Goal: Task Accomplishment & Management: Use online tool/utility

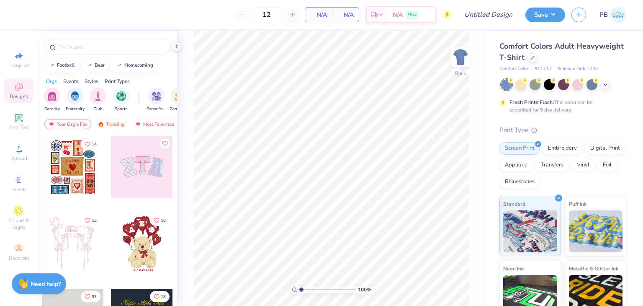
click at [14, 86] on icon at bounding box center [19, 87] width 10 height 10
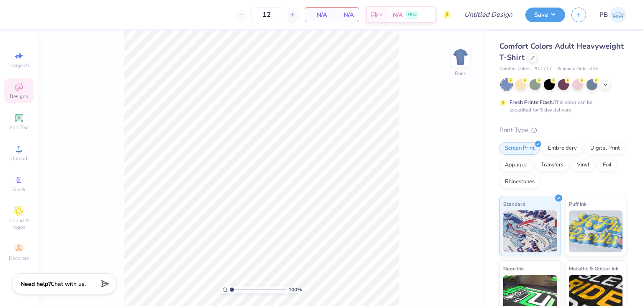
click at [29, 94] on div "Designs" at bounding box center [18, 90] width 29 height 25
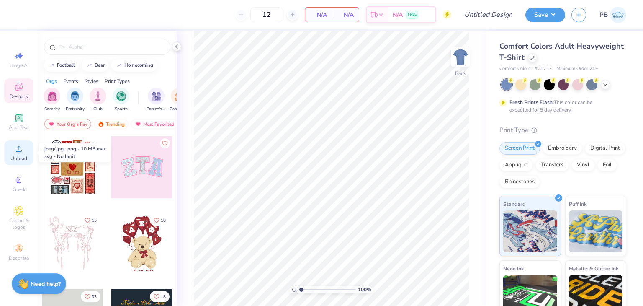
click at [21, 154] on div "Upload" at bounding box center [18, 152] width 29 height 25
click at [176, 48] on icon at bounding box center [176, 46] width 7 height 7
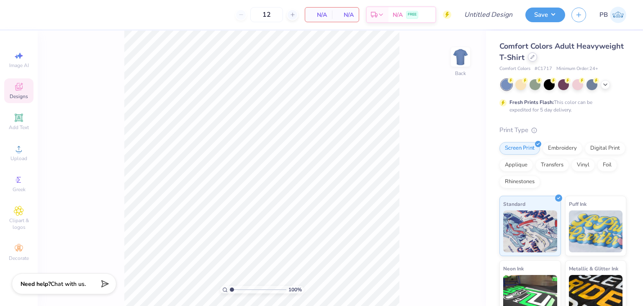
click at [535, 58] on icon at bounding box center [533, 57] width 4 height 4
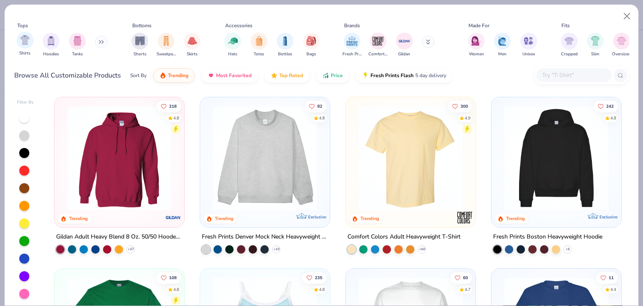
click at [23, 51] on span "Shirts" at bounding box center [24, 53] width 11 height 6
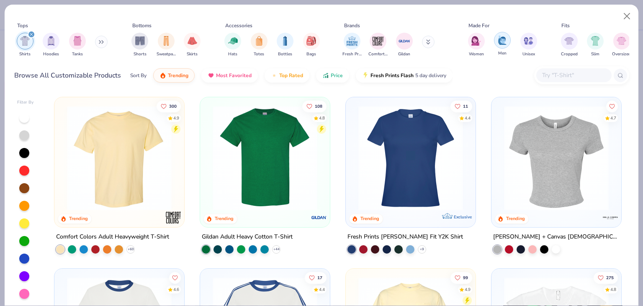
click at [506, 46] on div "filter for Men" at bounding box center [502, 40] width 17 height 17
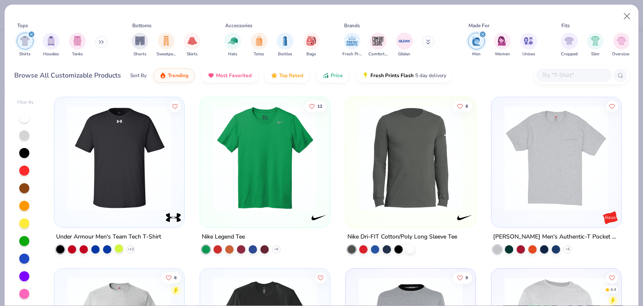
click at [115, 250] on div at bounding box center [119, 248] width 8 height 8
click at [249, 246] on div at bounding box center [253, 248] width 8 height 8
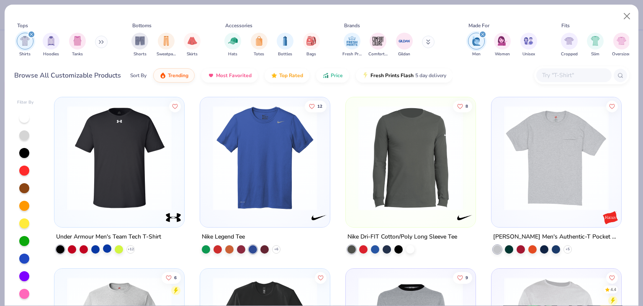
click at [107, 247] on div at bounding box center [107, 248] width 8 height 8
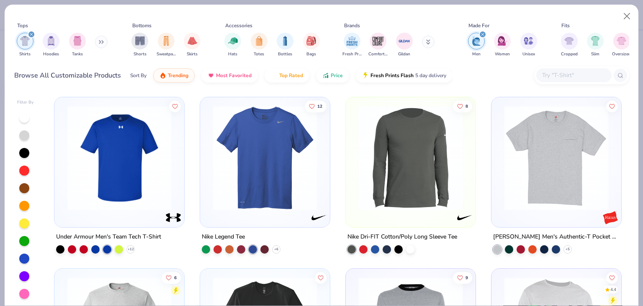
click at [134, 183] on img at bounding box center [119, 158] width 113 height 105
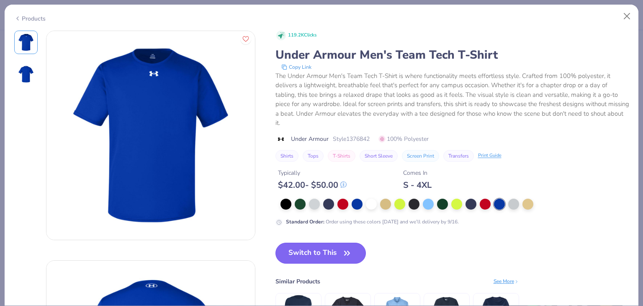
click at [340, 245] on button "Switch to This" at bounding box center [321, 253] width 91 height 21
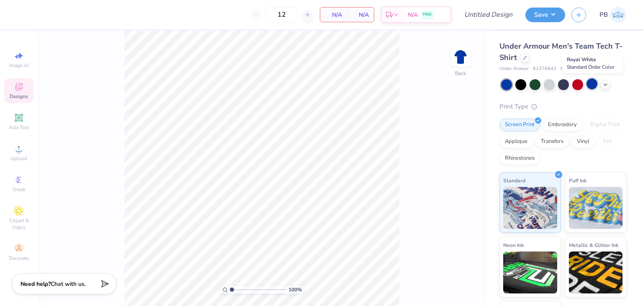
click at [587, 84] on div at bounding box center [592, 83] width 11 height 11
click at [21, 92] on div "Designs" at bounding box center [18, 90] width 29 height 25
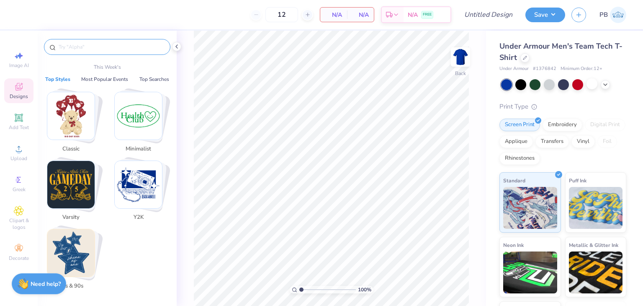
click at [109, 46] on input "text" at bounding box center [111, 47] width 107 height 8
click at [117, 83] on button "Most Popular Events" at bounding box center [105, 79] width 52 height 8
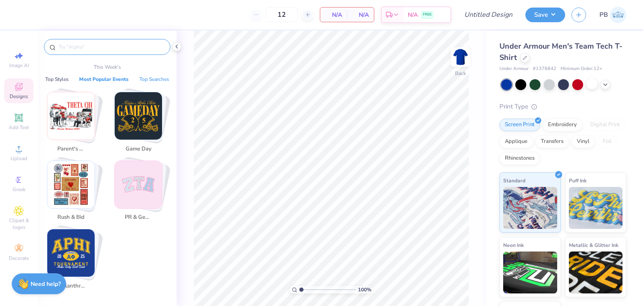
click at [148, 80] on button "Top Searches" at bounding box center [154, 79] width 35 height 8
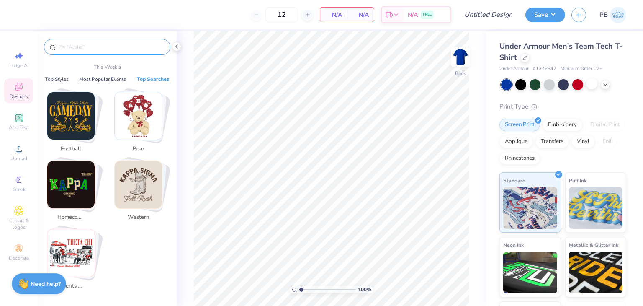
click at [27, 90] on div "Designs" at bounding box center [18, 90] width 29 height 25
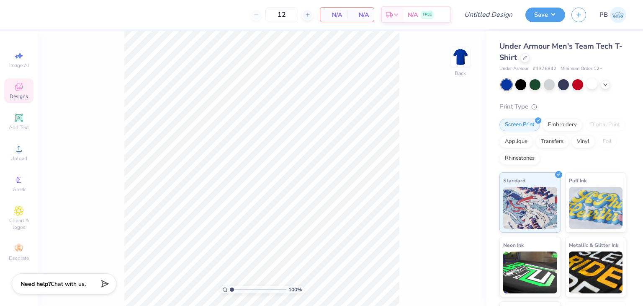
click at [25, 99] on span "Designs" at bounding box center [19, 96] width 18 height 7
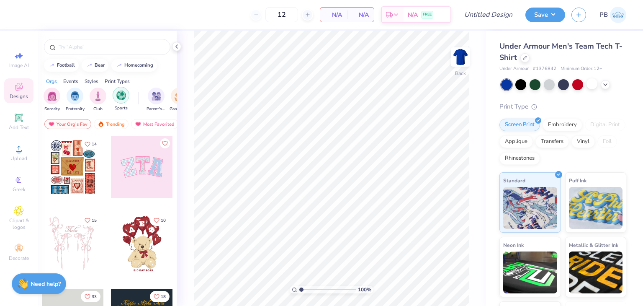
click at [126, 101] on div "filter for Sports" at bounding box center [121, 95] width 17 height 17
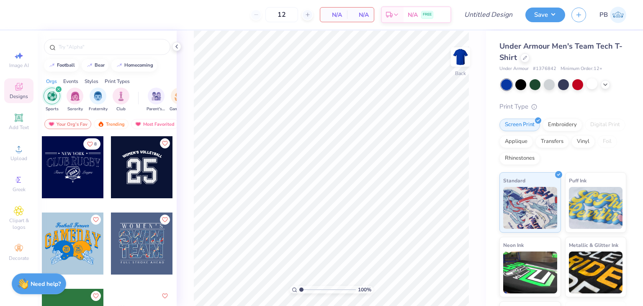
click at [17, 89] on icon at bounding box center [18, 87] width 7 height 5
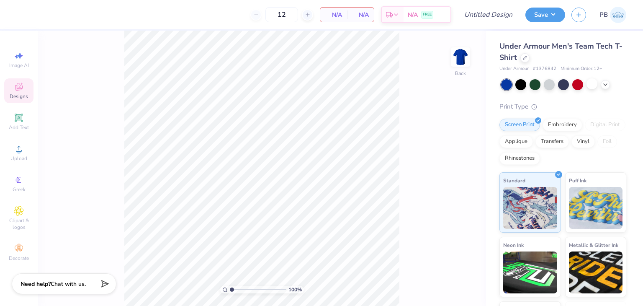
click at [19, 93] on span "Designs" at bounding box center [19, 96] width 18 height 7
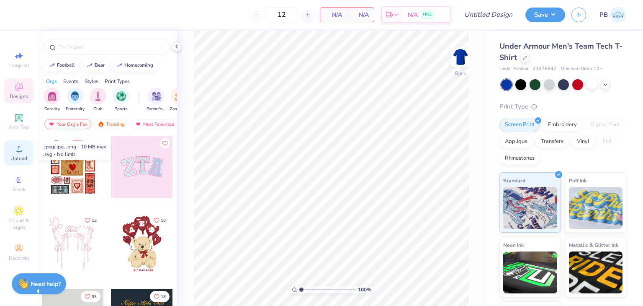
click at [30, 152] on div "Upload" at bounding box center [18, 152] width 29 height 25
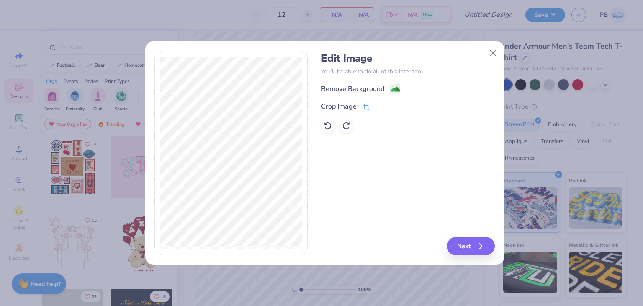
click at [294, 190] on div at bounding box center [231, 153] width 153 height 204
click at [395, 88] on image at bounding box center [395, 89] width 9 height 9
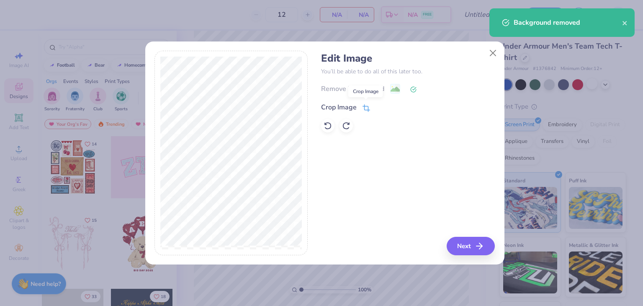
click at [364, 106] on icon at bounding box center [365, 108] width 5 height 5
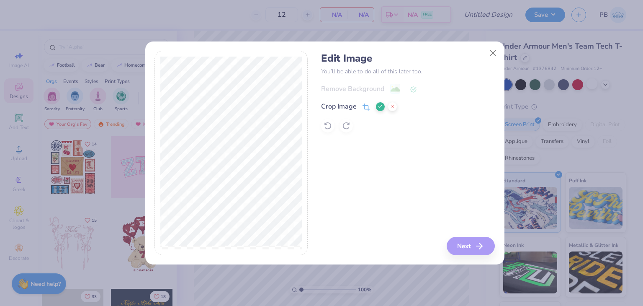
click at [409, 99] on div "Remove Background Crop Image" at bounding box center [408, 107] width 174 height 49
click at [405, 90] on div "Remove Background Crop Image" at bounding box center [408, 107] width 174 height 49
click at [414, 87] on div "Remove Background Crop Image" at bounding box center [408, 107] width 174 height 49
click at [416, 87] on div "Remove Background Crop Image" at bounding box center [408, 107] width 174 height 49
click at [499, 55] on button "Close" at bounding box center [493, 53] width 16 height 16
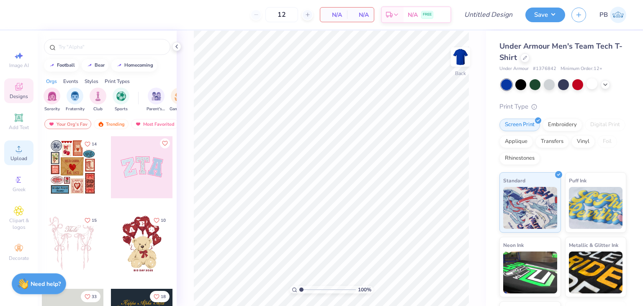
click at [22, 155] on div "Upload" at bounding box center [18, 152] width 29 height 25
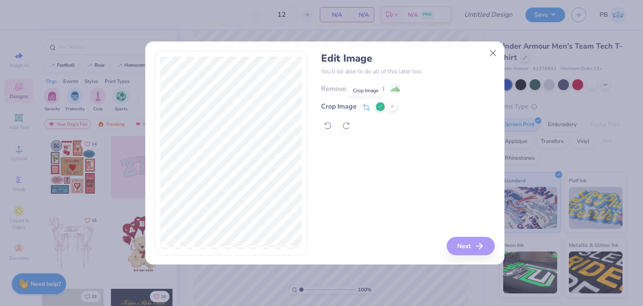
click at [368, 106] on icon at bounding box center [365, 107] width 5 height 5
click at [355, 108] on div "Crop Image" at bounding box center [339, 106] width 36 height 10
click at [369, 108] on icon at bounding box center [367, 107] width 8 height 8
click at [364, 108] on icon at bounding box center [367, 107] width 8 height 8
click at [480, 241] on div "Edit Image You’ll be able to do all of this later too. Remove Background Crop I…" at bounding box center [408, 153] width 174 height 204
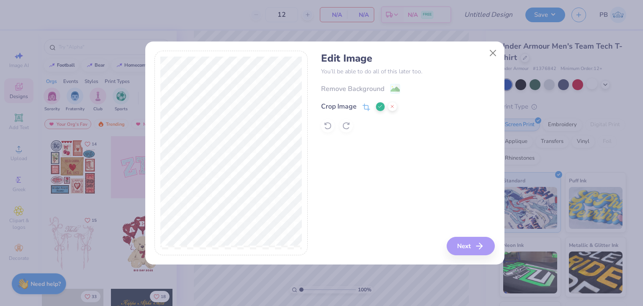
click at [466, 249] on div "Edit Image You’ll be able to do all of this later too. Remove Background Crop I…" at bounding box center [408, 153] width 174 height 204
drag, startPoint x: 460, startPoint y: 245, endPoint x: 409, endPoint y: 213, distance: 60.3
click at [459, 243] on div "Edit Image You’ll be able to do all of this later too. Remove Background Crop I…" at bounding box center [408, 153] width 174 height 204
click at [345, 128] on div "Remove Background Crop Image" at bounding box center [408, 107] width 174 height 49
click at [333, 128] on div "Remove Background Crop Image" at bounding box center [408, 107] width 174 height 49
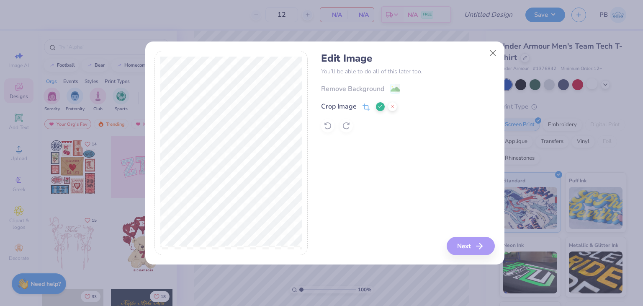
drag, startPoint x: 369, startPoint y: 106, endPoint x: 384, endPoint y: 105, distance: 14.3
click at [370, 105] on div "Crop Image" at bounding box center [359, 106] width 76 height 10
click at [387, 106] on div at bounding box center [386, 106] width 21 height 10
click at [390, 107] on icon at bounding box center [392, 106] width 5 height 5
click at [365, 109] on icon at bounding box center [366, 106] width 5 height 5
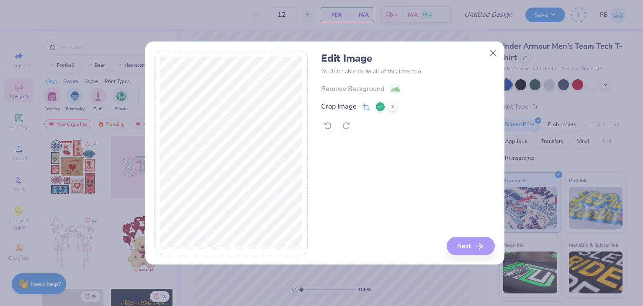
click at [378, 107] on icon at bounding box center [380, 106] width 5 height 5
click at [385, 90] on div "Remove Background" at bounding box center [360, 89] width 79 height 10
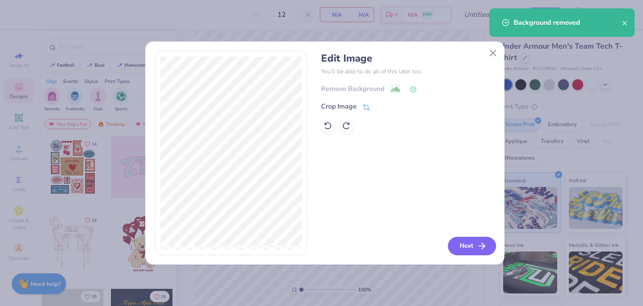
click at [479, 251] on button "Next" at bounding box center [472, 246] width 48 height 18
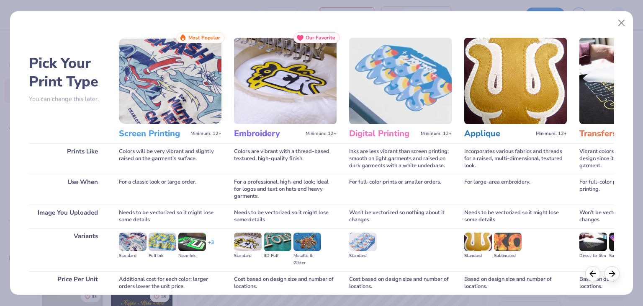
click at [151, 133] on h3 "Screen Printing" at bounding box center [153, 133] width 68 height 11
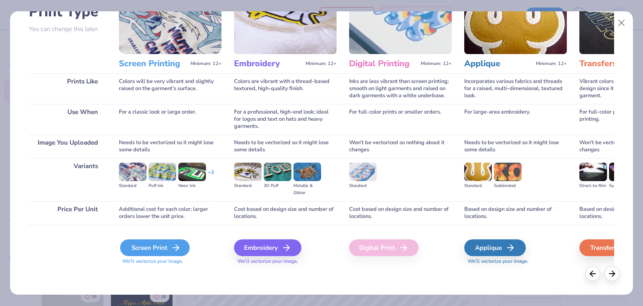
drag, startPoint x: 162, startPoint y: 247, endPoint x: 166, endPoint y: 247, distance: 4.6
click at [164, 249] on div "Screen Print" at bounding box center [155, 247] width 70 height 17
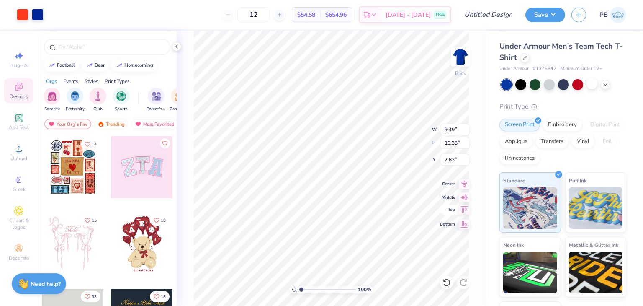
click at [465, 213] on icon at bounding box center [465, 209] width 12 height 10
type input "0.50"
type input "6.07"
type input "6.61"
type input "4.05"
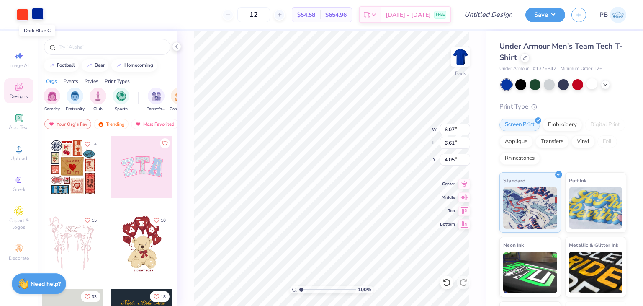
click at [39, 14] on div at bounding box center [38, 14] width 12 height 12
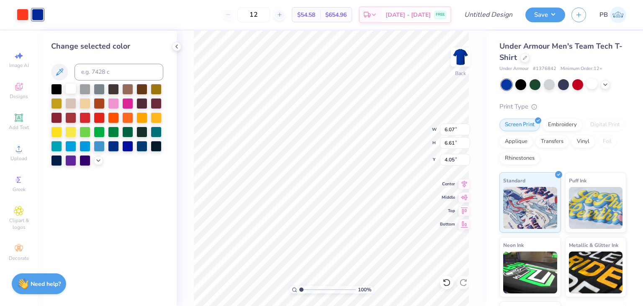
click at [71, 87] on div at bounding box center [70, 88] width 11 height 11
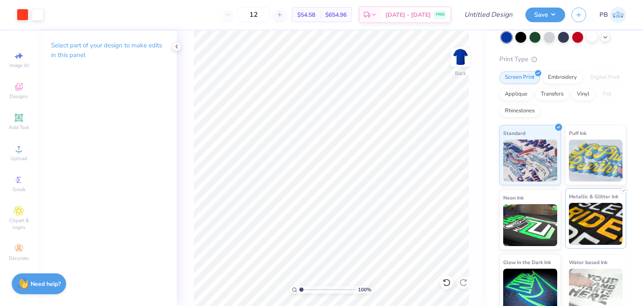
scroll to position [55, 0]
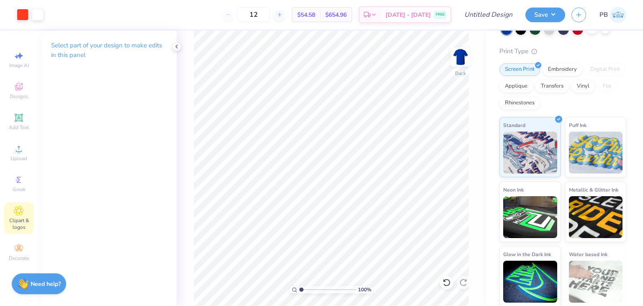
click at [26, 222] on span "Clipart & logos" at bounding box center [18, 223] width 29 height 13
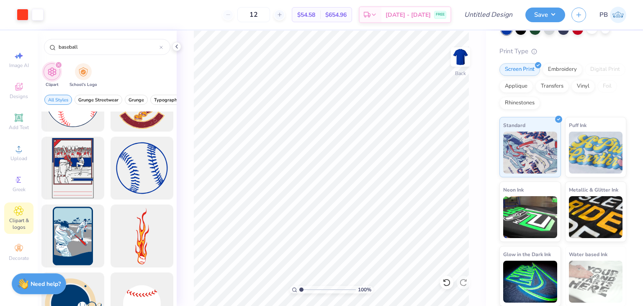
scroll to position [377, 0]
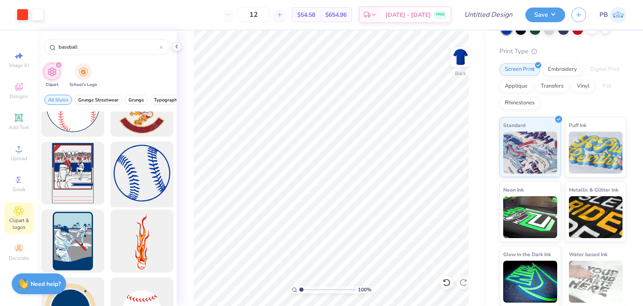
type input "baseball"
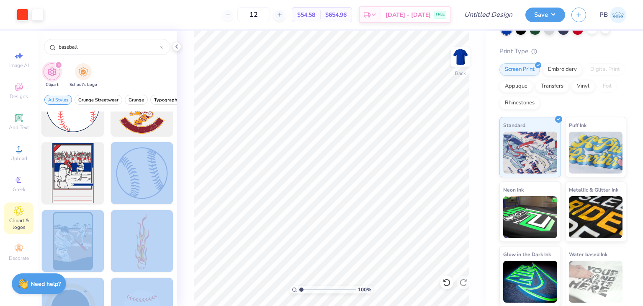
click at [367, 123] on div "Art colors 12 $54.58 Per Item $654.96 Total Est. Delivery Sep 14 - 17 FREE Desi…" at bounding box center [321, 153] width 643 height 306
click at [119, 181] on div at bounding box center [141, 173] width 69 height 69
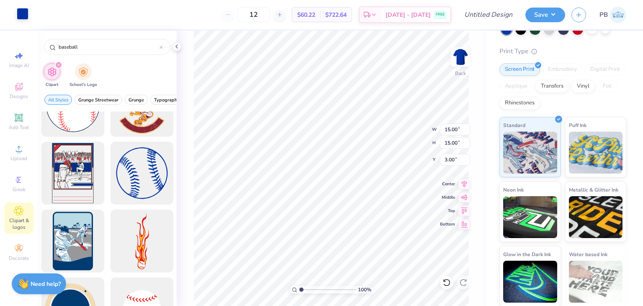
click at [22, 15] on div at bounding box center [23, 14] width 12 height 12
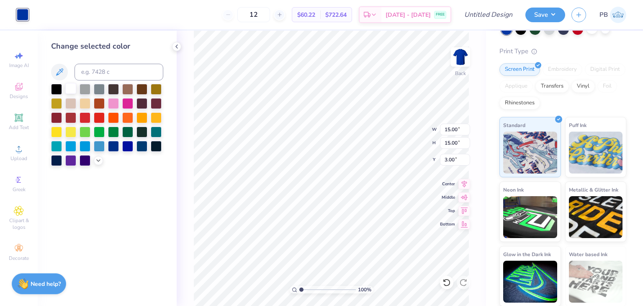
click at [70, 85] on div at bounding box center [70, 88] width 11 height 11
type input "12.97"
type input "4.17"
click at [176, 46] on polyline at bounding box center [177, 46] width 2 height 3
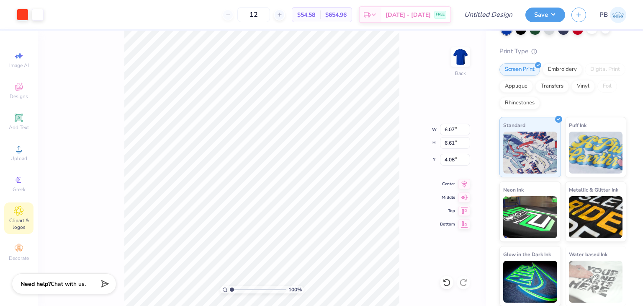
click at [22, 217] on div "Clipart & logos" at bounding box center [18, 217] width 29 height 31
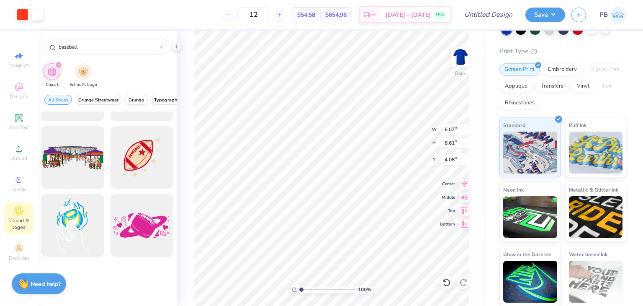
scroll to position [1759, 0]
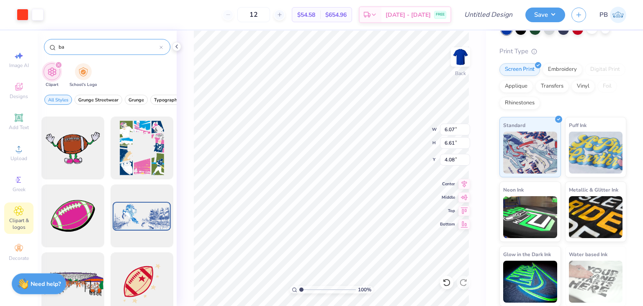
type input "b"
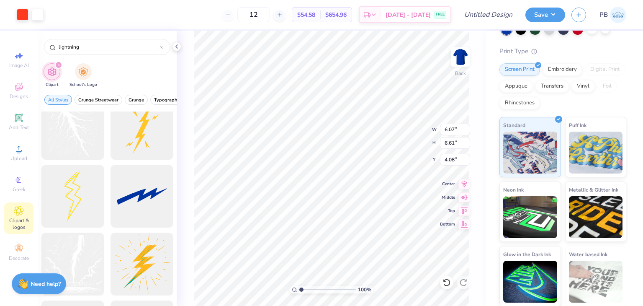
scroll to position [0, 0]
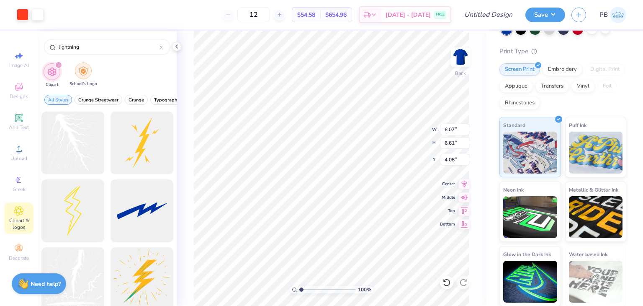
type input "lightning"
click at [85, 69] on img "filter for School's Logo" at bounding box center [83, 71] width 9 height 10
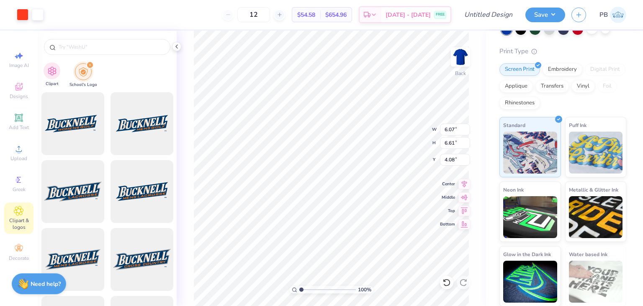
click at [59, 75] on div "Clipart" at bounding box center [52, 74] width 17 height 25
type input "lightning"
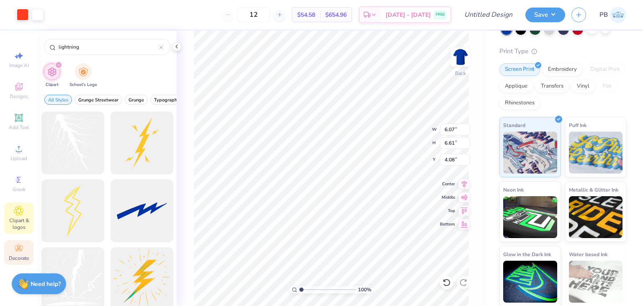
click at [24, 257] on span "Decorate" at bounding box center [19, 258] width 20 height 7
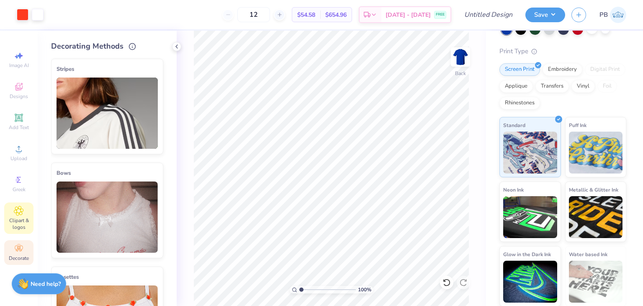
click at [27, 216] on div "Clipart & logos" at bounding box center [18, 217] width 29 height 31
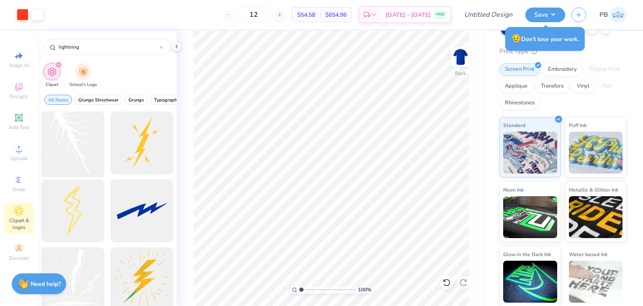
click at [70, 148] on div at bounding box center [72, 142] width 69 height 69
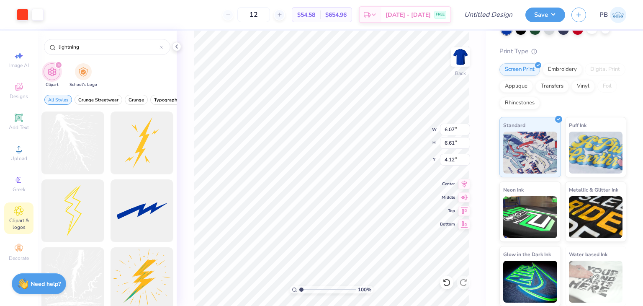
type input "3.29"
type input "3.58"
type input "3.34"
click at [117, 49] on input "lightning" at bounding box center [109, 47] width 102 height 8
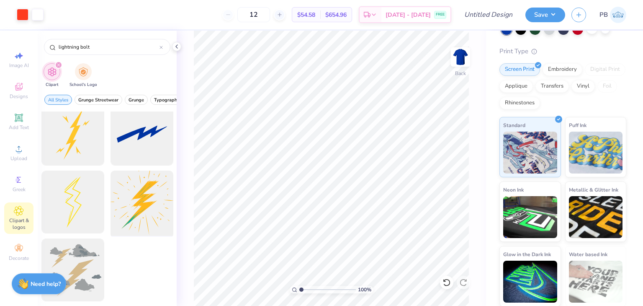
scroll to position [35, 0]
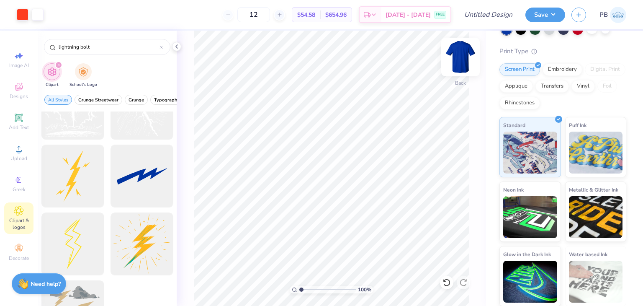
type input "lightning bolt"
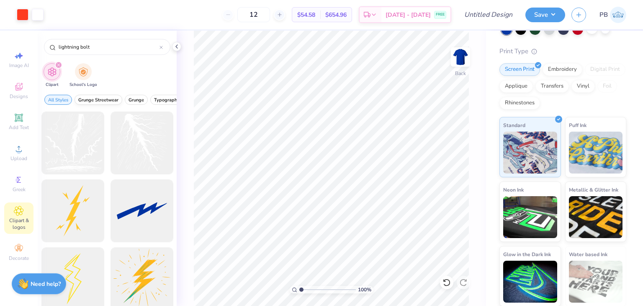
click at [106, 101] on span "Grunge Streetwear" at bounding box center [98, 100] width 40 height 6
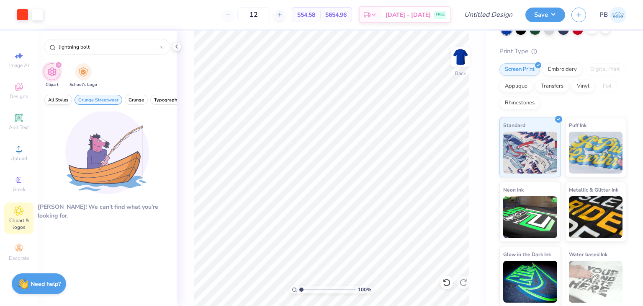
click at [60, 101] on span "All Styles" at bounding box center [58, 100] width 20 height 6
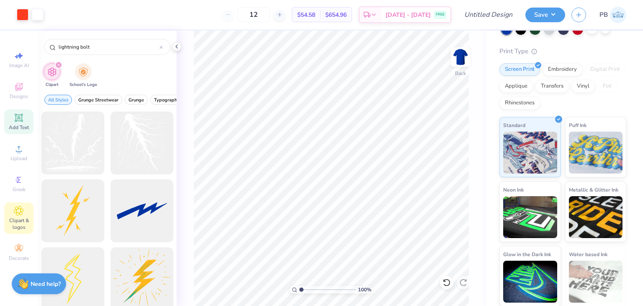
click at [22, 118] on icon at bounding box center [18, 117] width 6 height 6
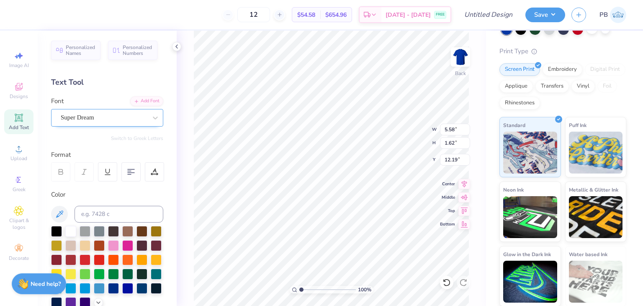
click at [127, 124] on div "Super Dream" at bounding box center [107, 118] width 112 height 18
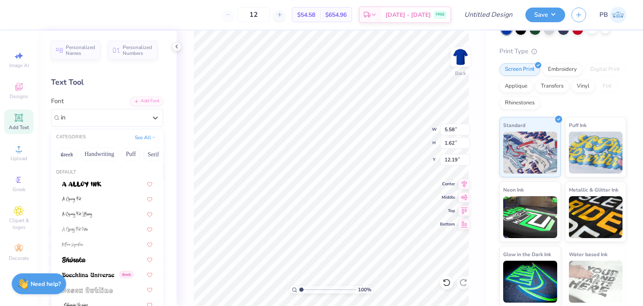
type input "i"
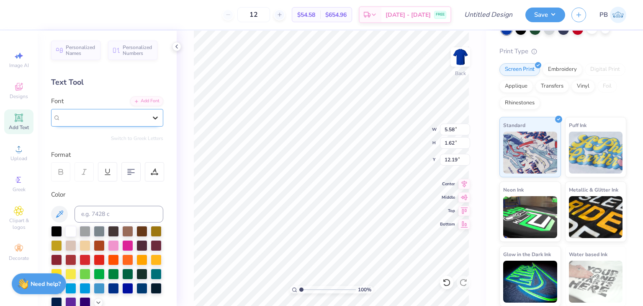
click at [152, 118] on icon at bounding box center [155, 118] width 8 height 8
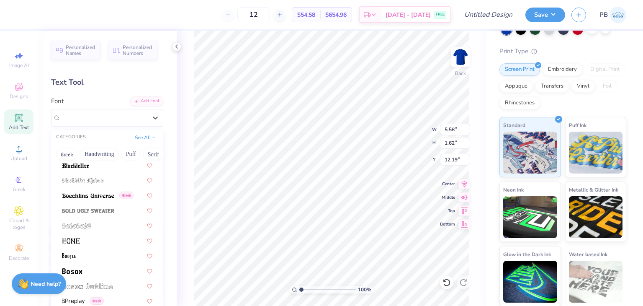
scroll to position [503, 0]
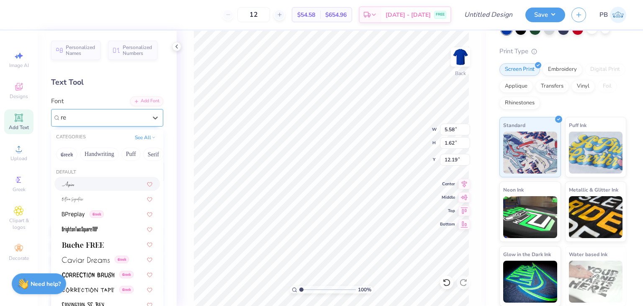
type input "rev"
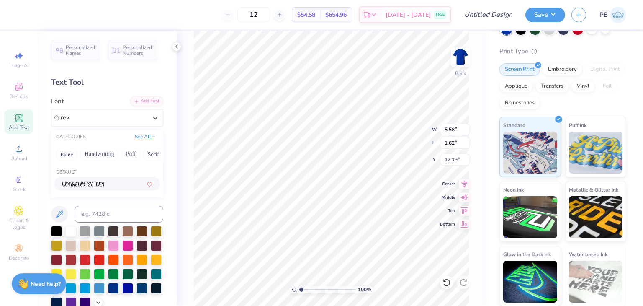
click at [149, 136] on button "See All" at bounding box center [145, 136] width 26 height 8
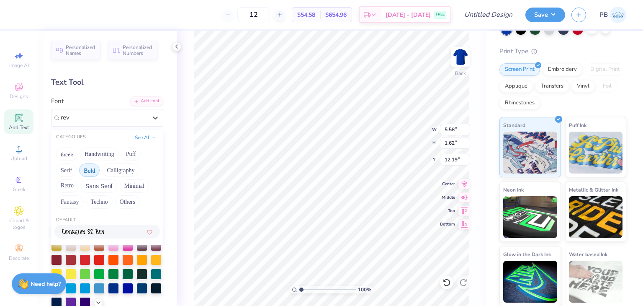
click at [90, 173] on button "Bold" at bounding box center [89, 169] width 21 height 13
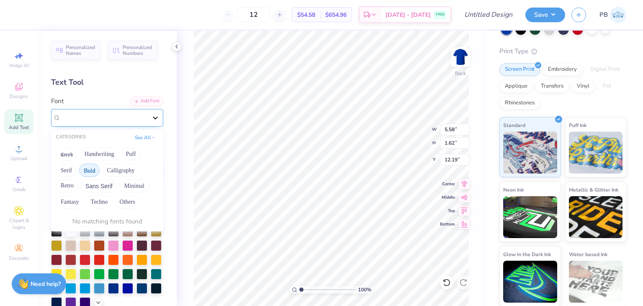
click at [149, 122] on div at bounding box center [155, 117] width 15 height 15
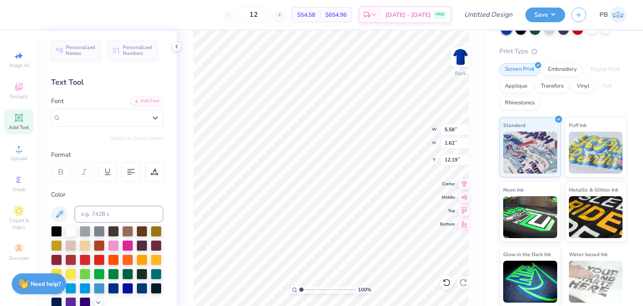
click at [142, 127] on div "Personalized Names Personalized Numbers Text Tool Add Font Font Select is focus…" at bounding box center [107, 168] width 139 height 275
click at [148, 123] on div at bounding box center [155, 117] width 15 height 15
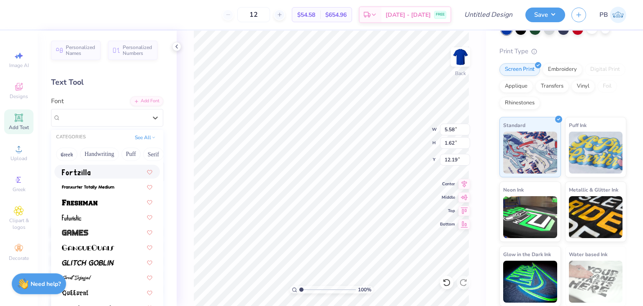
scroll to position [293, 0]
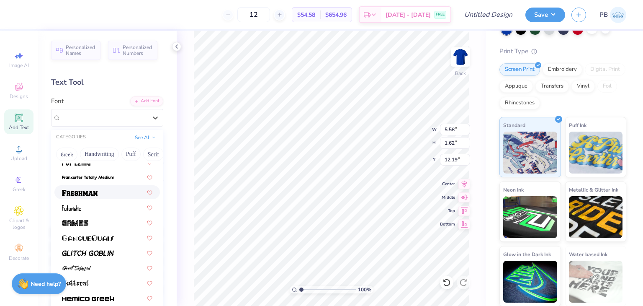
click at [109, 196] on div at bounding box center [107, 192] width 90 height 9
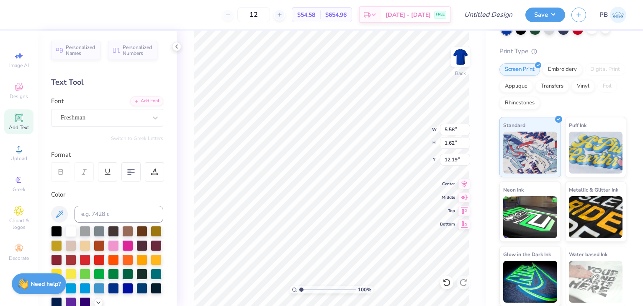
type input "7.11"
type input "1.92"
type input "12.04"
type textarea "T"
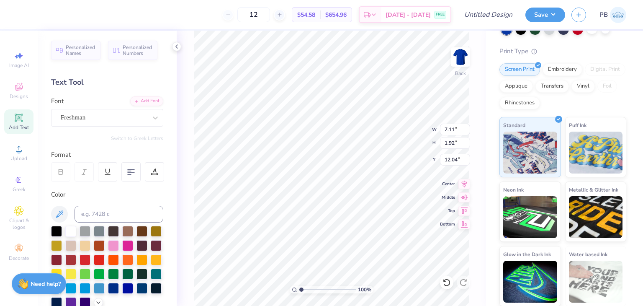
scroll to position [7, 3]
type textarea "Blue Streaks Bas"
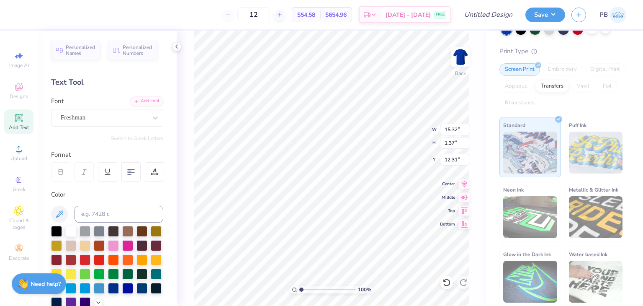
type input "9.06"
type input "11.05"
type input "0.99"
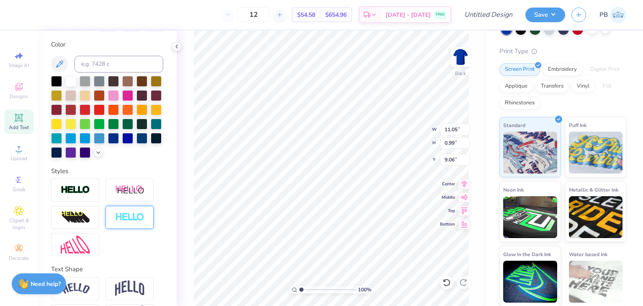
scroll to position [195, 0]
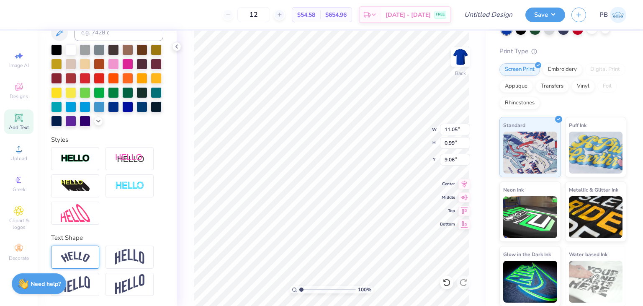
type textarea "Blue Streaks Baseball"
click at [80, 264] on div at bounding box center [75, 256] width 48 height 23
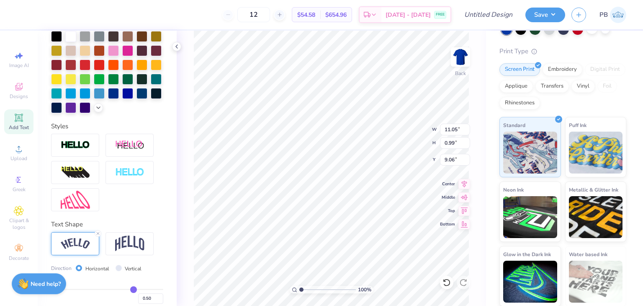
scroll to position [7, 1]
click at [465, 208] on icon at bounding box center [465, 209] width 12 height 10
click at [464, 222] on icon at bounding box center [465, 223] width 12 height 10
click at [466, 197] on icon at bounding box center [465, 196] width 12 height 10
click at [462, 183] on icon at bounding box center [465, 183] width 12 height 10
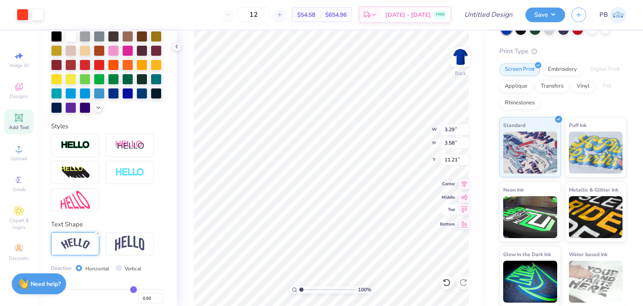
click at [460, 207] on icon at bounding box center [465, 209] width 12 height 10
type input "3.00"
type input "3.41"
type input "3.96"
type input "5.58"
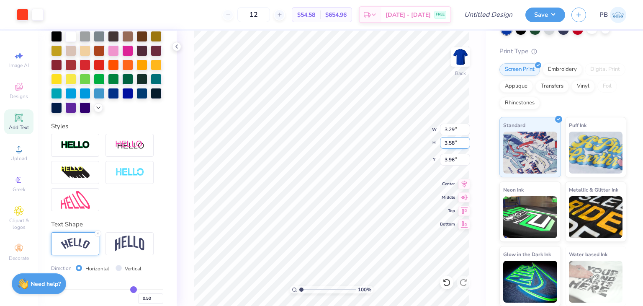
type input "6.07"
type input "5.14"
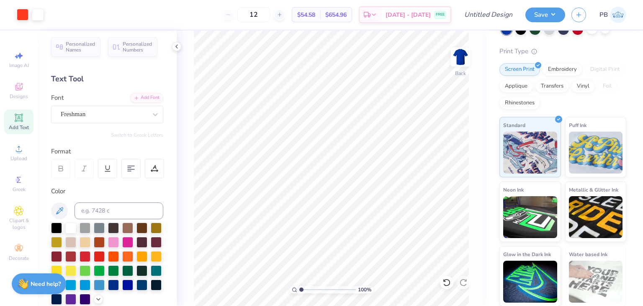
scroll to position [0, 0]
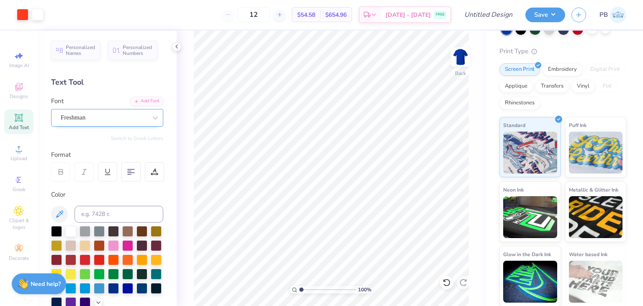
click at [116, 116] on div "Freshman" at bounding box center [104, 117] width 88 height 13
click at [98, 116] on div "Freshman" at bounding box center [104, 118] width 86 height 10
click at [178, 42] on div at bounding box center [176, 46] width 9 height 9
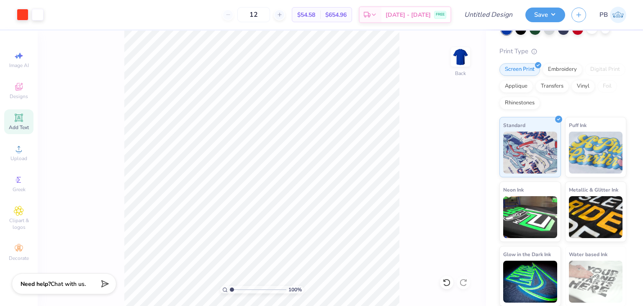
click at [7, 127] on div "Add Text" at bounding box center [18, 121] width 29 height 25
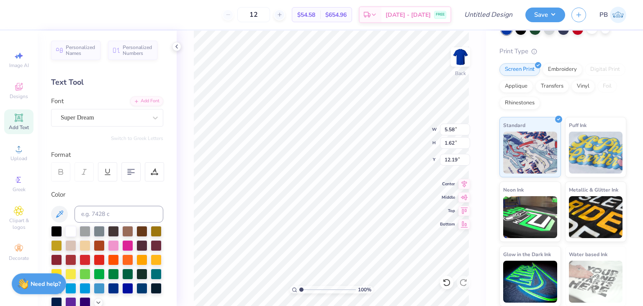
scroll to position [7, 1]
type textarea "T"
type textarea "Blue Streak Baseball"
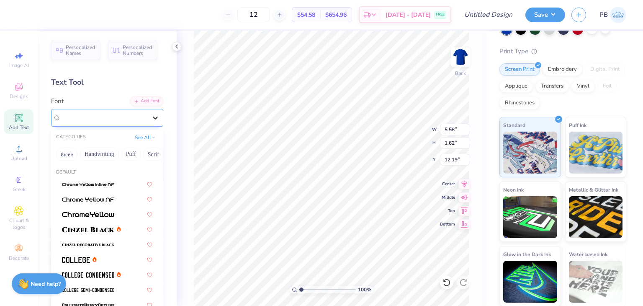
click at [151, 114] on icon at bounding box center [155, 118] width 8 height 8
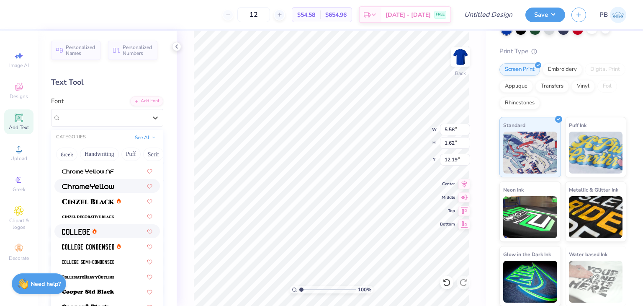
scroll to position [42, 0]
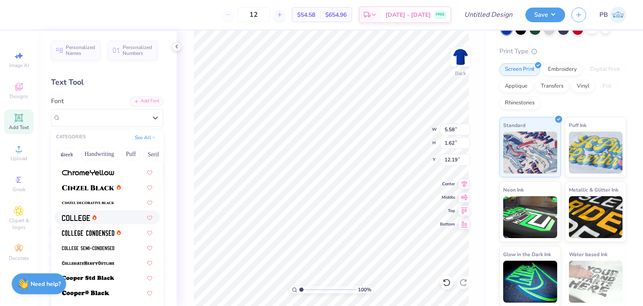
click at [111, 219] on div at bounding box center [107, 217] width 90 height 9
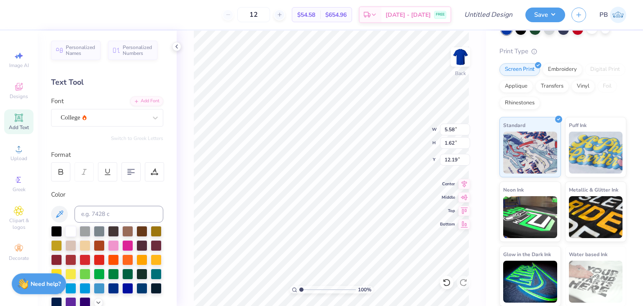
scroll to position [7, 4]
click at [151, 116] on icon at bounding box center [155, 118] width 8 height 8
click at [112, 180] on div at bounding box center [107, 183] width 90 height 9
type input "old"
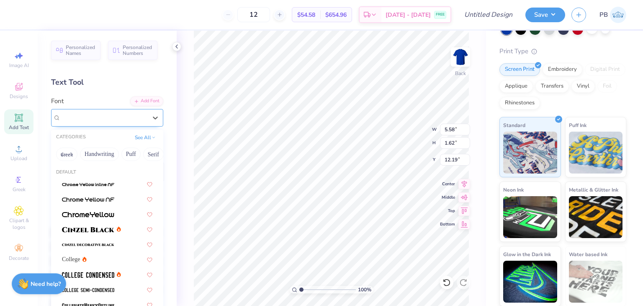
click at [129, 111] on div "Old Gate Lane NF" at bounding box center [104, 117] width 88 height 13
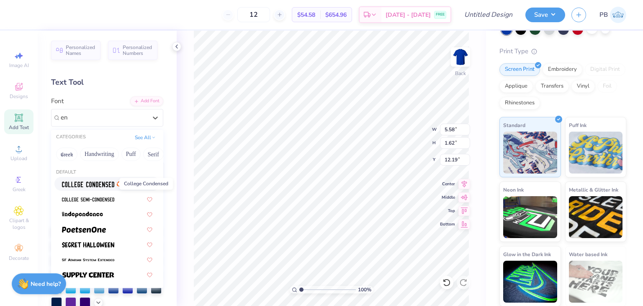
click at [109, 183] on img at bounding box center [88, 184] width 52 height 6
type input "en"
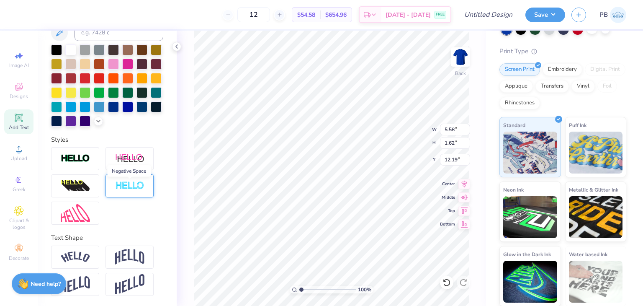
scroll to position [195, 0]
click at [137, 255] on img at bounding box center [129, 257] width 29 height 16
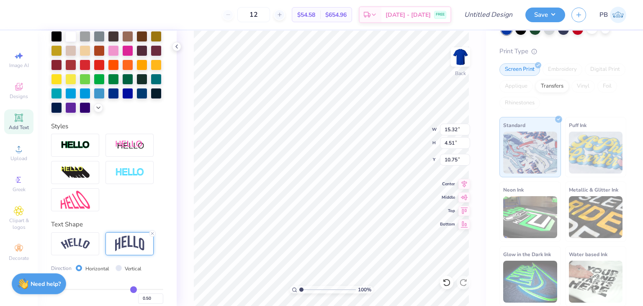
type input "3.00"
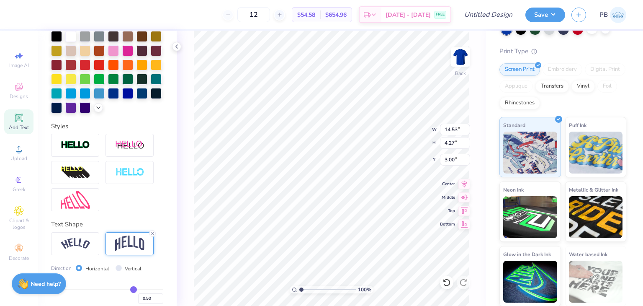
type input "14.53"
type input "4.27"
type input "5.58"
type input "6.07"
type input "6.32"
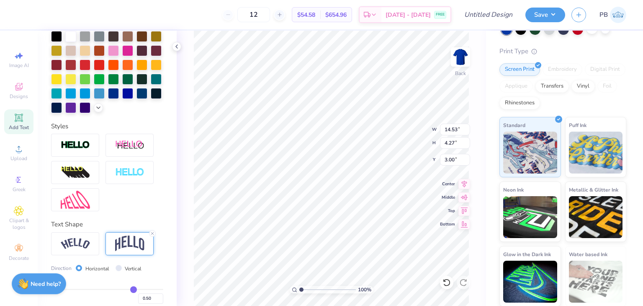
scroll to position [7, 1]
type textarea "Blue Streaks Baseball"
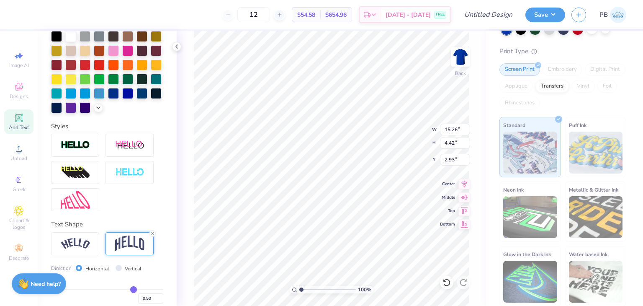
scroll to position [7, 3]
type textarea "Blue Streaks"
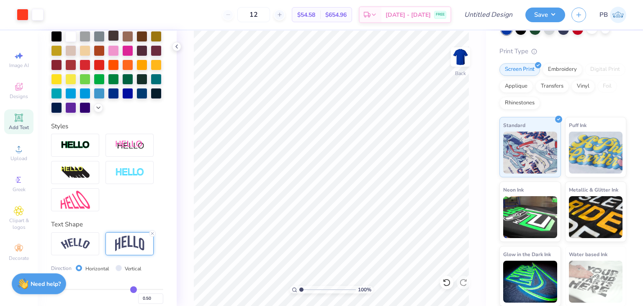
scroll to position [27, 0]
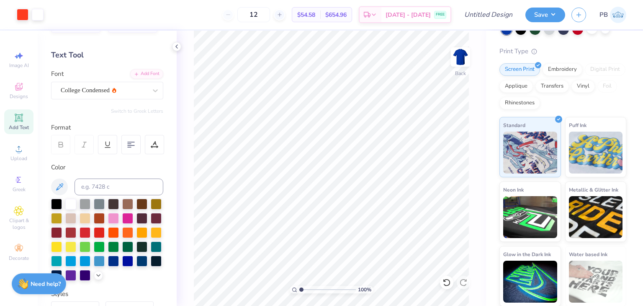
click at [21, 124] on span "Add Text" at bounding box center [19, 127] width 20 height 7
click at [14, 121] on icon at bounding box center [19, 118] width 10 height 10
type textarea "T"
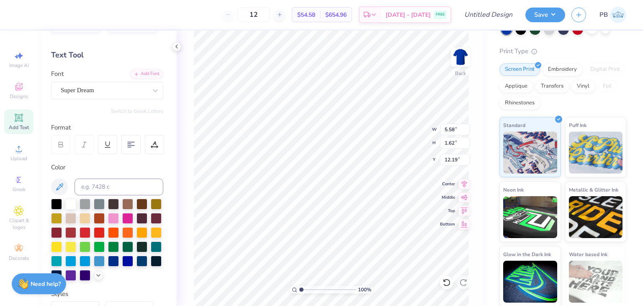
type textarea "Baseball"
type input "8.67"
type input "3.06"
type input "3.61"
type input "8.98"
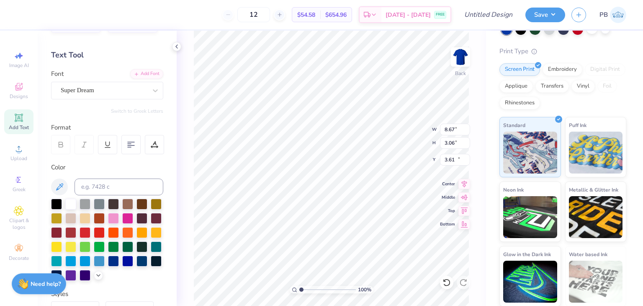
type input "1.62"
type input "12.19"
click at [162, 89] on div "Personalized Names Personalized Numbers Text Tool Add Font Font Super Dream Swi…" at bounding box center [107, 168] width 139 height 275
click at [154, 92] on div at bounding box center [155, 90] width 15 height 15
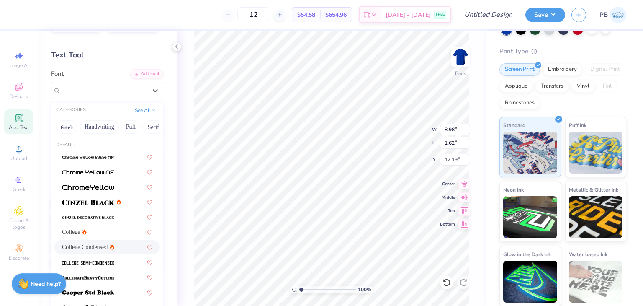
click at [111, 248] on icon at bounding box center [112, 248] width 2 height 2
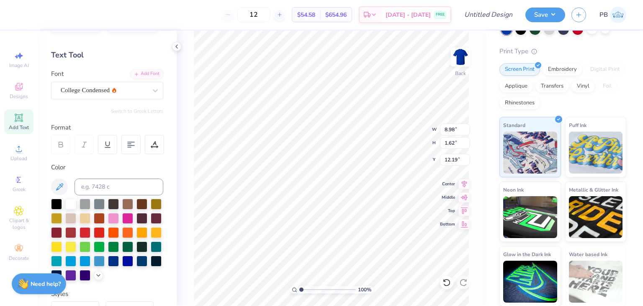
type input "7.32"
type input "1.58"
type input "12.21"
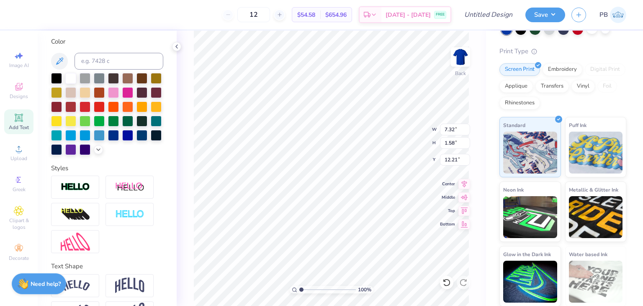
scroll to position [195, 0]
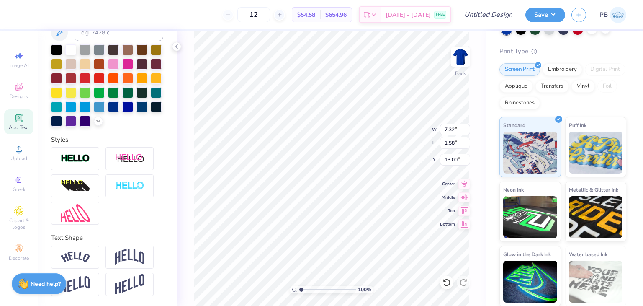
type input "13.00"
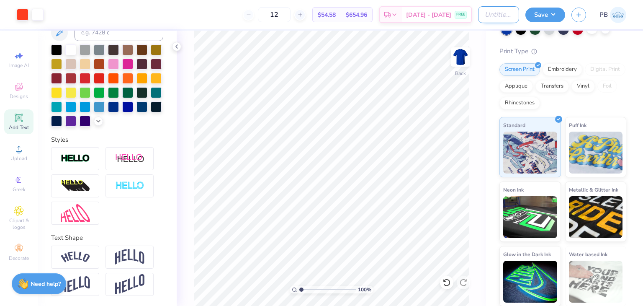
click at [492, 14] on input "Design Title" at bounding box center [498, 14] width 41 height 17
type input "Blue Streaks Baseball"
click at [521, 22] on div "Art colors 12 $54.58 Per Item $654.96 Total Est. Delivery Sep 14 - 17 FREE Desi…" at bounding box center [321, 14] width 643 height 29
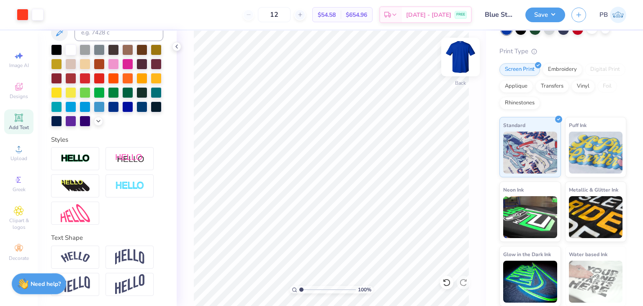
click at [466, 57] on img at bounding box center [461, 57] width 34 height 34
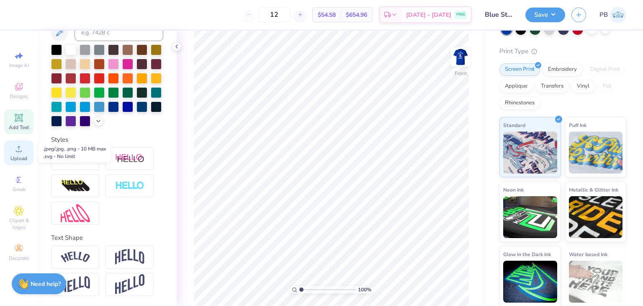
click at [25, 152] on div "Upload" at bounding box center [18, 152] width 29 height 25
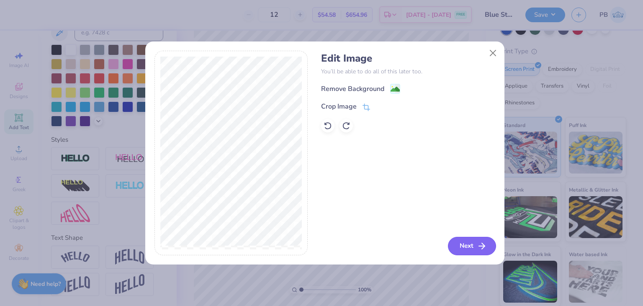
click at [464, 247] on button "Next" at bounding box center [472, 246] width 48 height 18
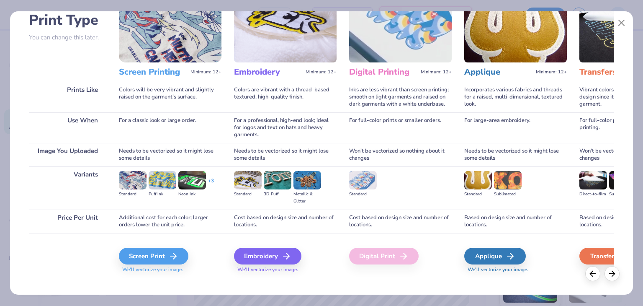
scroll to position [70, 0]
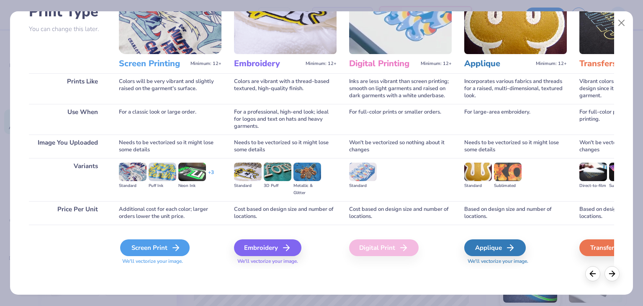
click at [159, 249] on div "Screen Print" at bounding box center [155, 247] width 70 height 17
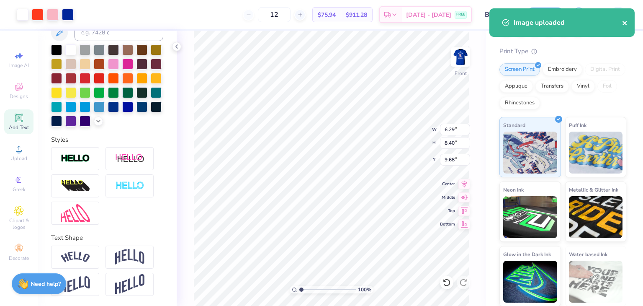
click at [625, 23] on icon "close" at bounding box center [625, 23] width 4 height 4
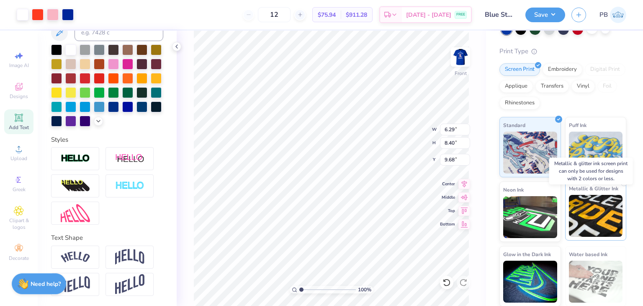
scroll to position [0, 0]
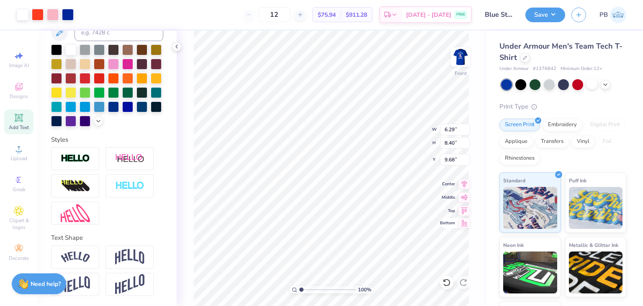
type input "3.43"
click at [0, 147] on div "Image AI Designs Add Text Upload Greek Clipart & logos Decorate" at bounding box center [19, 168] width 38 height 275
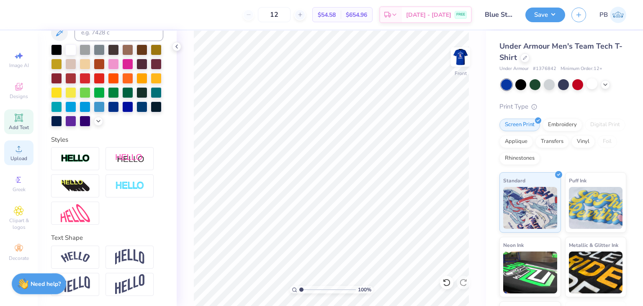
click at [17, 154] on div "Upload" at bounding box center [18, 152] width 29 height 25
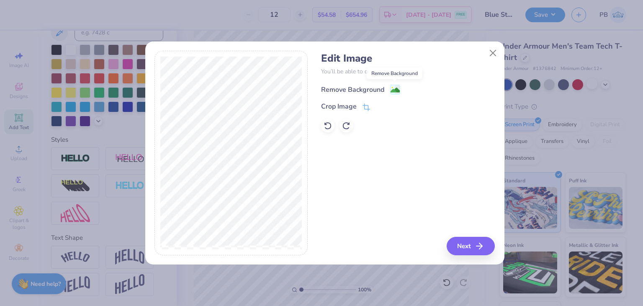
click at [391, 90] on image at bounding box center [395, 89] width 9 height 9
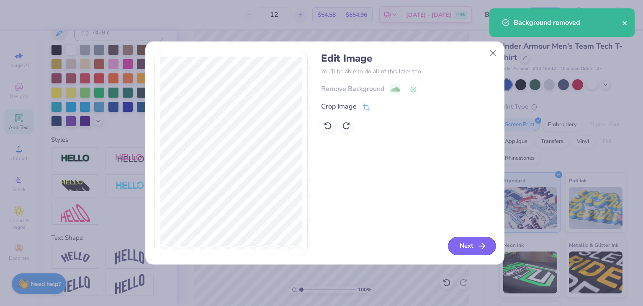
click at [472, 243] on button "Next" at bounding box center [472, 246] width 48 height 18
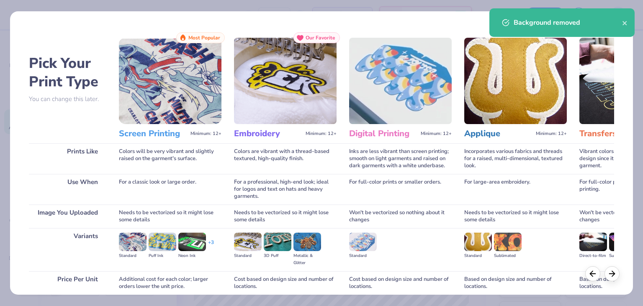
scroll to position [70, 0]
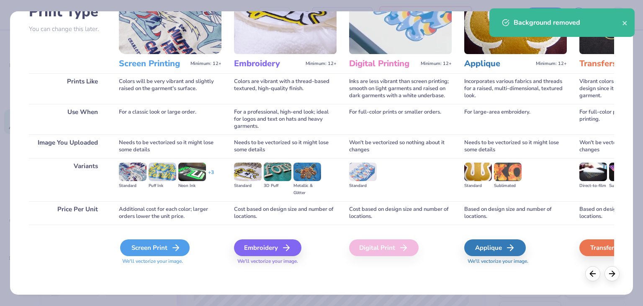
click at [163, 254] on div "Screen Print" at bounding box center [155, 247] width 70 height 17
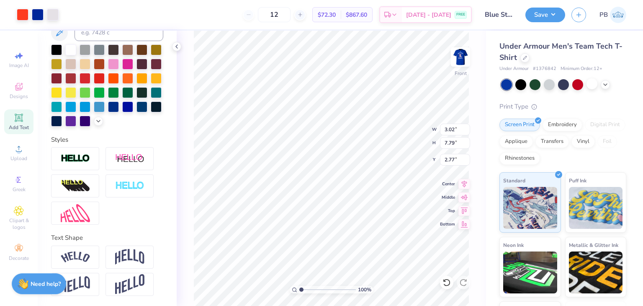
type input "2.33"
click at [51, 16] on div at bounding box center [53, 14] width 12 height 12
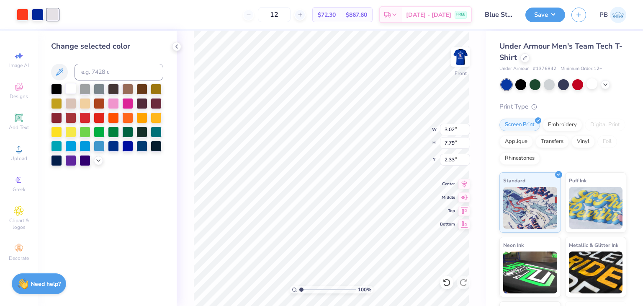
click at [69, 90] on div at bounding box center [70, 88] width 11 height 11
click at [32, 16] on div at bounding box center [38, 14] width 12 height 12
click at [71, 91] on div at bounding box center [70, 88] width 11 height 11
type input "3.52"
type input "9.07"
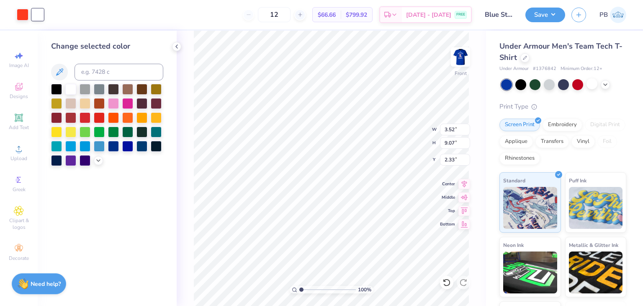
type input "0.91"
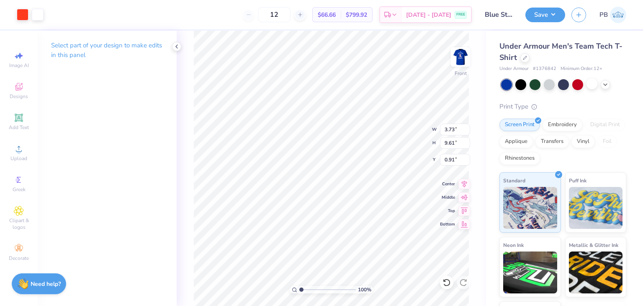
type input "3.73"
type input "9.61"
click at [462, 61] on img at bounding box center [461, 57] width 34 height 34
click at [469, 50] on img at bounding box center [461, 57] width 34 height 34
type input "0.50"
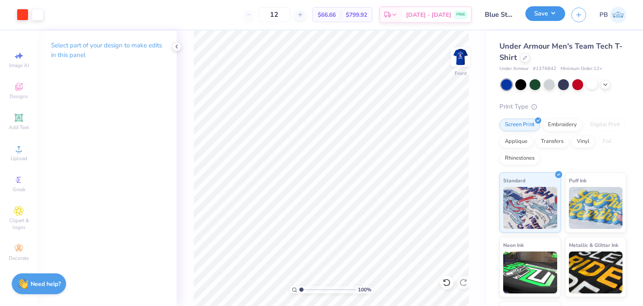
click at [549, 13] on button "Save" at bounding box center [546, 13] width 40 height 15
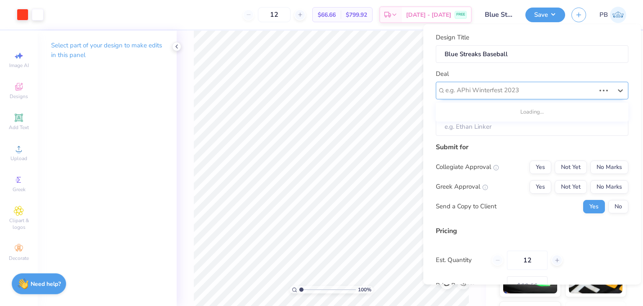
click at [528, 93] on div at bounding box center [521, 90] width 150 height 11
click at [526, 95] on div at bounding box center [529, 90] width 167 height 11
click at [500, 146] on div "Submit for" at bounding box center [532, 147] width 193 height 10
click at [500, 129] on input "Client" at bounding box center [532, 127] width 193 height 18
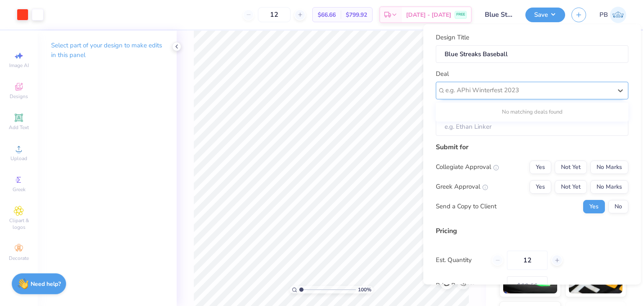
click at [521, 93] on div at bounding box center [529, 90] width 167 height 11
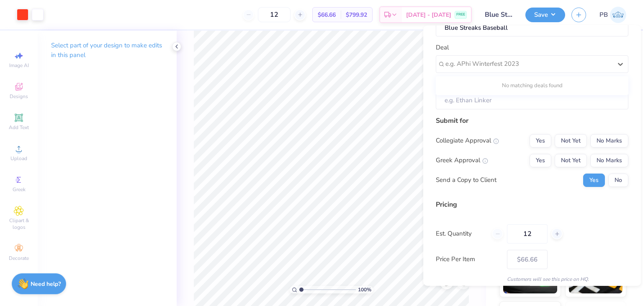
scroll to position [0, 0]
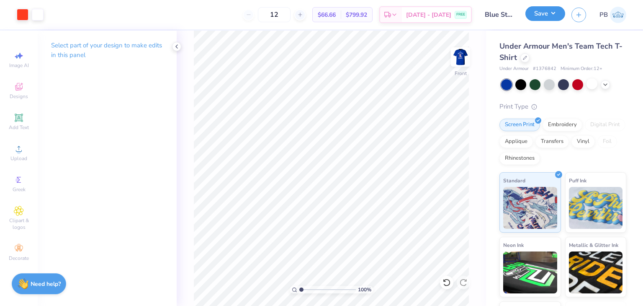
click at [546, 11] on button "Save" at bounding box center [546, 13] width 40 height 15
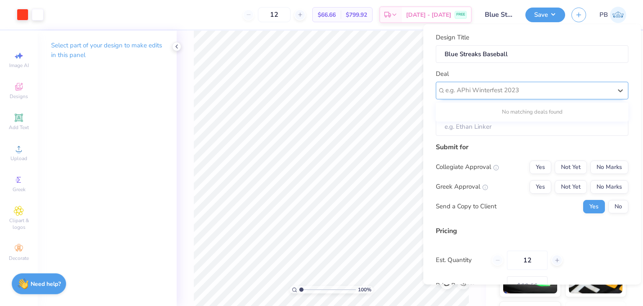
click at [528, 86] on div at bounding box center [529, 90] width 167 height 11
type input "L"
type input "Bl"
click at [617, 91] on icon at bounding box center [621, 90] width 8 height 8
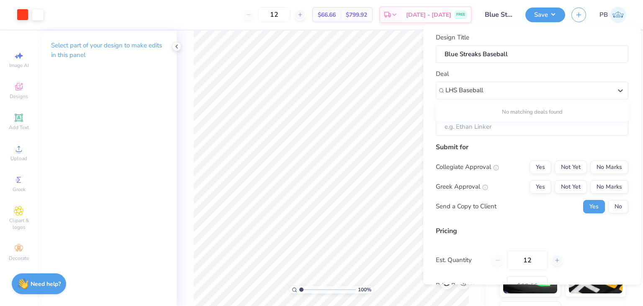
type input "LHS Baseball"
click at [442, 126] on input "Client" at bounding box center [532, 127] width 193 height 18
click at [617, 188] on button "No Marks" at bounding box center [610, 186] width 38 height 13
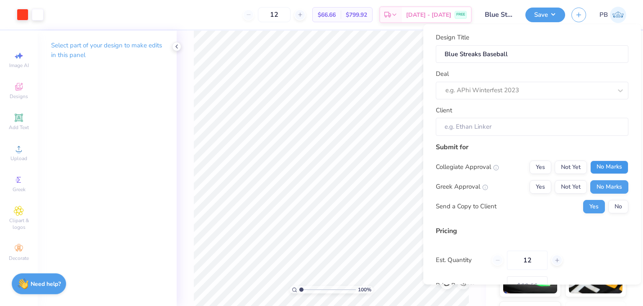
click at [612, 169] on button "No Marks" at bounding box center [610, 166] width 38 height 13
type input "$66.66"
click at [612, 208] on button "No" at bounding box center [619, 205] width 20 height 13
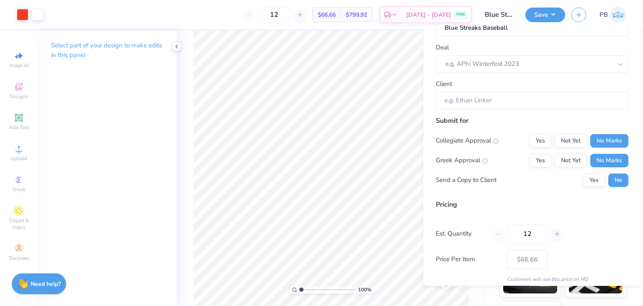
scroll to position [59, 0]
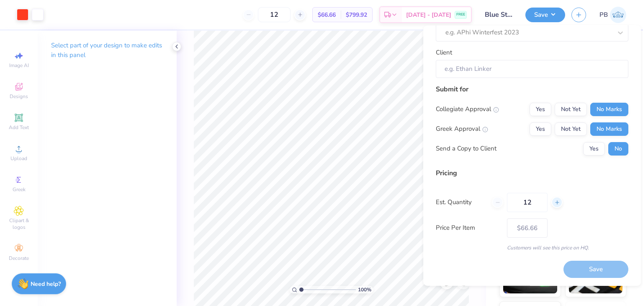
click at [561, 204] on div at bounding box center [557, 201] width 11 height 11
type input "13"
type input "$65.47"
click at [557, 204] on div at bounding box center [557, 201] width 11 height 11
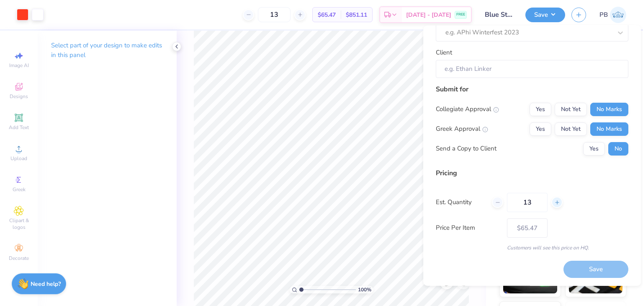
type input "14"
type input "$64.47"
click at [557, 204] on div at bounding box center [557, 201] width 11 height 11
type input "15"
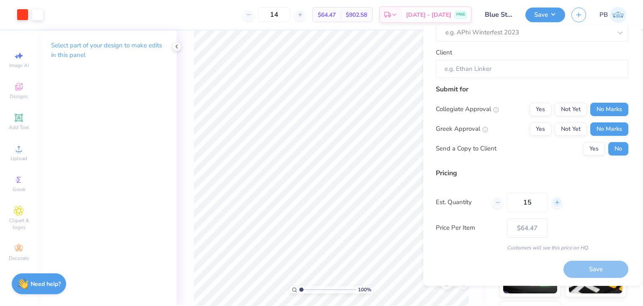
type input "15"
type input "$63.62"
click at [561, 201] on div at bounding box center [557, 201] width 11 height 11
type input "16"
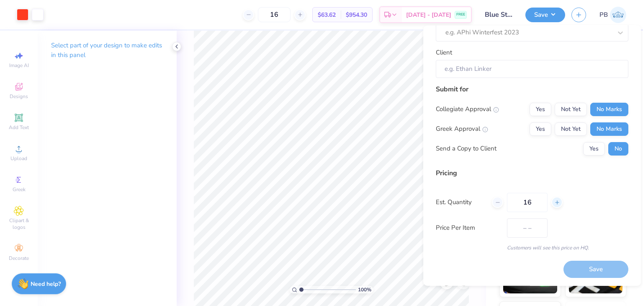
type input "$62.89"
click at [558, 202] on icon at bounding box center [558, 202] width 6 height 6
type input "17"
type input "$62.26"
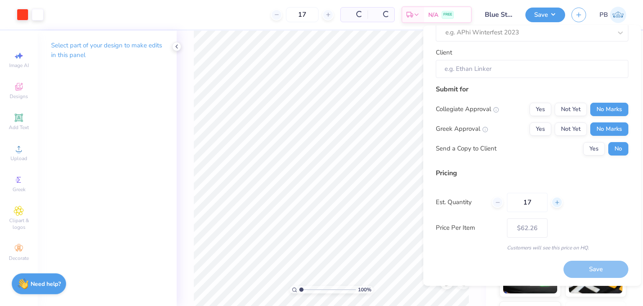
click at [558, 202] on icon at bounding box center [558, 202] width 6 height 6
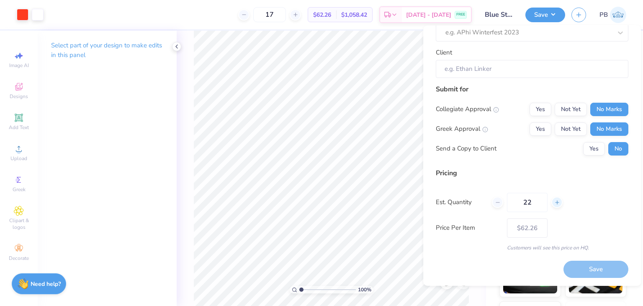
click at [558, 202] on icon at bounding box center [558, 202] width 6 height 6
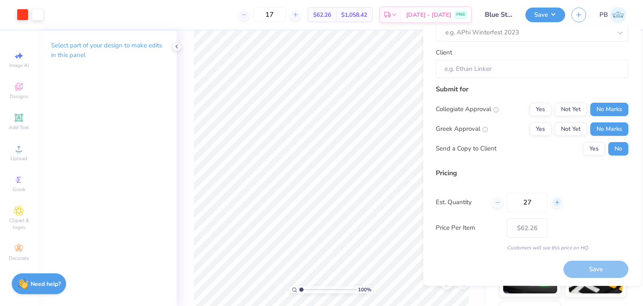
click at [558, 202] on icon at bounding box center [558, 202] width 6 height 6
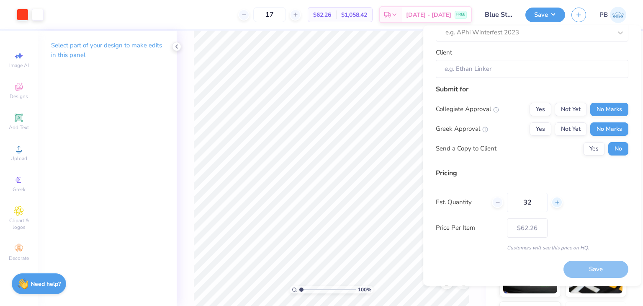
click at [558, 202] on icon at bounding box center [558, 202] width 6 height 6
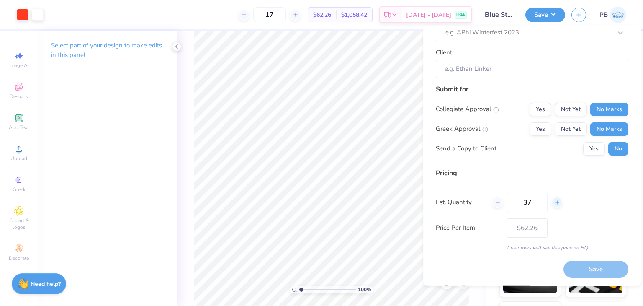
click at [558, 202] on icon at bounding box center [558, 202] width 6 height 6
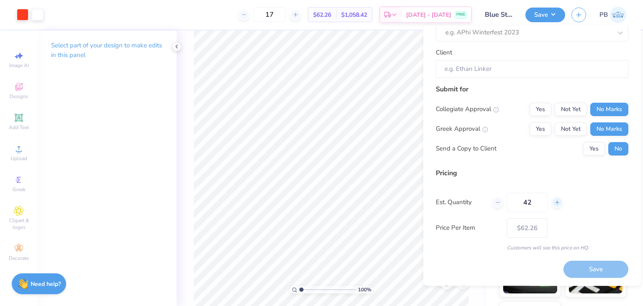
click at [558, 202] on icon at bounding box center [558, 202] width 6 height 6
type input "45"
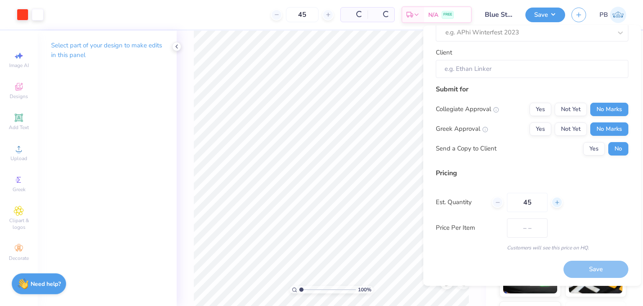
type input "$47.74"
click at [558, 202] on icon at bounding box center [558, 202] width 6 height 6
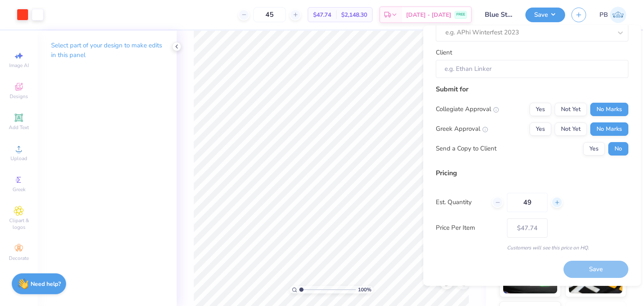
click at [558, 202] on icon at bounding box center [558, 202] width 6 height 6
type input "51"
type input "$45.45"
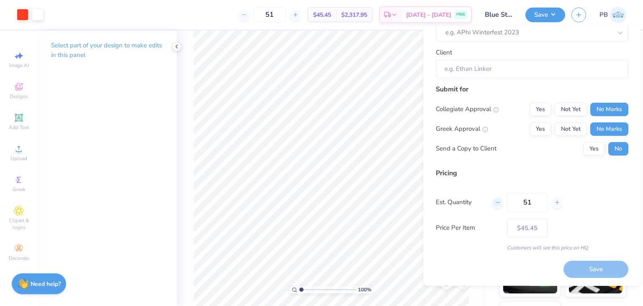
click at [499, 206] on div at bounding box center [497, 201] width 11 height 11
type input "50"
type input "$45.51"
click at [578, 267] on div "Save" at bounding box center [596, 269] width 65 height 17
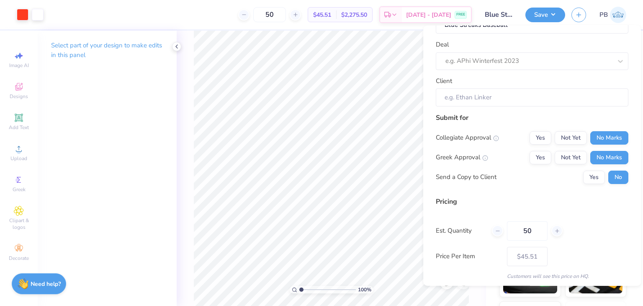
scroll to position [0, 0]
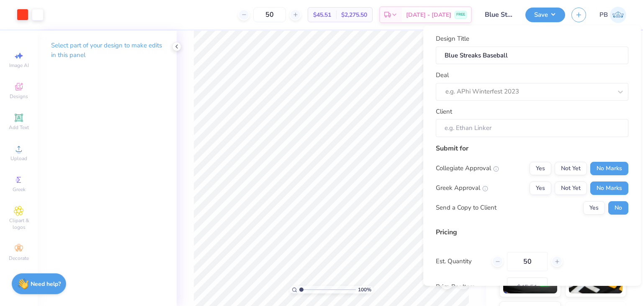
click at [567, 136] on div "Design Title Blue Streaks Baseball Deal e.g. APhi Winterfest 2023 Client Submit…" at bounding box center [532, 172] width 193 height 276
click at [553, 130] on input "Client" at bounding box center [532, 128] width 193 height 18
drag, startPoint x: 494, startPoint y: 132, endPoint x: 491, endPoint y: 107, distance: 24.5
click at [494, 131] on input "Client" at bounding box center [532, 128] width 193 height 18
click at [488, 89] on div at bounding box center [529, 91] width 167 height 11
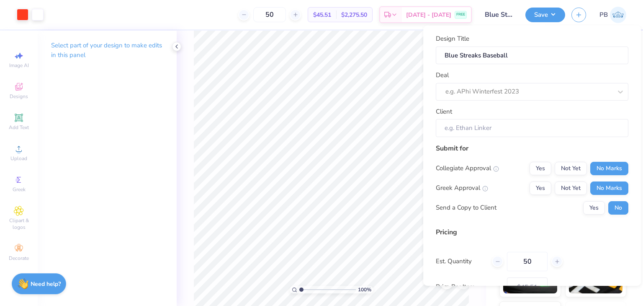
click at [506, 144] on div "Submit for" at bounding box center [532, 148] width 193 height 10
click at [498, 86] on div at bounding box center [529, 91] width 167 height 11
click at [485, 117] on div "No matching deals found" at bounding box center [532, 113] width 193 height 15
click at [479, 123] on input "Client" at bounding box center [532, 128] width 193 height 18
click at [495, 88] on div at bounding box center [529, 91] width 167 height 11
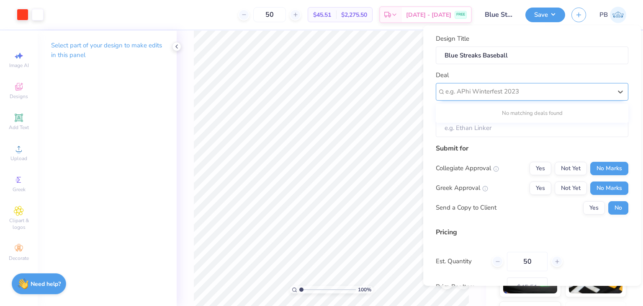
click at [467, 96] on div at bounding box center [529, 91] width 167 height 11
click at [467, 114] on div "Client" at bounding box center [532, 121] width 193 height 30
click at [467, 87] on div at bounding box center [529, 91] width 167 height 11
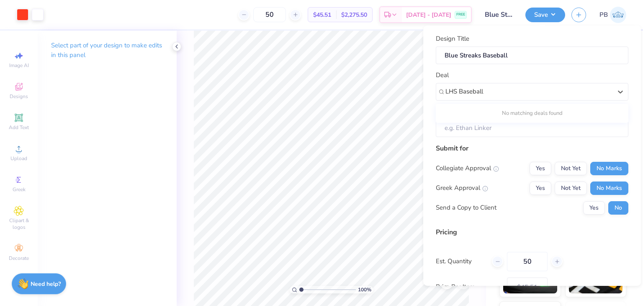
type input "LHS Baseball"
click at [520, 135] on input "Client" at bounding box center [532, 128] width 193 height 18
click at [560, 16] on button "Save" at bounding box center [546, 13] width 40 height 15
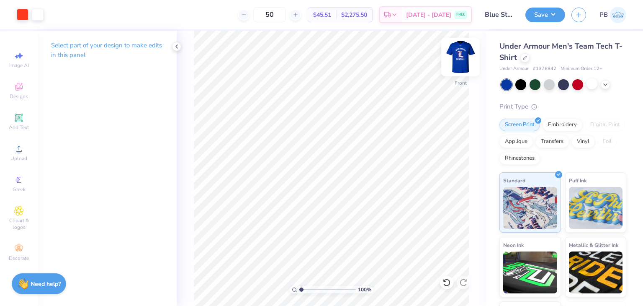
click at [468, 57] on img at bounding box center [461, 57] width 34 height 34
click at [560, 12] on button "Save" at bounding box center [546, 13] width 40 height 15
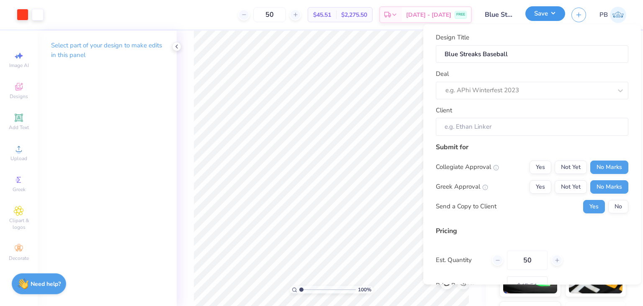
click at [558, 13] on button "Save" at bounding box center [546, 13] width 40 height 15
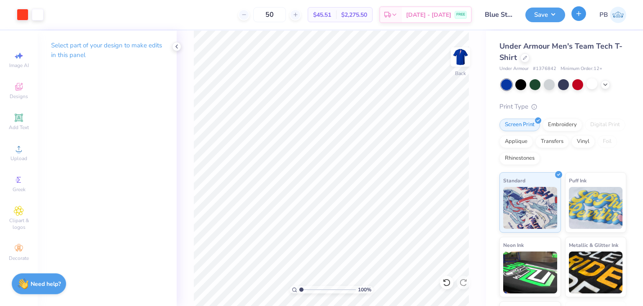
click at [578, 19] on button "button" at bounding box center [579, 13] width 15 height 15
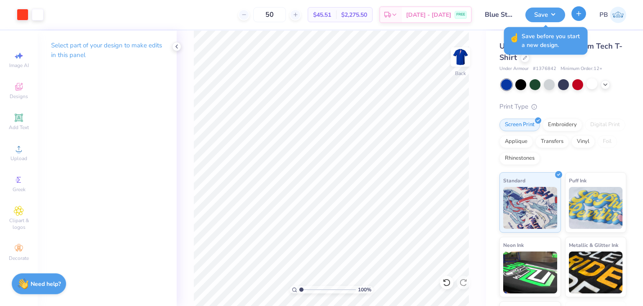
click at [578, 15] on icon "button" at bounding box center [579, 13] width 7 height 7
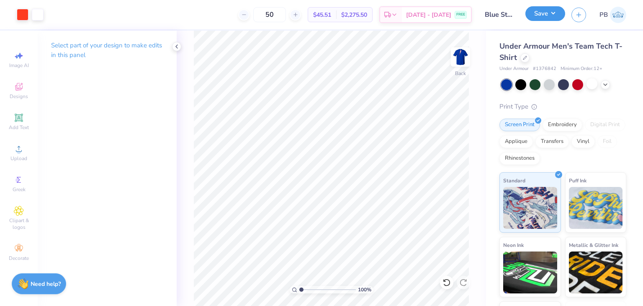
click at [556, 15] on button "Save" at bounding box center [546, 13] width 40 height 15
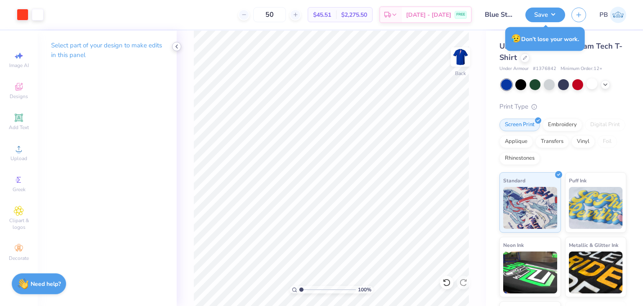
click at [177, 49] on icon at bounding box center [176, 46] width 7 height 7
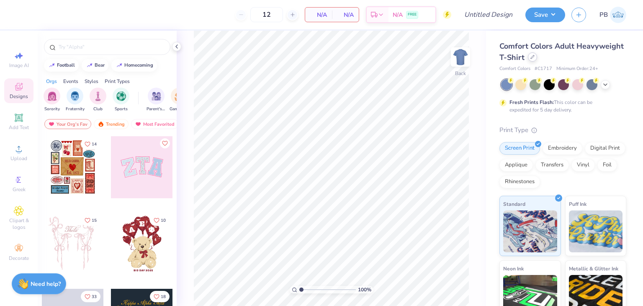
click at [535, 59] on icon at bounding box center [533, 57] width 4 height 4
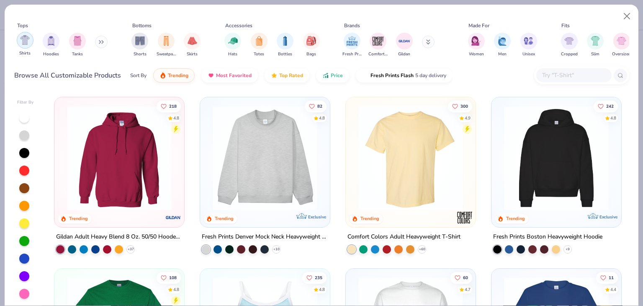
click at [26, 46] on div "filter for Shirts" at bounding box center [25, 40] width 17 height 17
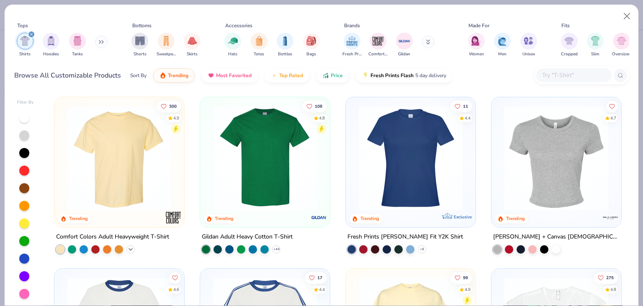
click at [127, 250] on icon at bounding box center [130, 249] width 7 height 7
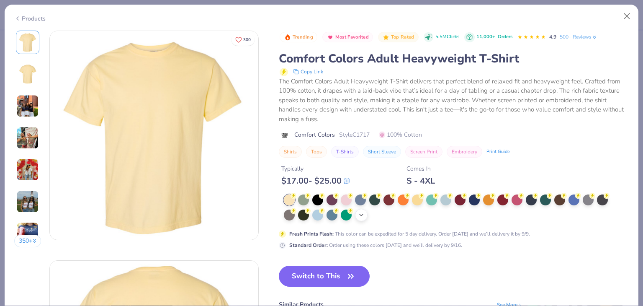
click at [363, 215] on icon at bounding box center [361, 215] width 7 height 7
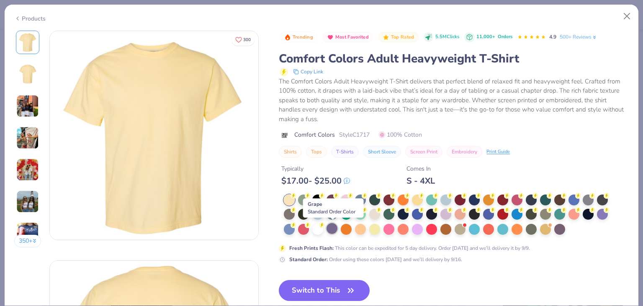
click at [328, 225] on div at bounding box center [332, 228] width 11 height 11
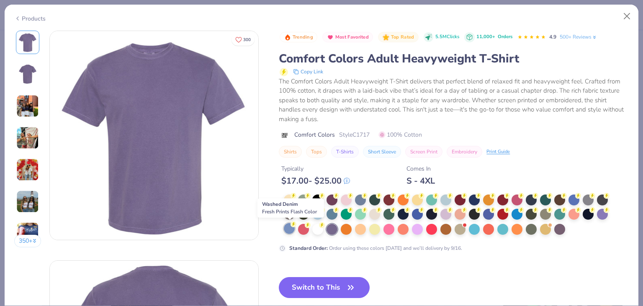
click at [290, 229] on div at bounding box center [289, 228] width 11 height 11
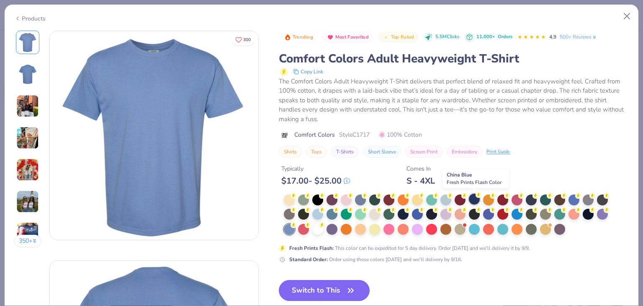
click at [472, 203] on div at bounding box center [474, 199] width 11 height 11
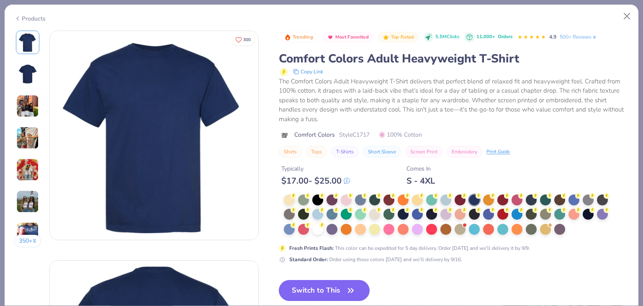
drag, startPoint x: 315, startPoint y: 283, endPoint x: 205, endPoint y: 64, distance: 245.2
click at [315, 283] on button "Switch to This" at bounding box center [324, 290] width 91 height 21
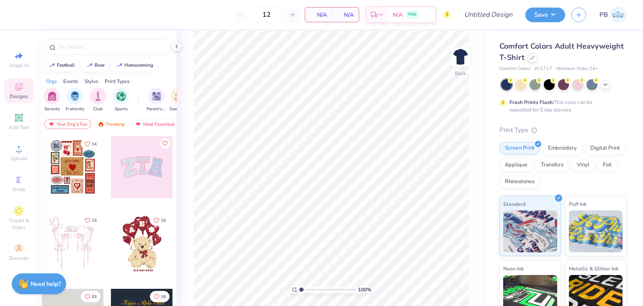
click at [191, 112] on div "100 % Back" at bounding box center [332, 168] width 310 height 275
click at [462, 57] on img at bounding box center [461, 57] width 34 height 34
click at [17, 154] on div "Upload" at bounding box center [18, 152] width 29 height 25
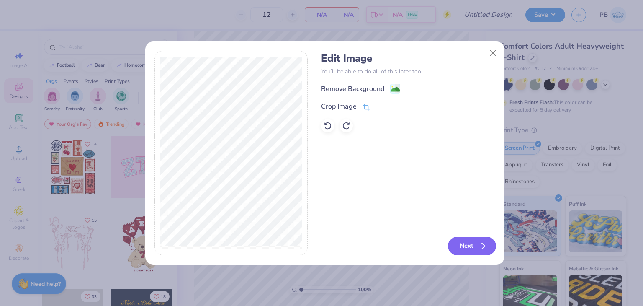
click at [462, 250] on button "Next" at bounding box center [472, 246] width 48 height 18
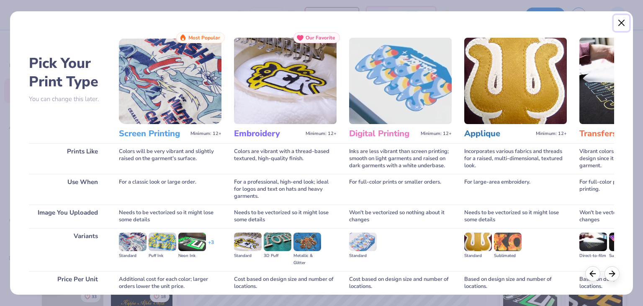
drag, startPoint x: 623, startPoint y: 26, endPoint x: 618, endPoint y: 29, distance: 6.3
click at [623, 26] on button "Close" at bounding box center [622, 23] width 16 height 16
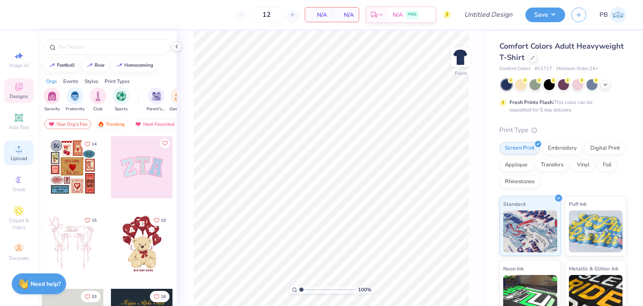
click at [5, 157] on div "Upload" at bounding box center [18, 152] width 29 height 25
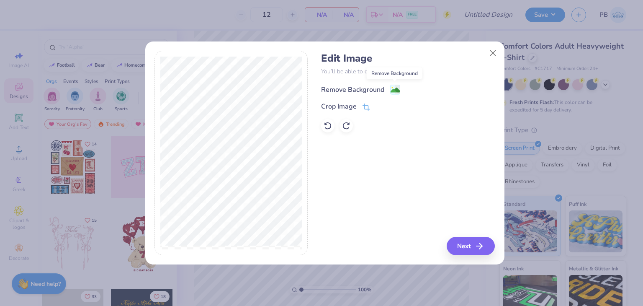
click at [395, 87] on image at bounding box center [395, 89] width 9 height 9
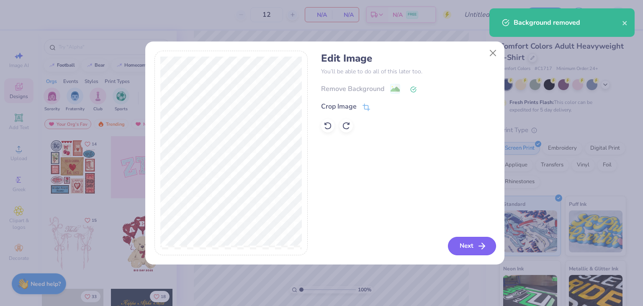
click at [477, 248] on button "Next" at bounding box center [472, 246] width 48 height 18
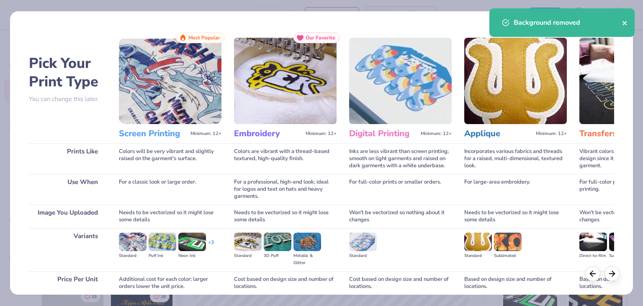
click at [623, 25] on icon "close" at bounding box center [625, 23] width 4 height 4
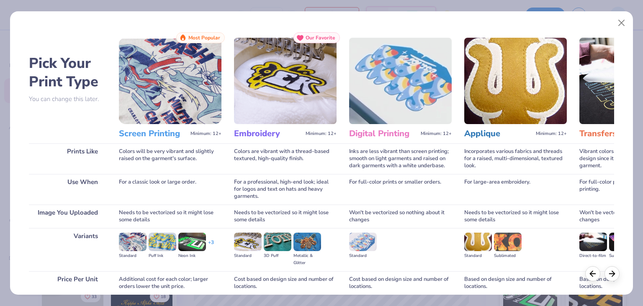
click at [625, 26] on body "12 N/A Per Item N/A Total Est. Delivery N/A FREE Design Title Save PB Image AI …" at bounding box center [321, 153] width 643 height 306
click at [620, 24] on button "Close" at bounding box center [622, 23] width 16 height 16
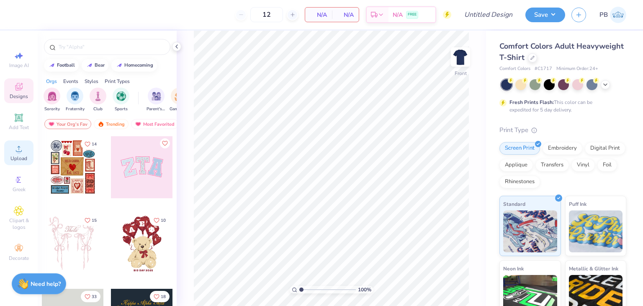
click at [23, 158] on span "Upload" at bounding box center [18, 158] width 17 height 7
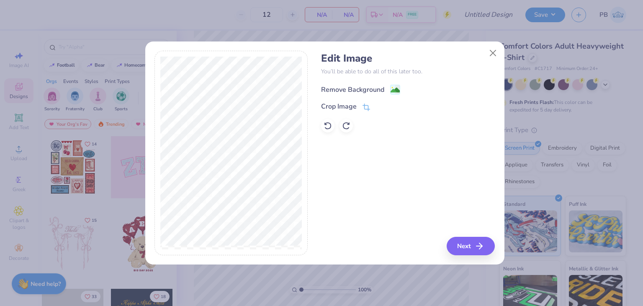
click at [393, 88] on image at bounding box center [395, 89] width 9 height 9
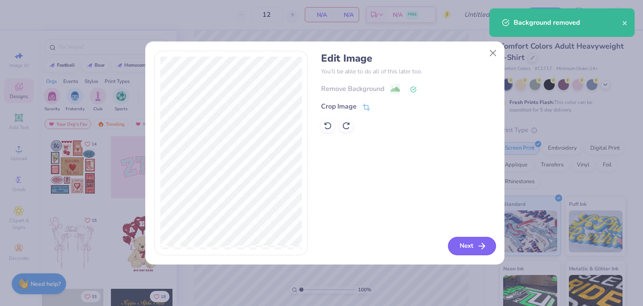
click at [455, 246] on button "Next" at bounding box center [472, 246] width 48 height 18
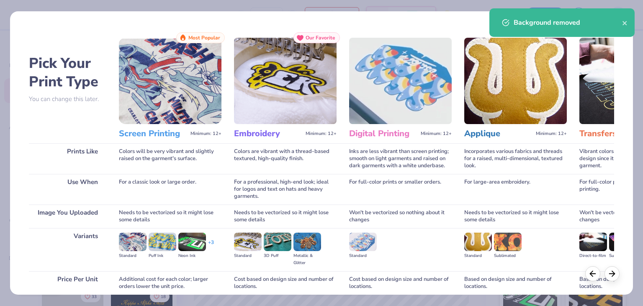
scroll to position [70, 0]
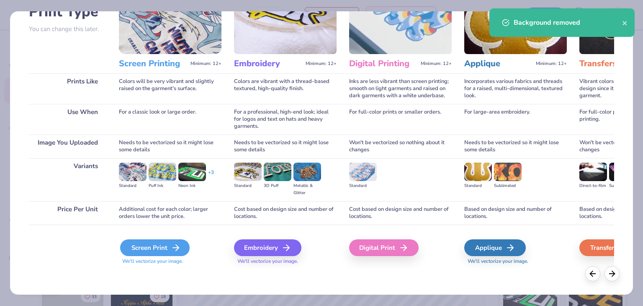
click at [166, 245] on div "Screen Print" at bounding box center [155, 247] width 70 height 17
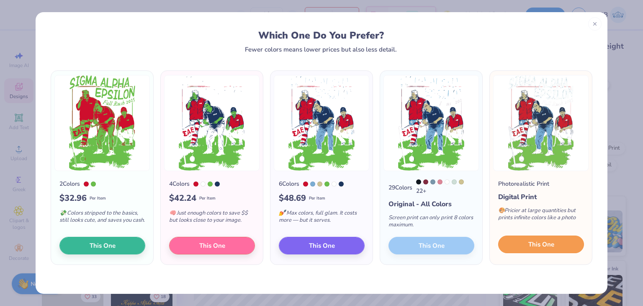
click at [529, 248] on span "This One" at bounding box center [542, 245] width 26 height 10
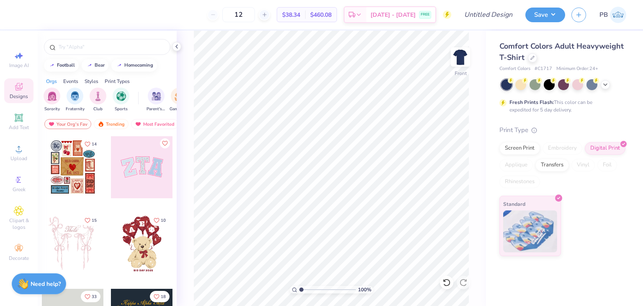
click at [176, 46] on icon at bounding box center [176, 46] width 7 height 7
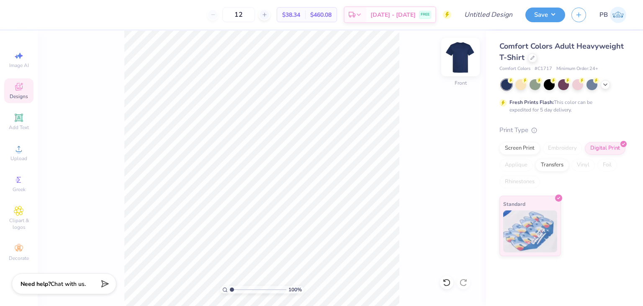
click at [462, 59] on img at bounding box center [461, 57] width 34 height 34
click at [3, 181] on div "Image AI Designs Add Text Upload Greek Clipart & logos Decorate" at bounding box center [19, 168] width 38 height 275
click at [13, 185] on div "Greek" at bounding box center [18, 183] width 29 height 25
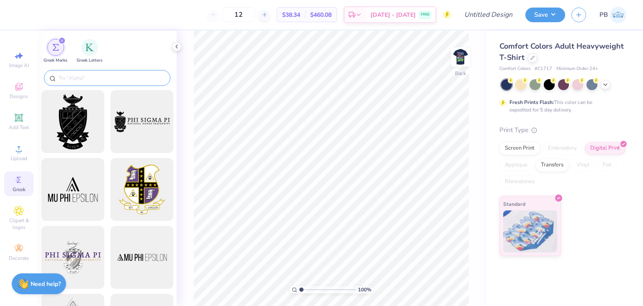
click at [124, 84] on div at bounding box center [107, 78] width 126 height 16
click at [122, 78] on input "text" at bounding box center [111, 78] width 107 height 8
click at [88, 51] on div "filter for Greek Letters" at bounding box center [89, 46] width 17 height 17
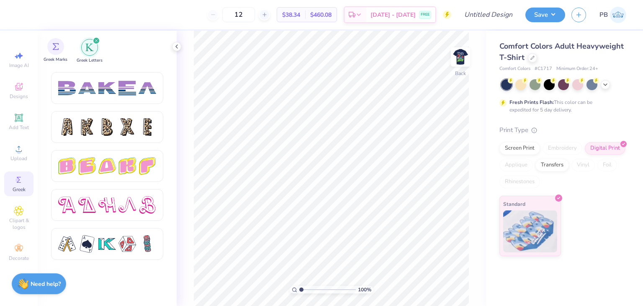
scroll to position [1215, 0]
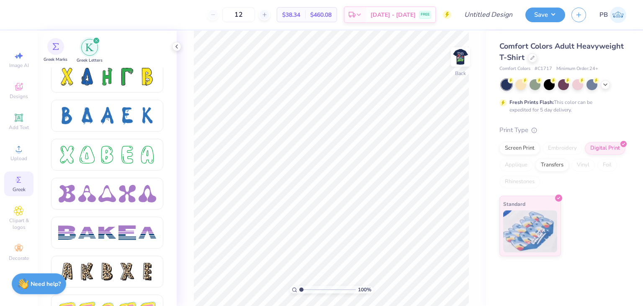
click at [54, 61] on span "Greek Marks" at bounding box center [56, 60] width 24 height 6
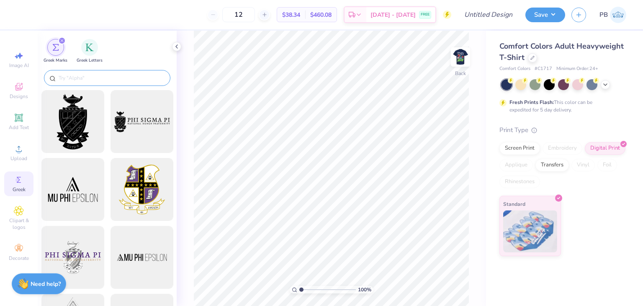
click at [85, 85] on div at bounding box center [107, 78] width 126 height 16
click at [90, 77] on input "text" at bounding box center [111, 78] width 107 height 8
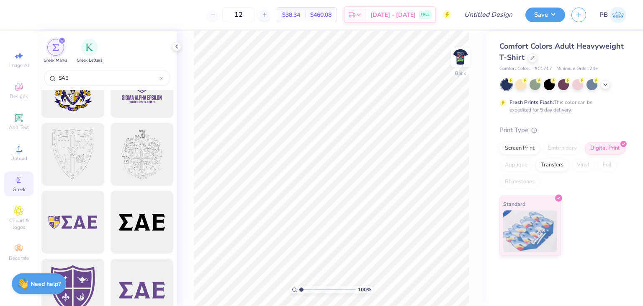
scroll to position [84, 0]
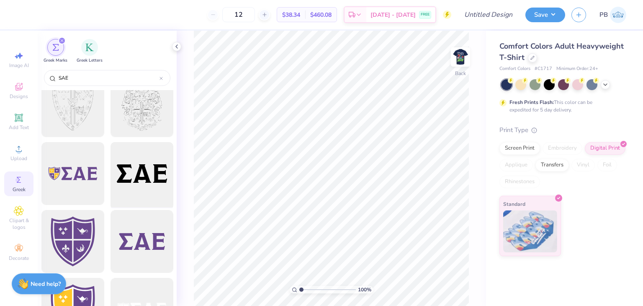
type input "SAE"
click at [138, 178] on div at bounding box center [141, 173] width 69 height 69
type input "5.58"
type input "2.06"
click at [462, 61] on img at bounding box center [461, 57] width 34 height 34
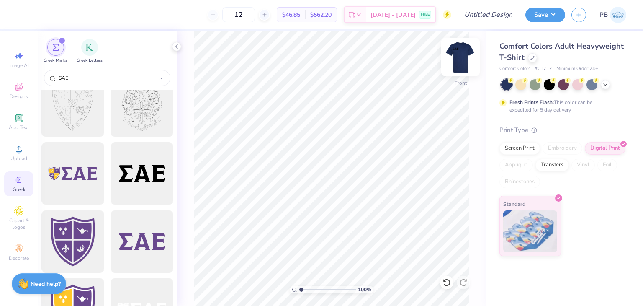
click at [459, 62] on img at bounding box center [461, 57] width 34 height 34
click at [20, 14] on div at bounding box center [23, 14] width 12 height 12
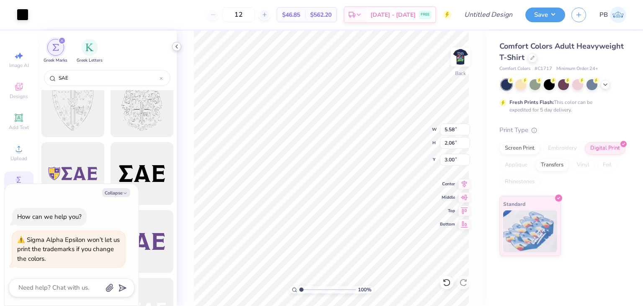
click at [177, 50] on div at bounding box center [176, 46] width 9 height 9
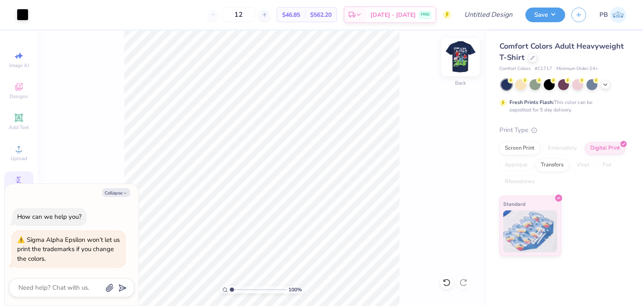
click at [447, 62] on img at bounding box center [461, 57] width 34 height 34
click at [465, 61] on img at bounding box center [461, 57] width 34 height 34
click at [16, 83] on icon at bounding box center [19, 87] width 10 height 10
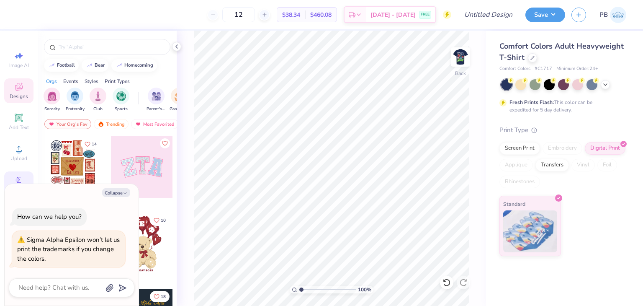
click at [18, 175] on icon at bounding box center [19, 180] width 10 height 10
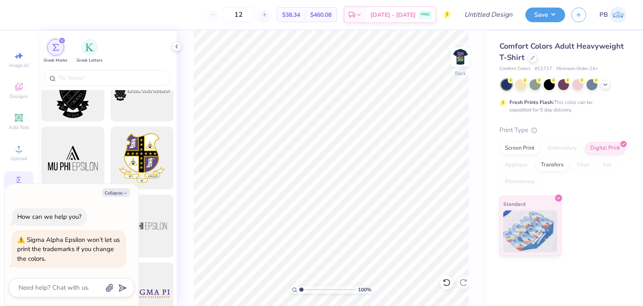
scroll to position [0, 0]
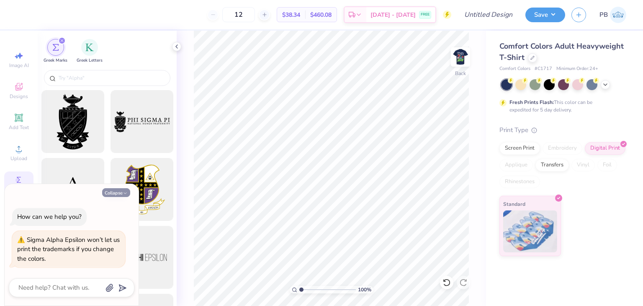
click at [126, 190] on button "Collapse" at bounding box center [116, 192] width 28 height 9
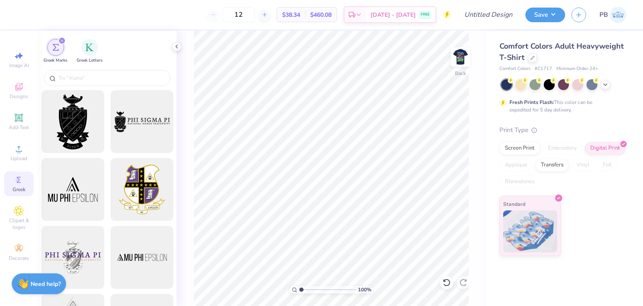
type textarea "x"
click at [121, 76] on input "text" at bounding box center [111, 78] width 107 height 8
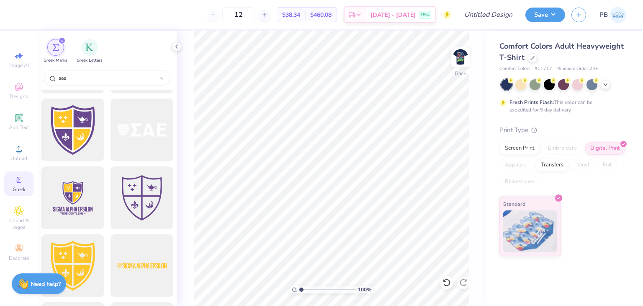
scroll to position [251, 0]
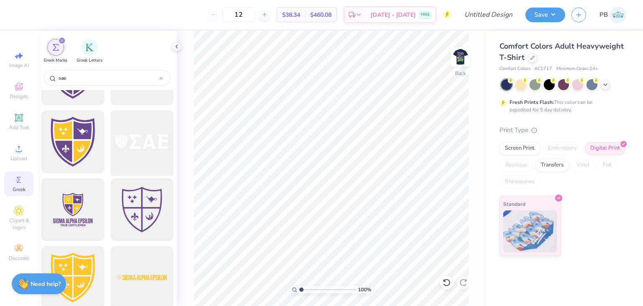
type input "sae"
drag, startPoint x: 146, startPoint y: 149, endPoint x: 163, endPoint y: 149, distance: 17.2
click at [163, 149] on div at bounding box center [141, 141] width 69 height 69
type input "5.48"
type input "1.49"
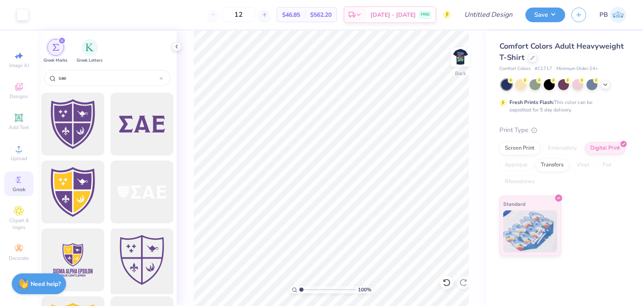
scroll to position [293, 0]
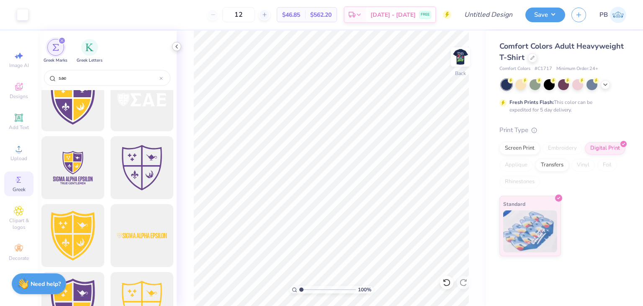
click at [177, 47] on icon at bounding box center [176, 46] width 7 height 7
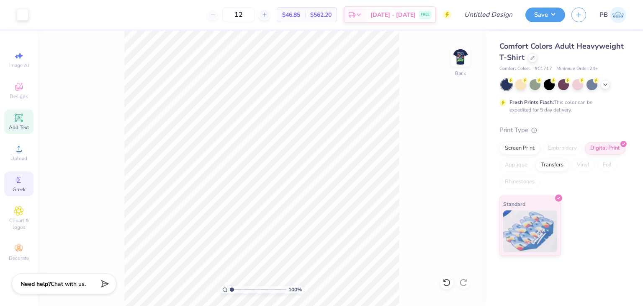
click at [21, 124] on span "Add Text" at bounding box center [19, 127] width 20 height 7
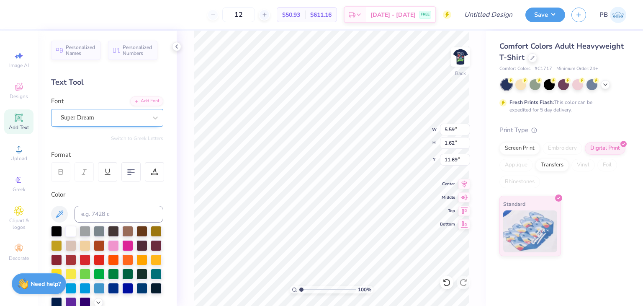
click at [124, 120] on div "Super Dream" at bounding box center [104, 117] width 88 height 13
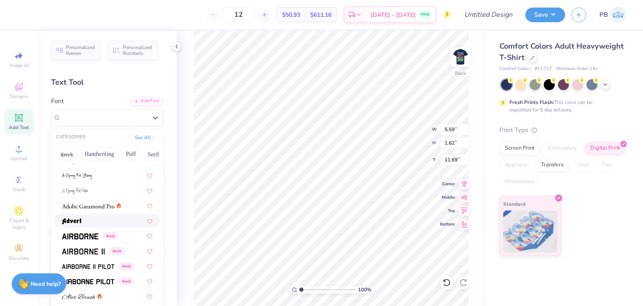
scroll to position [126, 0]
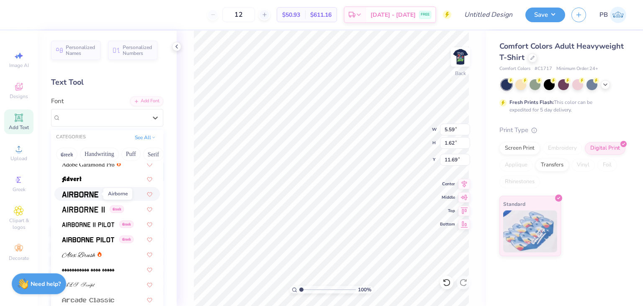
click at [89, 193] on img at bounding box center [80, 194] width 36 height 6
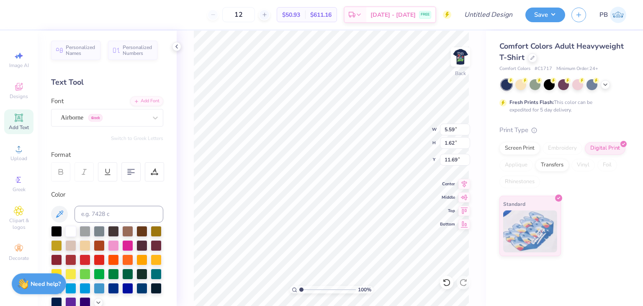
type input "5.35"
type input "1.69"
type input "11.65"
type textarea "T"
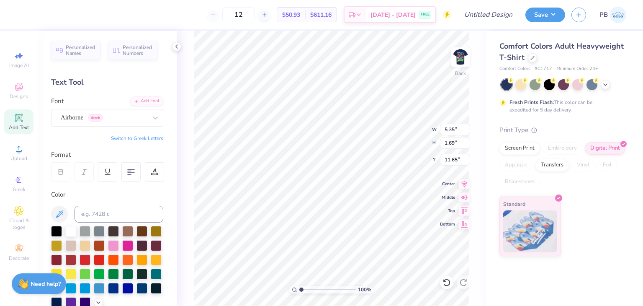
scroll to position [7, 1]
type textarea "D"
type textarea "Fall Rush"
type input "4.49"
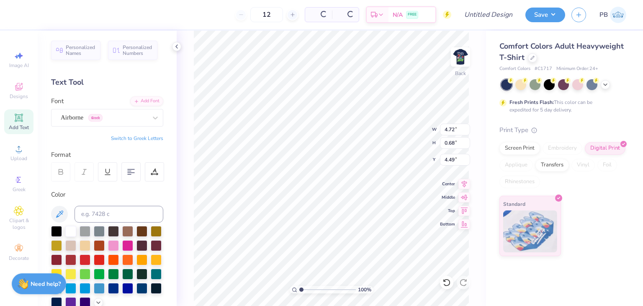
type input "4.72"
type input "0.68"
type input "4.86"
type textarea "Fall Rush '25"
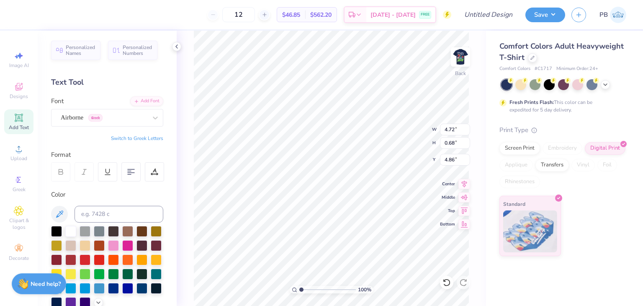
scroll to position [7, 3]
click at [463, 54] on img at bounding box center [461, 57] width 34 height 34
click at [268, 14] on icon at bounding box center [265, 15] width 6 height 6
click at [255, 14] on input "14" at bounding box center [238, 14] width 33 height 15
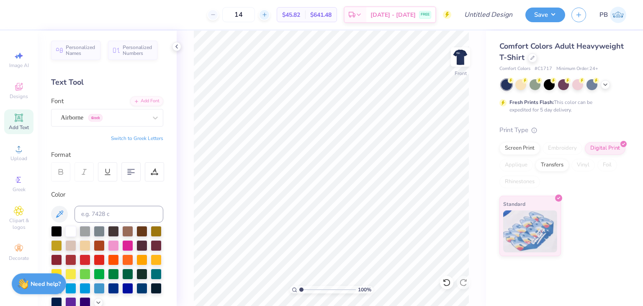
click at [268, 14] on icon at bounding box center [265, 15] width 6 height 6
click at [219, 15] on div at bounding box center [212, 14] width 11 height 11
type input "14"
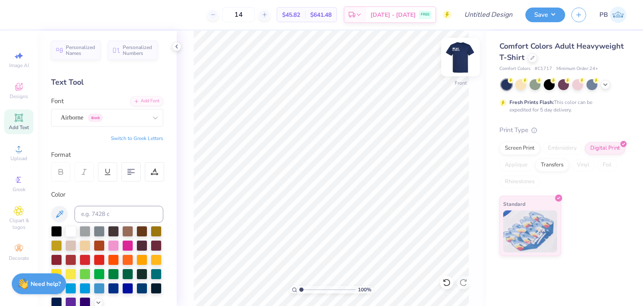
click at [461, 62] on img at bounding box center [461, 57] width 34 height 34
click at [461, 63] on img at bounding box center [461, 57] width 34 height 34
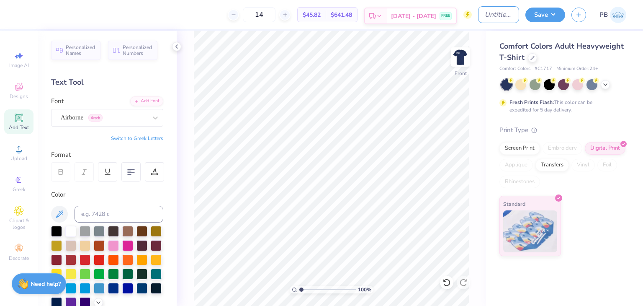
drag, startPoint x: 509, startPoint y: 17, endPoint x: 441, endPoint y: 19, distance: 68.7
click at [441, 19] on div "14 $45.82 Per Item $641.48 Total Est. Delivery Sep 14 - 17 FREE Design Title Sa…" at bounding box center [321, 14] width 643 height 29
type input "SAE Rush"
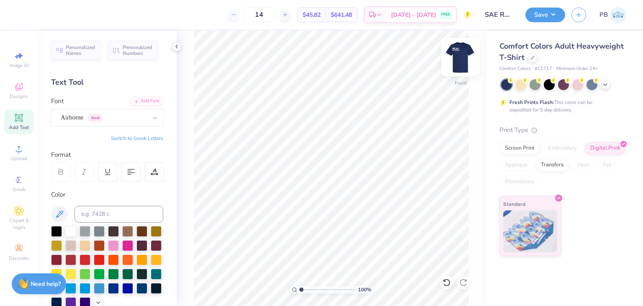
click at [457, 63] on img at bounding box center [461, 57] width 34 height 34
click at [464, 51] on img at bounding box center [461, 57] width 34 height 34
click at [457, 57] on img at bounding box center [461, 57] width 34 height 34
click at [463, 44] on img at bounding box center [461, 57] width 34 height 34
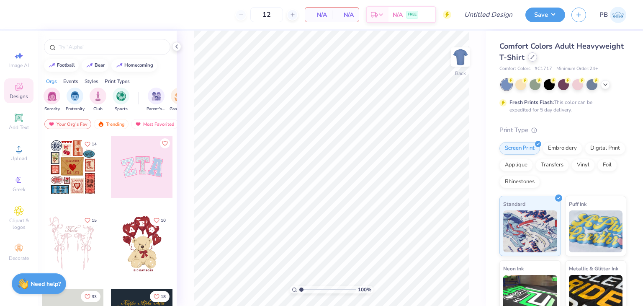
click at [537, 60] on div at bounding box center [532, 56] width 9 height 9
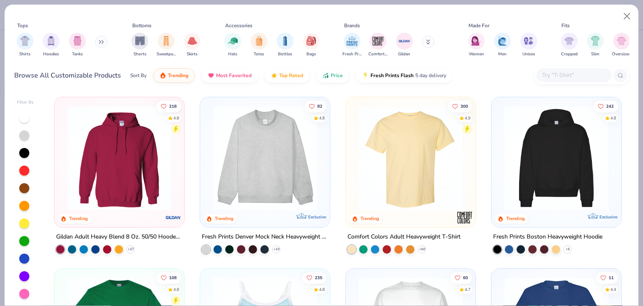
click at [16, 44] on div "Shirts Hoodies Tanks" at bounding box center [62, 44] width 96 height 31
click at [24, 49] on div "Shirts" at bounding box center [25, 44] width 17 height 25
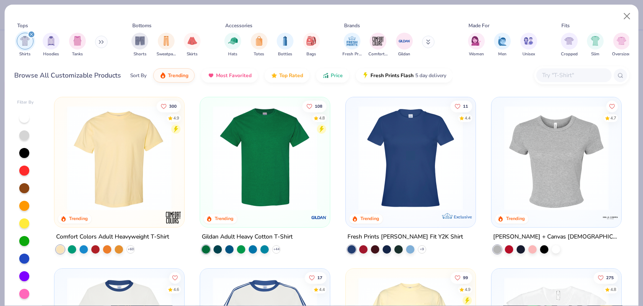
click at [514, 43] on div "Women Men Unisex" at bounding box center [503, 44] width 74 height 31
click at [505, 49] on div "Men" at bounding box center [502, 45] width 17 height 25
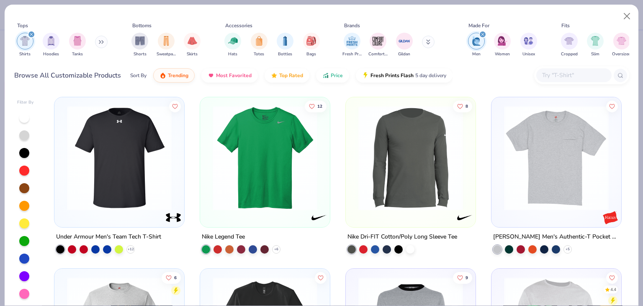
click at [483, 34] on icon "filter for Men" at bounding box center [482, 34] width 3 height 3
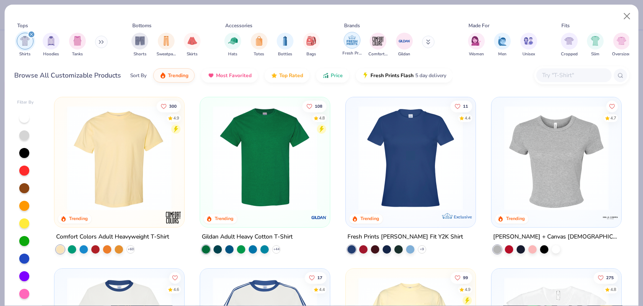
click at [356, 44] on img "filter for Fresh Prints" at bounding box center [352, 40] width 13 height 13
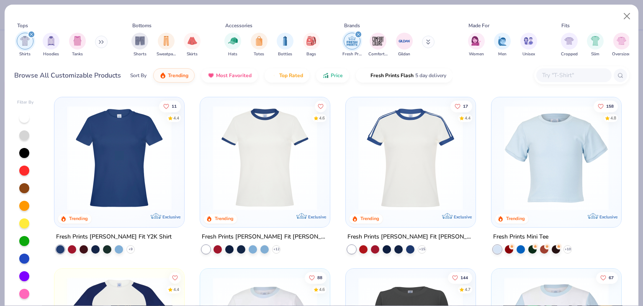
click at [360, 35] on div "filter for Fresh Prints" at bounding box center [359, 35] width 8 height 8
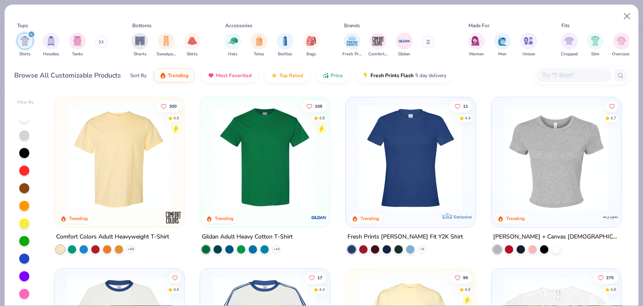
click at [119, 157] on img at bounding box center [119, 158] width 113 height 105
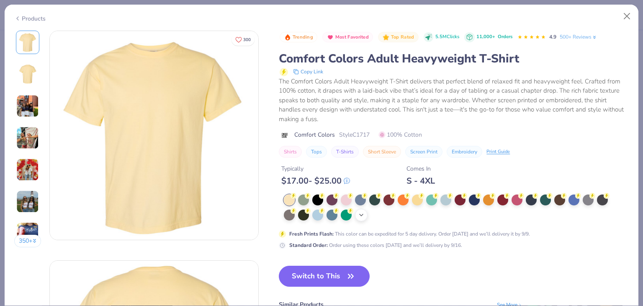
click at [361, 216] on icon at bounding box center [361, 215] width 7 height 7
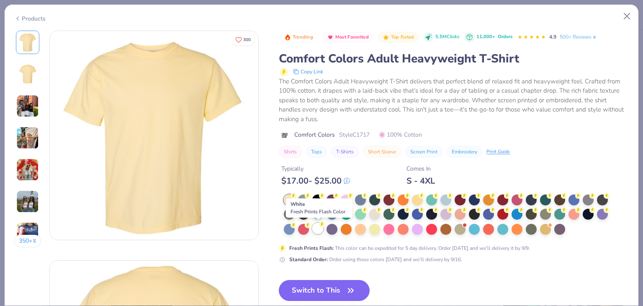
click at [318, 232] on div at bounding box center [317, 228] width 11 height 11
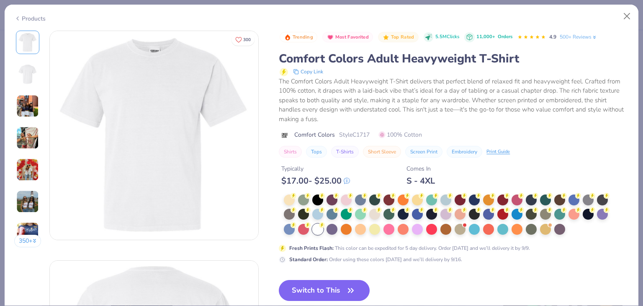
drag, startPoint x: 339, startPoint y: 285, endPoint x: 329, endPoint y: 103, distance: 182.9
click at [338, 284] on button "Switch to This" at bounding box center [324, 290] width 91 height 21
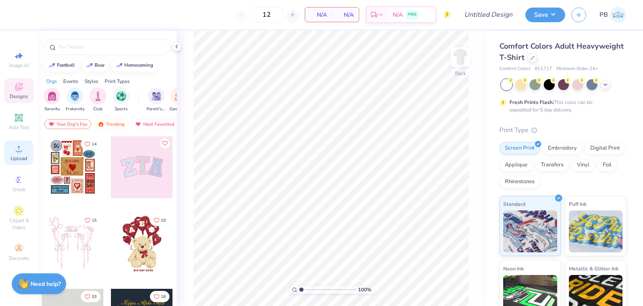
click at [19, 158] on span "Upload" at bounding box center [18, 158] width 17 height 7
click at [18, 153] on circle at bounding box center [18, 151] width 5 height 5
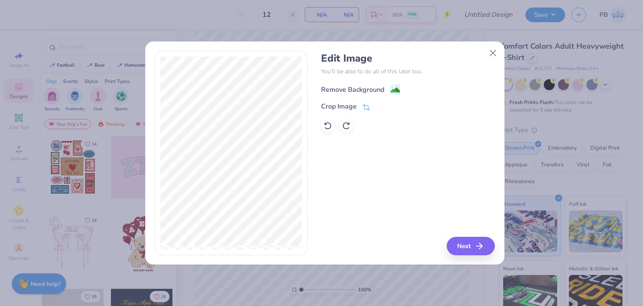
click at [387, 90] on div "Remove Background" at bounding box center [360, 89] width 79 height 10
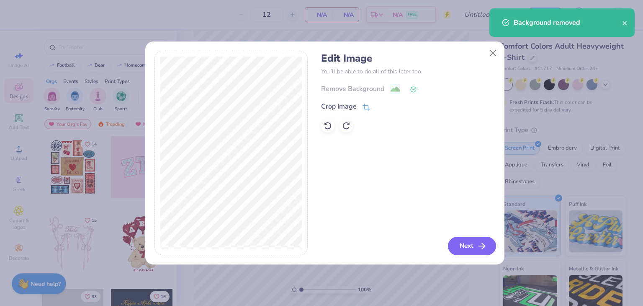
click at [465, 242] on button "Next" at bounding box center [472, 246] width 48 height 18
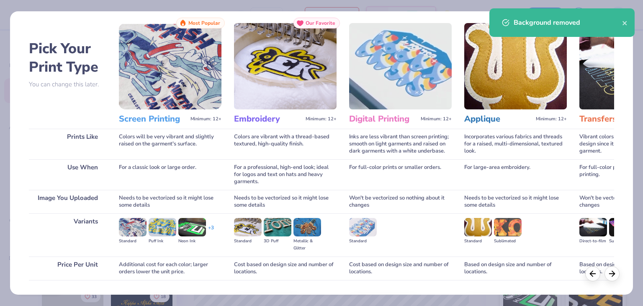
scroll to position [70, 0]
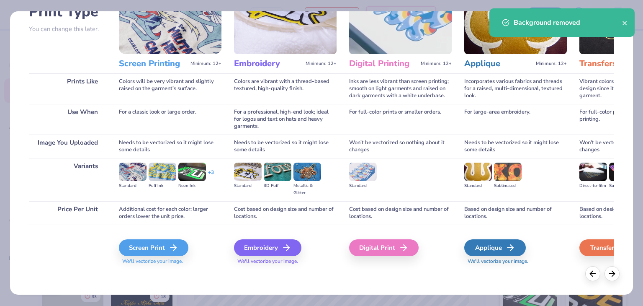
click at [167, 256] on div "Screen Print We'll vectorize your image." at bounding box center [170, 252] width 103 height 26
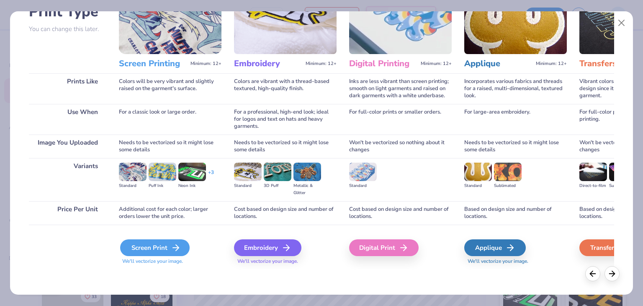
click at [172, 244] on icon at bounding box center [176, 248] width 10 height 10
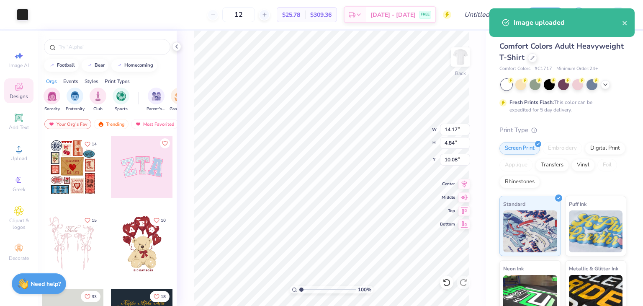
type input "6.08"
click at [462, 185] on icon at bounding box center [465, 183] width 12 height 10
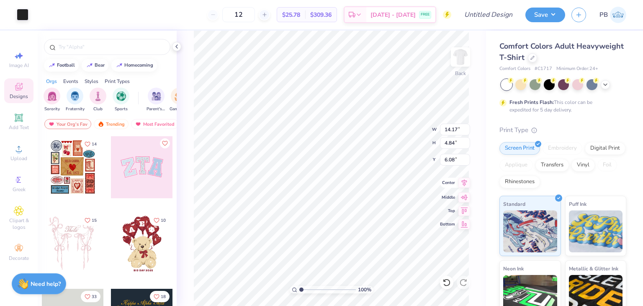
click at [462, 184] on icon at bounding box center [465, 183] width 12 height 10
type input "12.70"
type input "4.33"
type input "3.75"
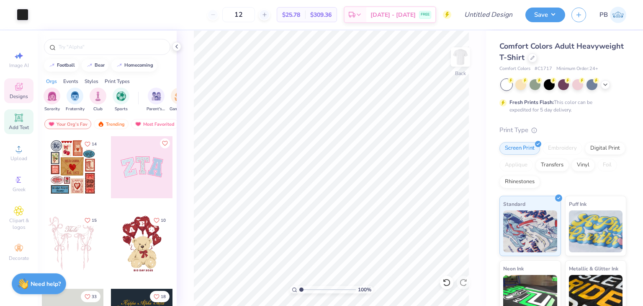
click at [17, 125] on span "Add Text" at bounding box center [19, 127] width 20 height 7
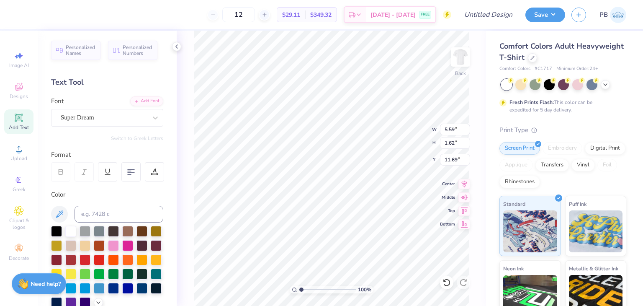
scroll to position [7, 1]
type textarea "T"
type textarea "Brothers"
click at [155, 116] on div at bounding box center [155, 117] width 15 height 15
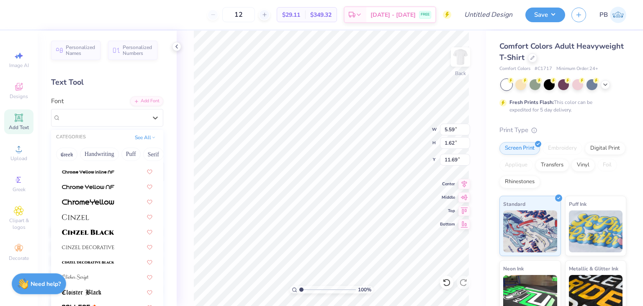
scroll to position [963, 0]
click at [108, 229] on img at bounding box center [88, 231] width 52 height 6
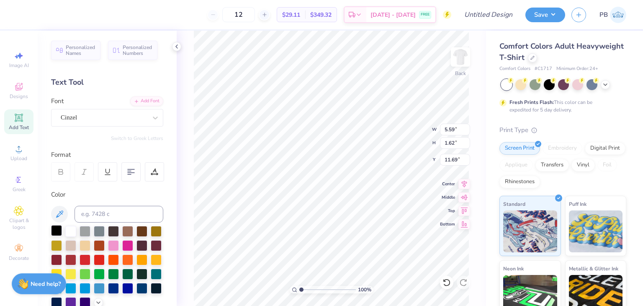
click at [53, 232] on div at bounding box center [56, 230] width 11 height 11
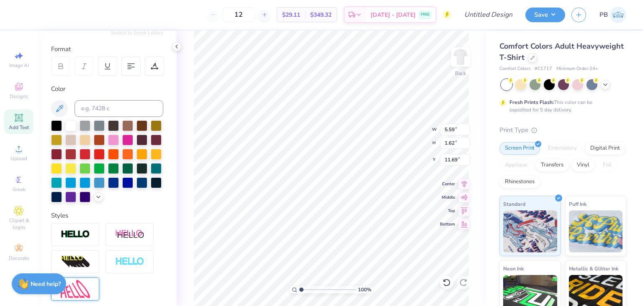
scroll to position [195, 0]
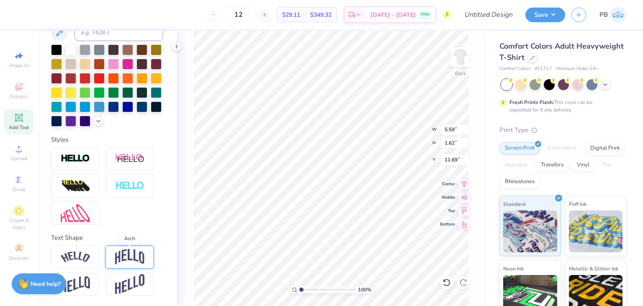
click at [129, 260] on img at bounding box center [129, 257] width 29 height 16
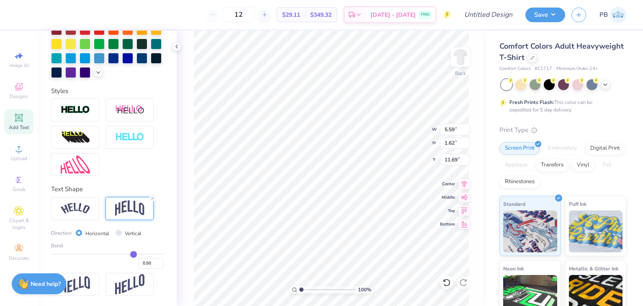
scroll to position [243, 0]
type input "0.42"
type input "0.38"
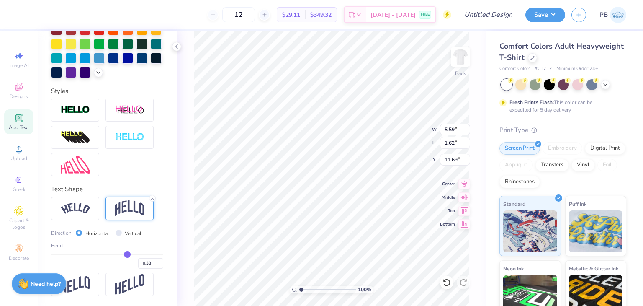
type input "0.36"
type input "0.35"
type input "0.33"
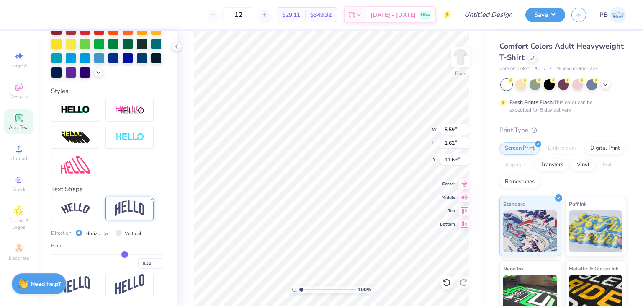
type input "0.33"
type input "0.32"
type input "0.31"
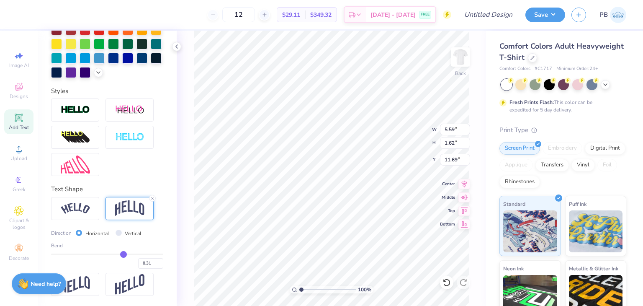
type input "0.3"
type input "0.30"
type input "0.29"
type input "0.28"
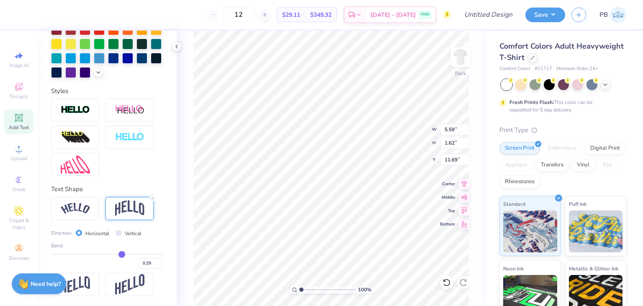
type input "0.28"
type input "0.27"
type input "0.26"
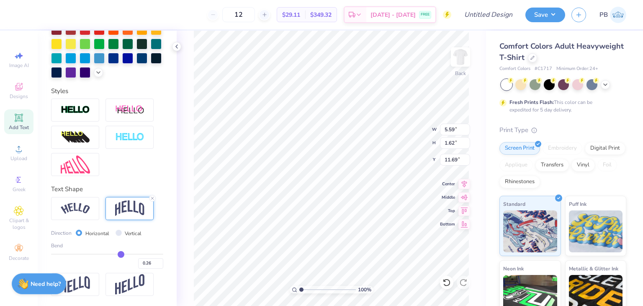
type input "0.25"
type input "0.24"
type input "0.23"
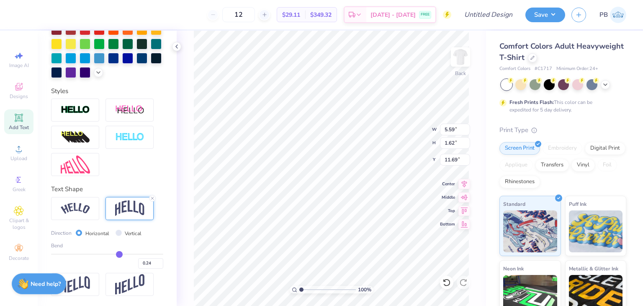
type input "0.23"
type input "0.22"
type input "0.21"
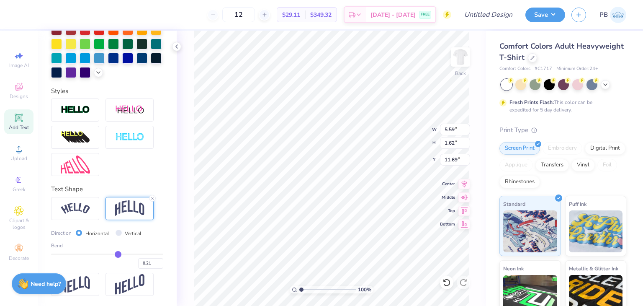
type input "0.19"
type input "0.15"
type input "0.13"
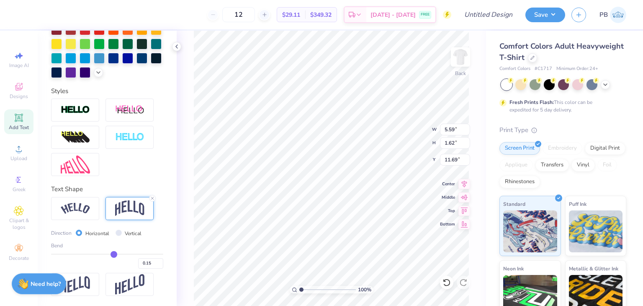
type input "0.13"
type input "0.11"
type input "0.08"
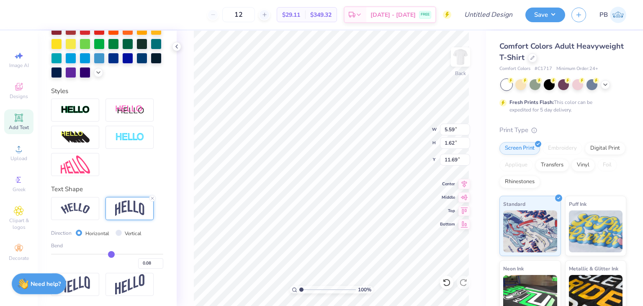
type input "0.07"
type input "0.04"
type input "0.03"
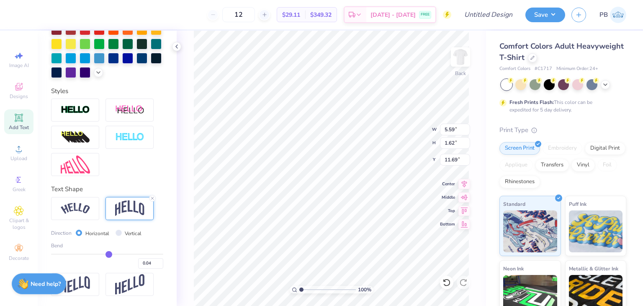
type input "0.03"
type input "0"
type input "0.00"
type input "-0.02"
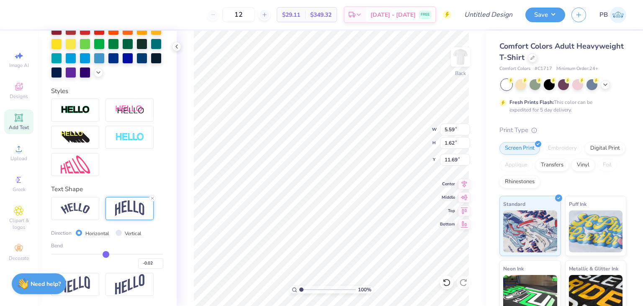
type input "-0.04"
type input "-0.08"
type input "-0.1"
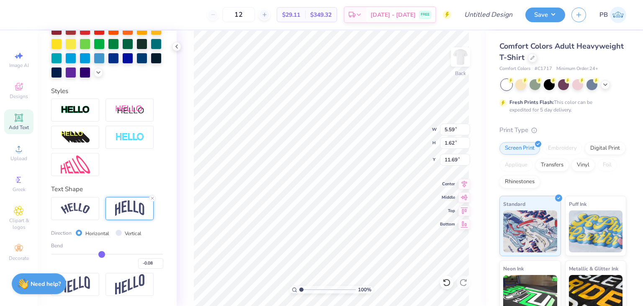
type input "-0.10"
type input "-0.12"
type input "-0.15"
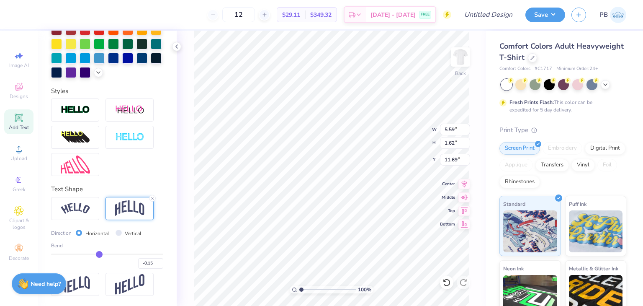
type input "-0.19"
type input "-0.21"
type input "-0.26"
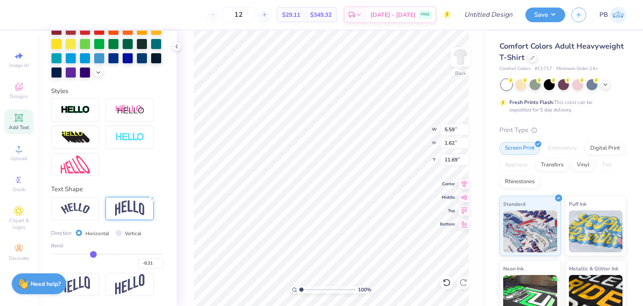
type input "-0.26"
type input "-0.29"
type input "-0.32"
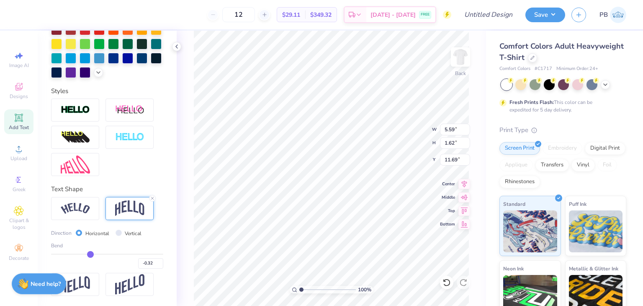
type input "-0.34"
type input "-0.35"
type input "-0.36"
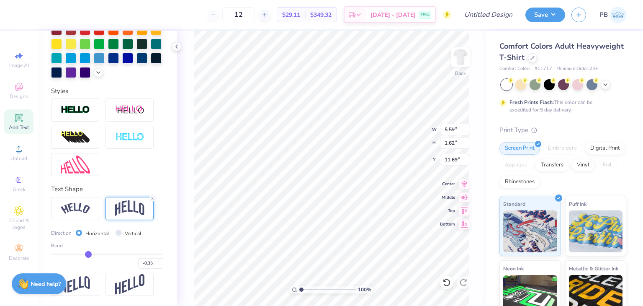
type input "-0.36"
type input "-0.37"
type input "-0.39"
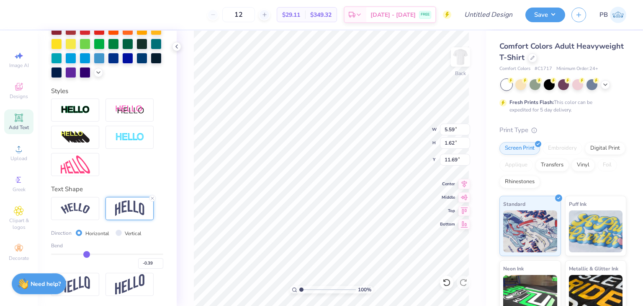
type input "-0.4"
type input "-0.40"
type input "-0.42"
type input "-0.44"
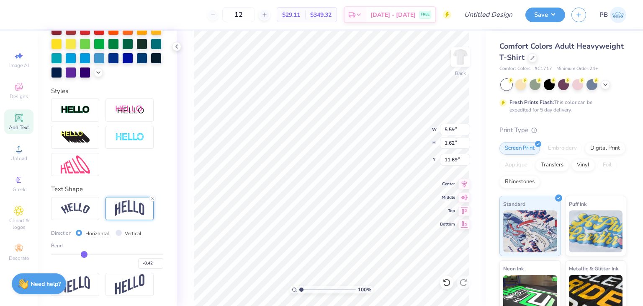
type input "-0.44"
type input "-0.46"
type input "-0.51"
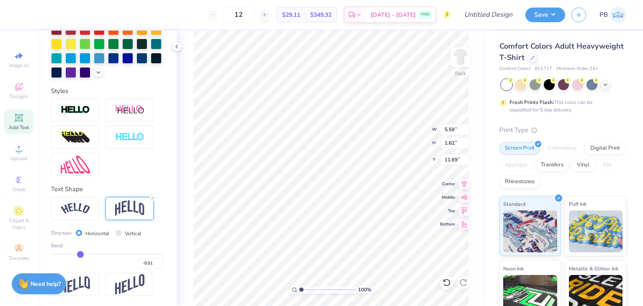
type input "-0.54"
type input "-0.56"
type input "-0.59"
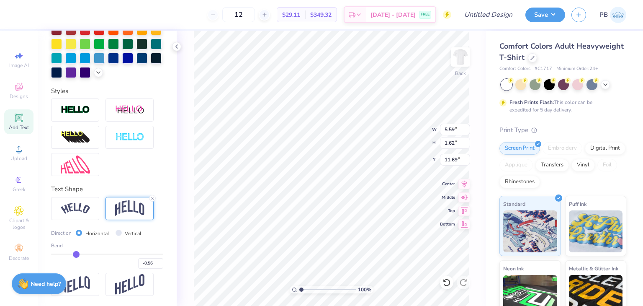
type input "-0.59"
type input "-0.6"
type input "-0.60"
type input "-0.62"
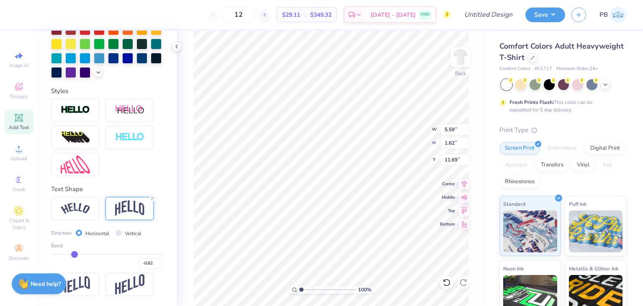
type input "-0.63"
type input "-0.65"
type input "-0.66"
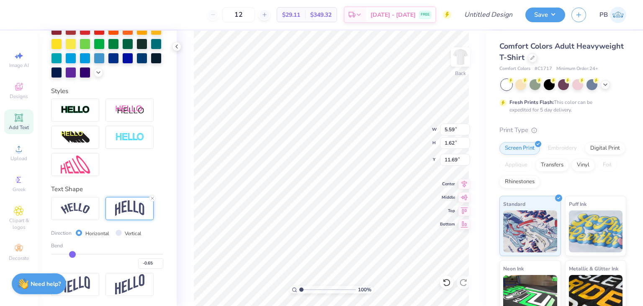
type input "-0.66"
type input "-0.69"
type input "-0.72"
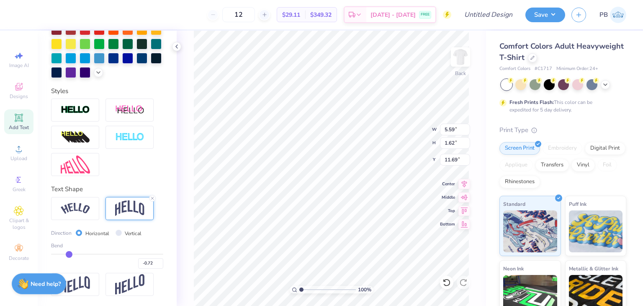
type input "-0.77"
type input "-0.81"
type input "-0.86"
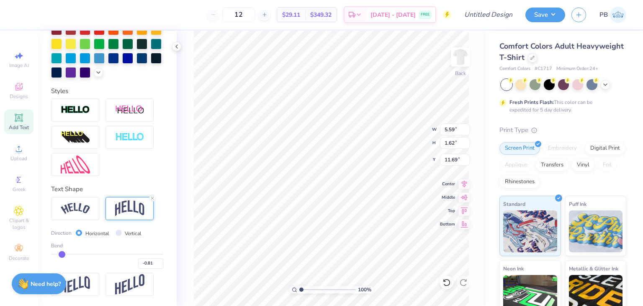
type input "-0.86"
type input "-0.9"
type input "-0.90"
type input "-0.93"
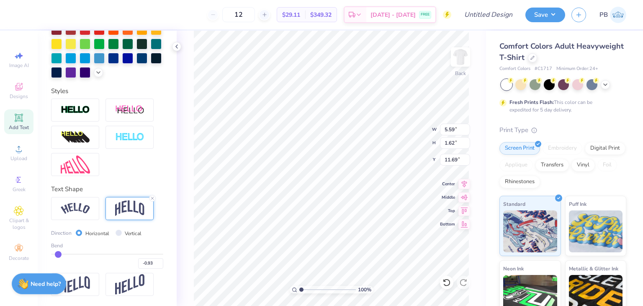
type input "-0.95"
type input "-0.96"
type input "-0.97"
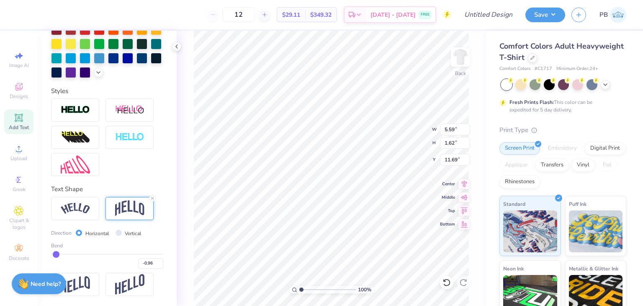
type input "-0.97"
type input "-0.98"
type input "-0.99"
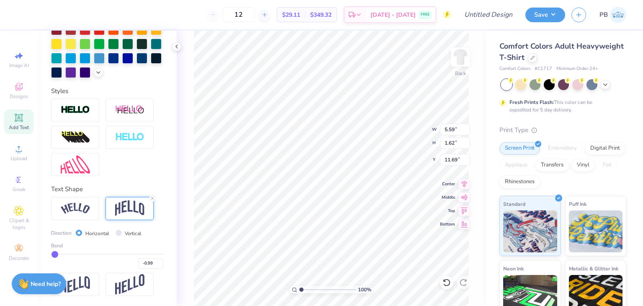
type input "-1"
type input "-1.00"
type input "-0.96"
type input "-0.7"
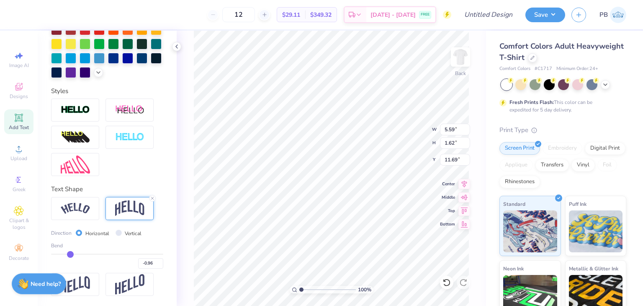
type input "-0.70"
type input "-0.55"
type input "-0.4"
type input "-0.40"
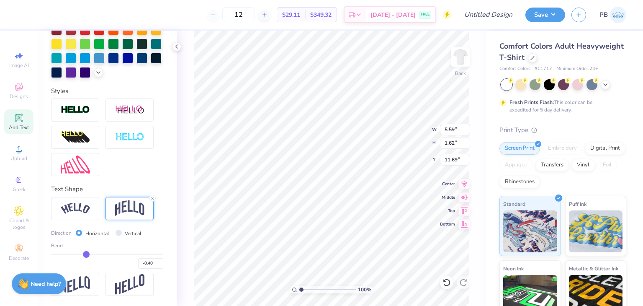
type input "-0.31"
type input "-0.25"
type input "-0.21"
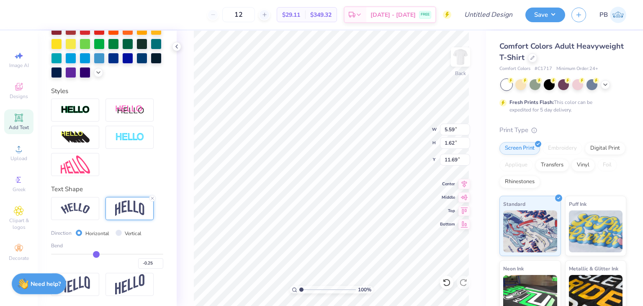
type input "-0.21"
type input "-0.18"
type input "-0.15"
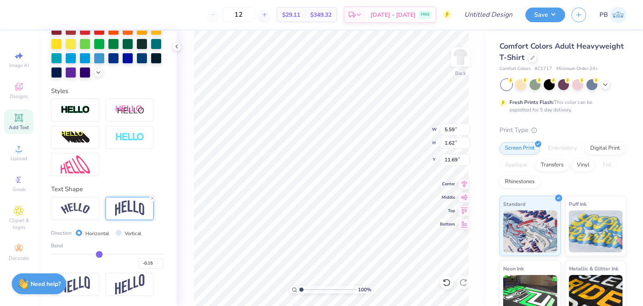
type input "-0.11"
type input "-0.08"
type input "-0.02"
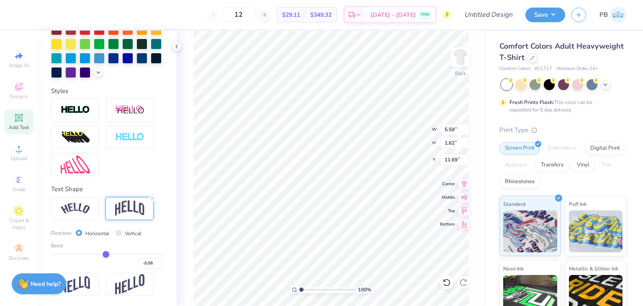
type input "-0.02"
type input "0.02"
type input "0.08"
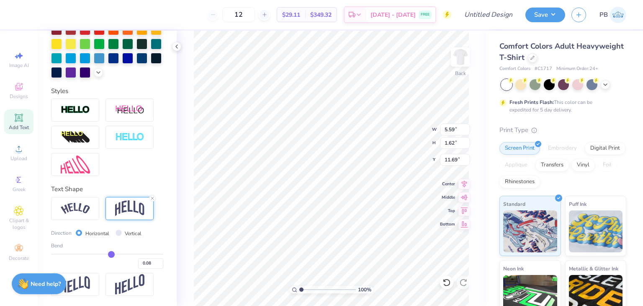
type input "0.16"
type input "0.25"
type input "0.31"
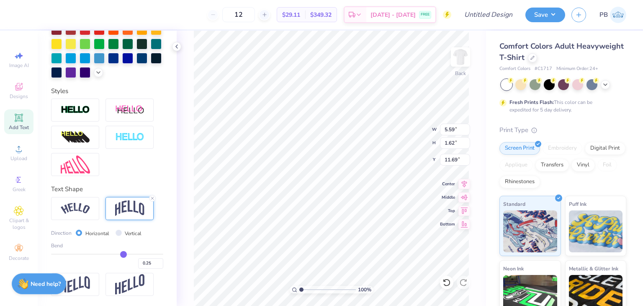
type input "0.31"
type input "0.38"
type input "0.44"
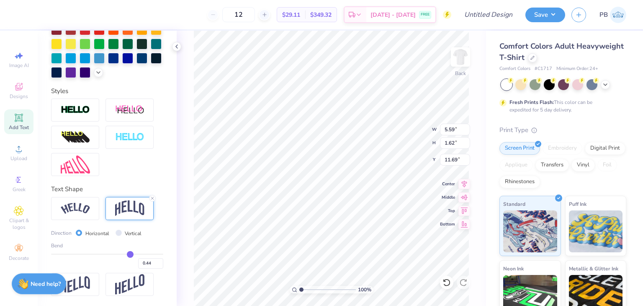
type input "0.51"
type input "0.59"
type input "0.65"
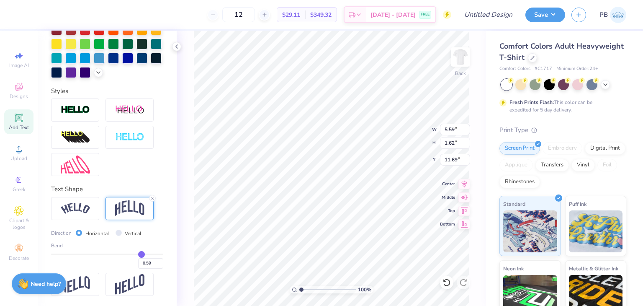
type input "0.65"
type input "0.7"
type input "0.70"
type input "0.75"
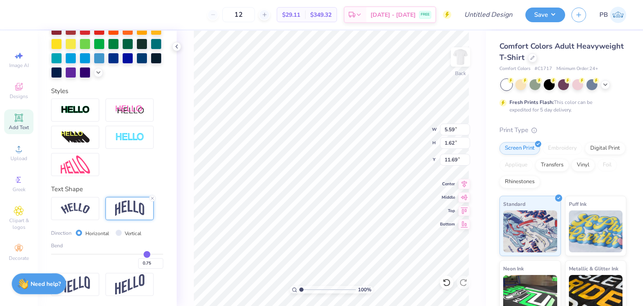
type input "0.78"
type input "0.82"
type input "0.85"
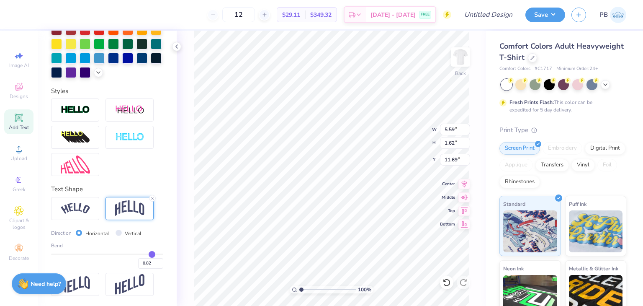
type input "0.85"
type input "0.88"
type input "0.92"
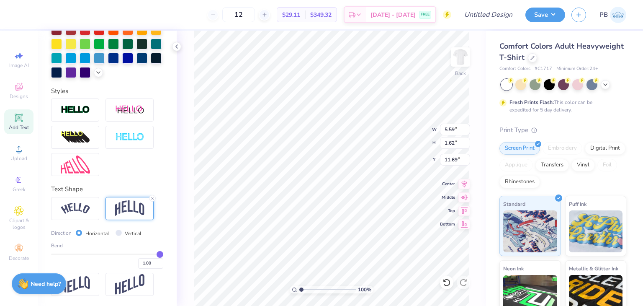
drag, startPoint x: 129, startPoint y: 253, endPoint x: 163, endPoint y: 255, distance: 34.4
click at [163, 255] on input "range" at bounding box center [107, 253] width 112 height 1
drag, startPoint x: 152, startPoint y: 253, endPoint x: 69, endPoint y: 253, distance: 83.4
click at [69, 253] on input "range" at bounding box center [107, 253] width 112 height 1
drag, startPoint x: 69, startPoint y: 253, endPoint x: 77, endPoint y: 255, distance: 7.7
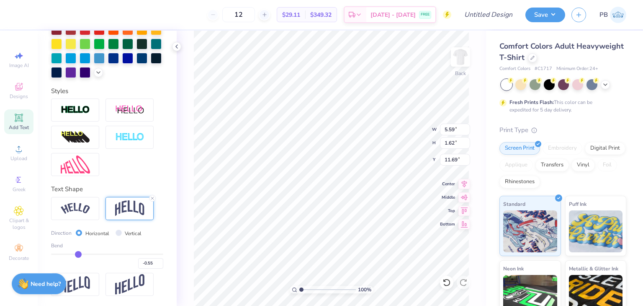
click at [77, 255] on input "range" at bounding box center [107, 253] width 112 height 1
drag, startPoint x: 77, startPoint y: 255, endPoint x: 85, endPoint y: 255, distance: 8.4
click at [85, 255] on input "range" at bounding box center [107, 253] width 112 height 1
drag, startPoint x: 85, startPoint y: 255, endPoint x: 100, endPoint y: 255, distance: 15.1
click at [100, 255] on input "range" at bounding box center [107, 253] width 112 height 1
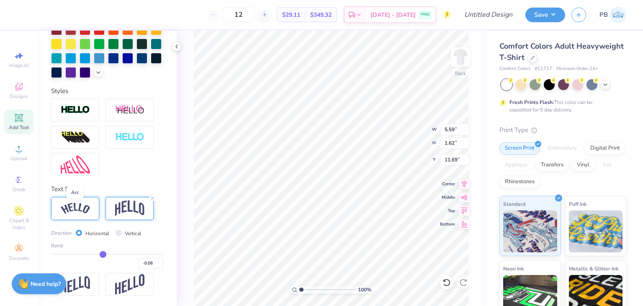
click at [80, 203] on img at bounding box center [75, 208] width 29 height 11
drag, startPoint x: 104, startPoint y: 253, endPoint x: 84, endPoint y: 253, distance: 20.5
click at [84, 253] on input "range" at bounding box center [107, 253] width 112 height 1
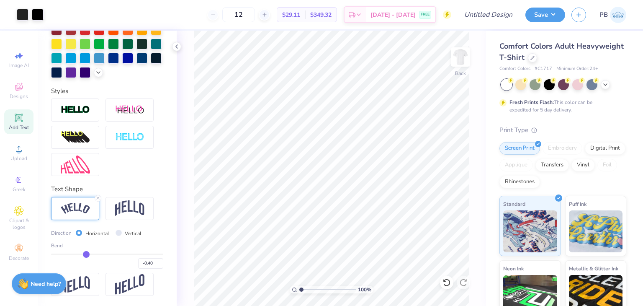
drag, startPoint x: 465, startPoint y: 63, endPoint x: 494, endPoint y: 126, distance: 70.3
click at [465, 63] on img at bounding box center [460, 57] width 17 height 17
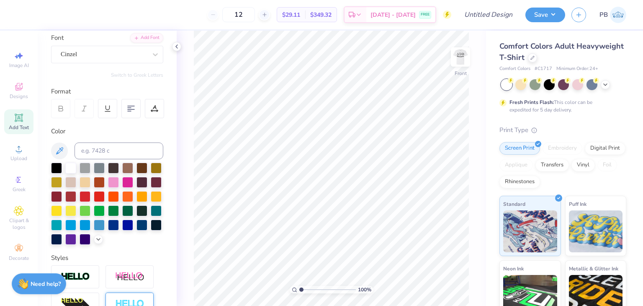
scroll to position [0, 0]
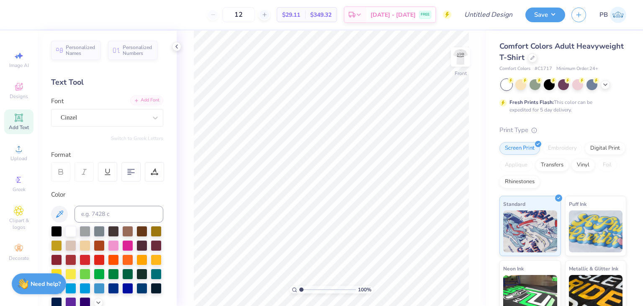
click at [150, 97] on div "Add Font" at bounding box center [146, 101] width 33 height 10
click at [25, 123] on div "Add Text" at bounding box center [18, 121] width 29 height 25
click at [129, 120] on div "Super Dream" at bounding box center [104, 117] width 88 height 13
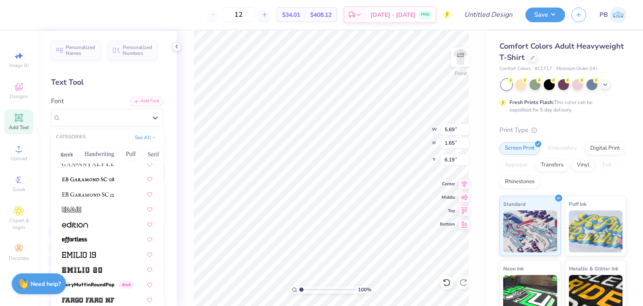
scroll to position [1717, 0]
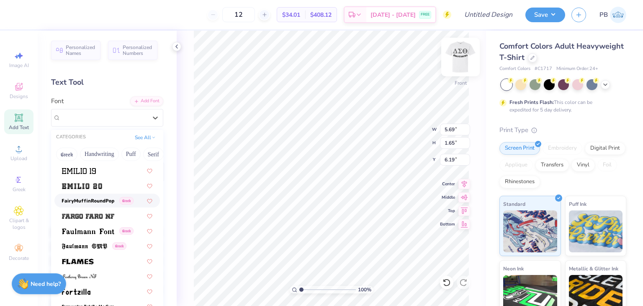
click at [457, 53] on img at bounding box center [461, 57] width 34 height 34
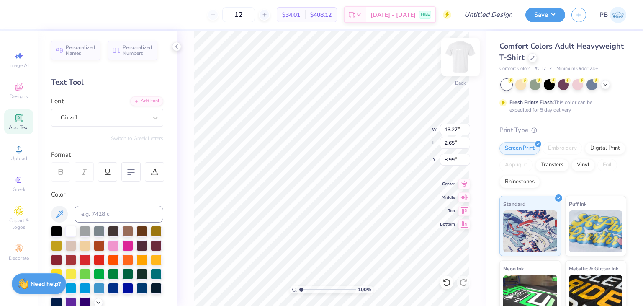
click at [463, 53] on img at bounding box center [461, 57] width 34 height 34
click at [117, 121] on div "Super Dream" at bounding box center [104, 117] width 88 height 13
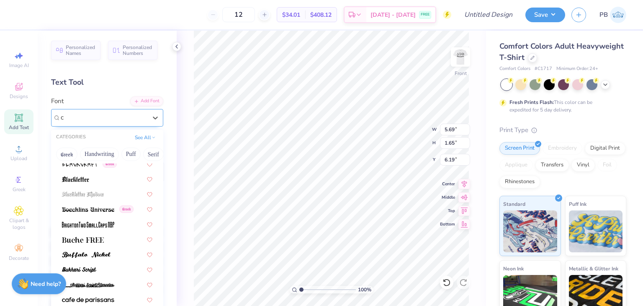
scroll to position [0, 0]
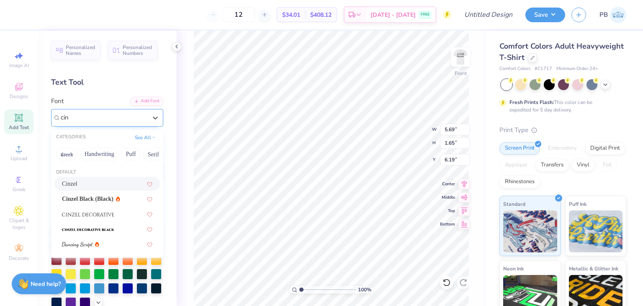
click at [104, 186] on div "Cinzel" at bounding box center [107, 183] width 90 height 9
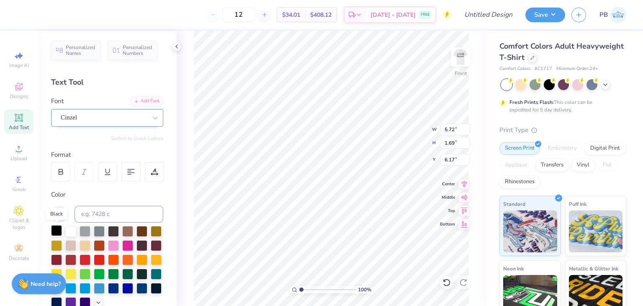
click at [51, 232] on div at bounding box center [56, 230] width 11 height 11
click at [60, 173] on icon at bounding box center [61, 172] width 8 height 8
click at [134, 173] on 380 at bounding box center [131, 173] width 7 height 0
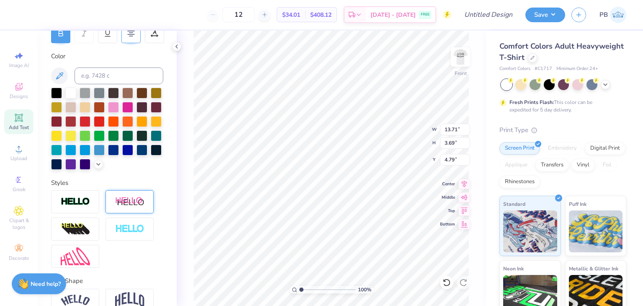
scroll to position [195, 0]
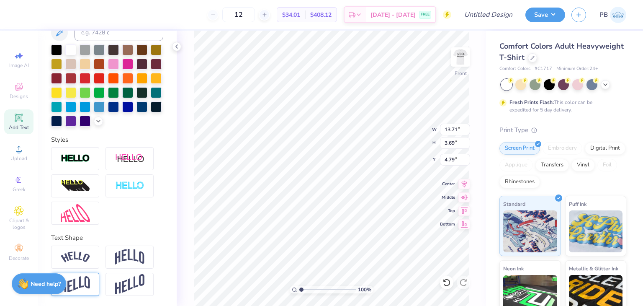
click at [80, 289] on img at bounding box center [75, 284] width 29 height 16
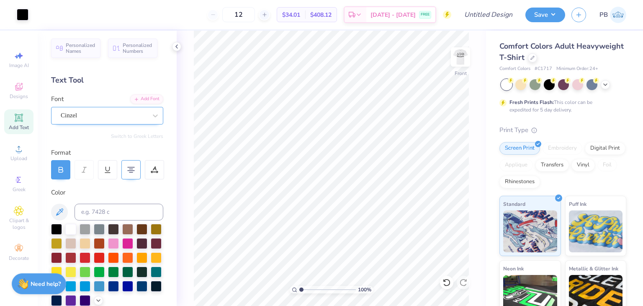
scroll to position [0, 0]
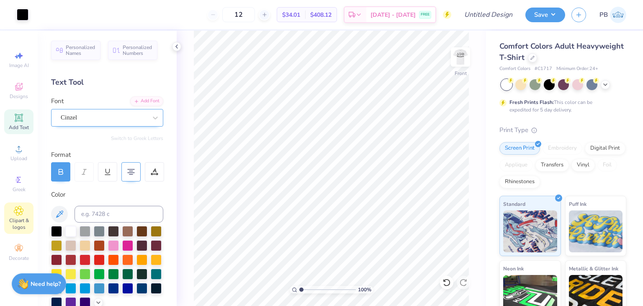
click at [18, 217] on span "Clipart & logos" at bounding box center [18, 223] width 29 height 13
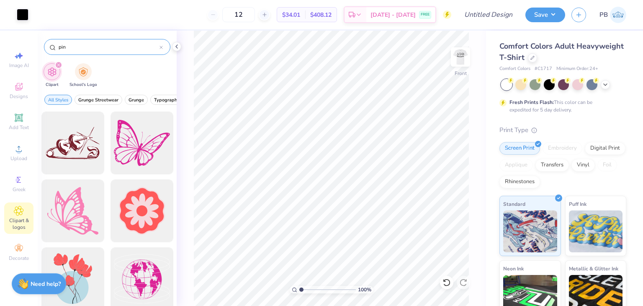
click at [101, 49] on input "pin" at bounding box center [109, 47] width 102 height 8
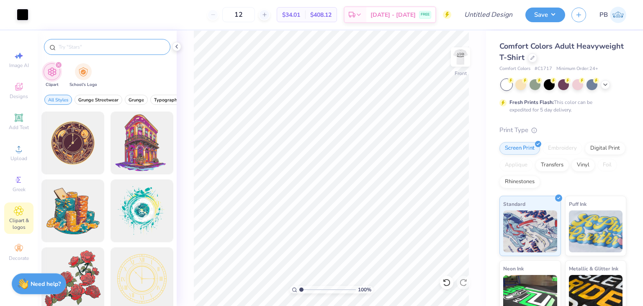
click at [116, 46] on input "text" at bounding box center [111, 47] width 107 height 8
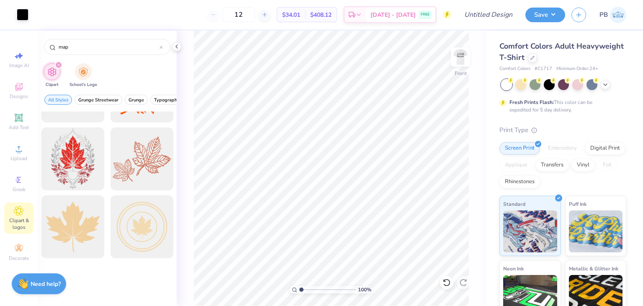
scroll to position [167, 0]
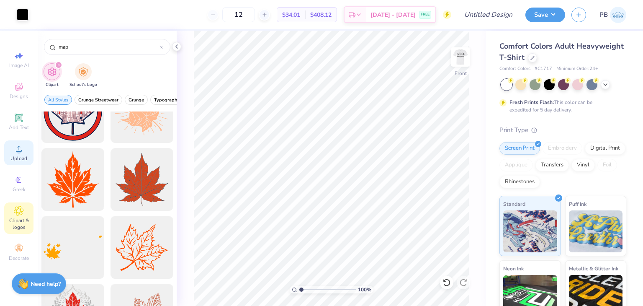
click at [20, 147] on icon at bounding box center [19, 149] width 10 height 10
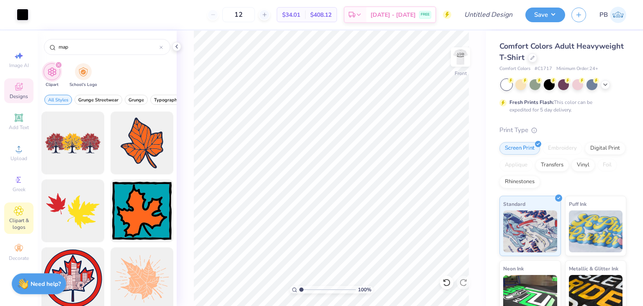
click at [14, 88] on icon at bounding box center [19, 87] width 10 height 10
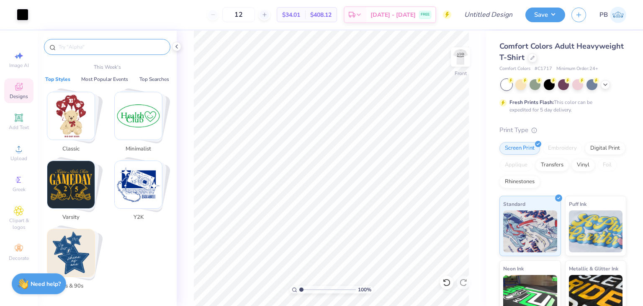
click at [89, 45] on input "text" at bounding box center [111, 47] width 107 height 8
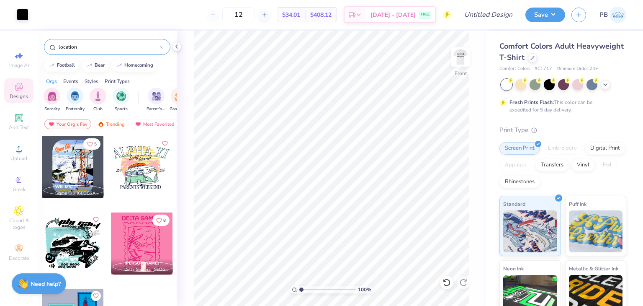
click at [75, 79] on div "Events" at bounding box center [70, 81] width 15 height 8
click at [81, 44] on input "location" at bounding box center [109, 47] width 102 height 8
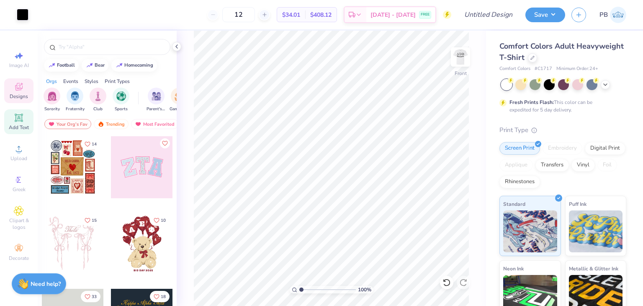
click at [20, 128] on span "Add Text" at bounding box center [19, 127] width 20 height 7
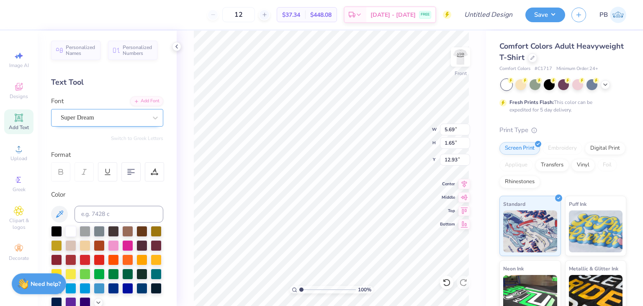
click at [122, 110] on div "Super Dream" at bounding box center [107, 118] width 112 height 18
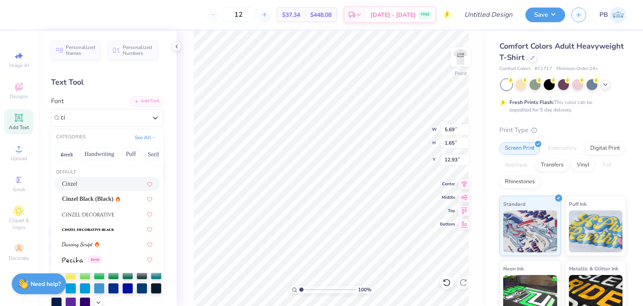
click at [136, 183] on div "Cinzel" at bounding box center [107, 183] width 90 height 9
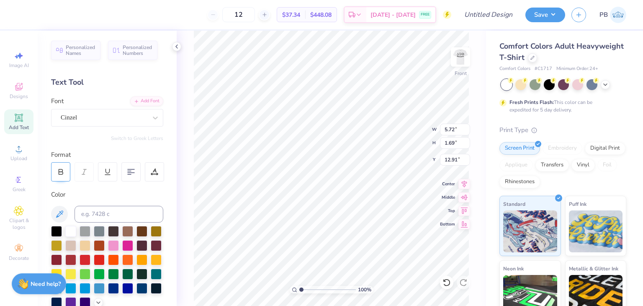
click at [65, 178] on div at bounding box center [60, 171] width 19 height 19
click at [55, 233] on div at bounding box center [56, 230] width 11 height 11
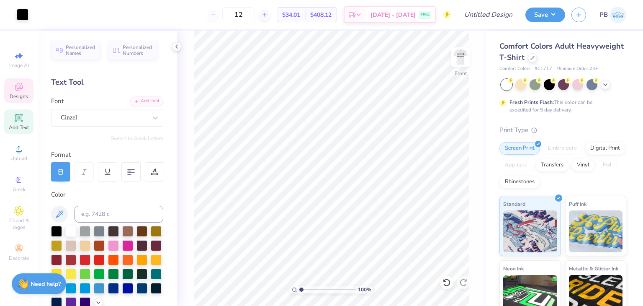
click at [27, 97] on span "Designs" at bounding box center [19, 96] width 18 height 7
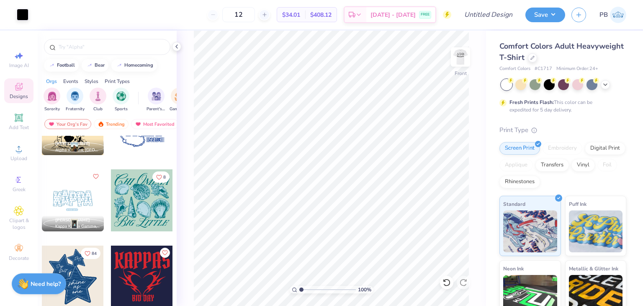
scroll to position [963, 0]
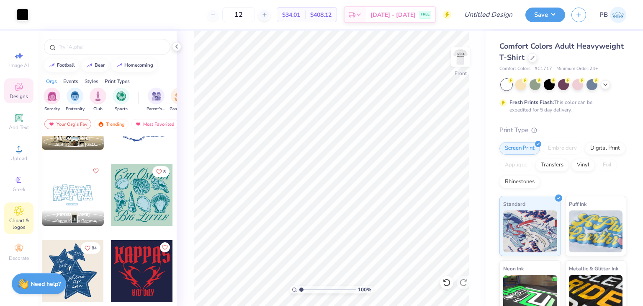
click at [21, 218] on span "Clipart & logos" at bounding box center [18, 223] width 29 height 13
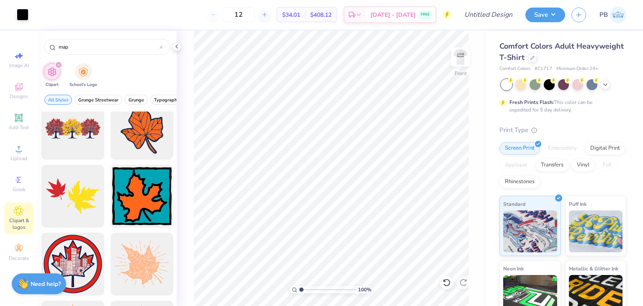
scroll to position [0, 0]
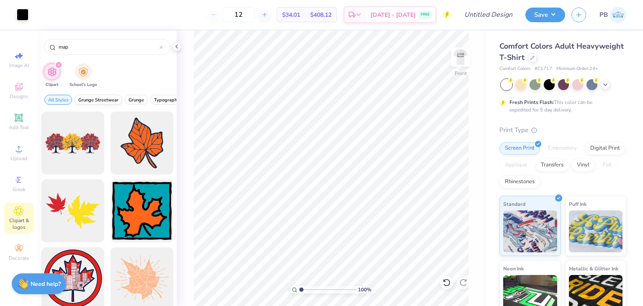
click at [104, 97] on span "Grunge Streetwear" at bounding box center [98, 100] width 40 height 6
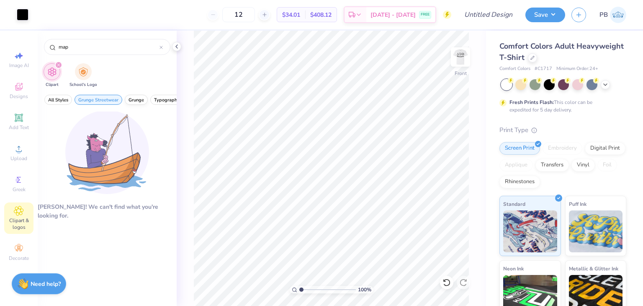
click at [134, 96] on button "Grunge" at bounding box center [136, 100] width 23 height 10
click at [149, 100] on div "All Styles Grunge Streetwear Grunge Typography Graphic Streetwear 60s & 70s Ret…" at bounding box center [107, 101] width 139 height 19
click at [51, 95] on button "All Styles" at bounding box center [58, 100] width 28 height 10
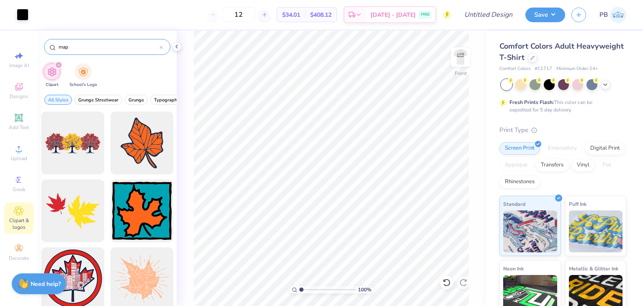
click at [88, 43] on input "map" at bounding box center [109, 47] width 102 height 8
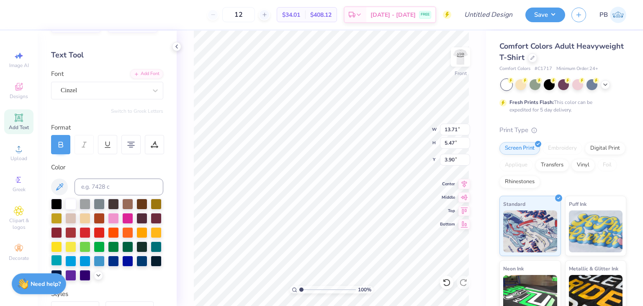
scroll to position [84, 0]
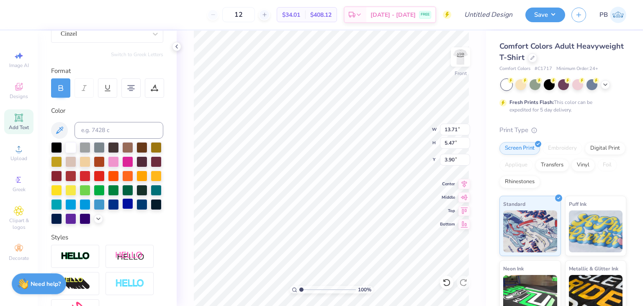
click at [122, 209] on div at bounding box center [127, 203] width 11 height 11
click at [108, 209] on div at bounding box center [113, 203] width 11 height 11
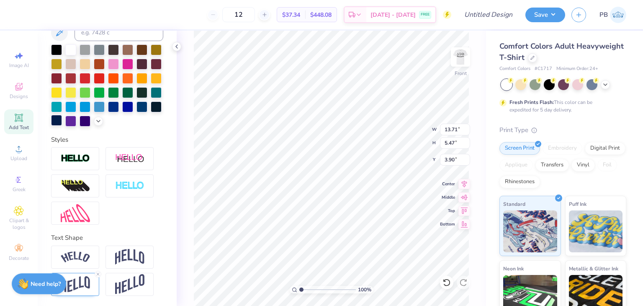
scroll to position [195, 0]
click at [142, 279] on img at bounding box center [129, 284] width 29 height 21
click at [140, 285] on img at bounding box center [129, 284] width 29 height 21
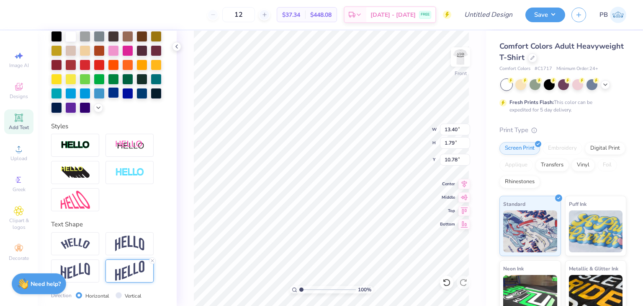
click at [108, 98] on div at bounding box center [113, 92] width 11 height 11
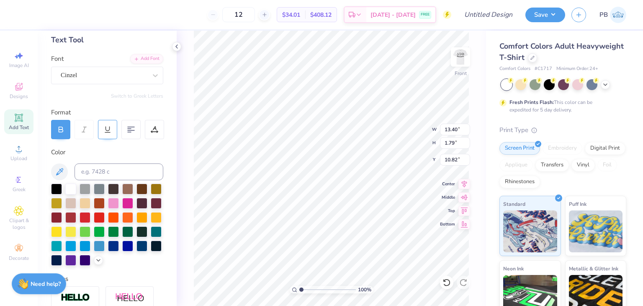
scroll to position [0, 0]
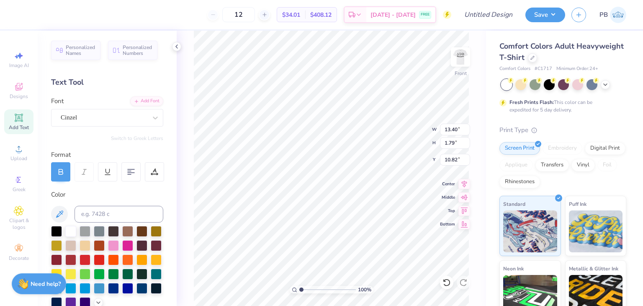
click at [69, 173] on div at bounding box center [60, 171] width 19 height 19
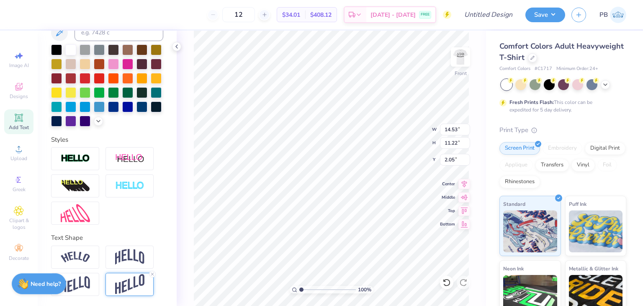
click at [148, 287] on div at bounding box center [130, 284] width 48 height 23
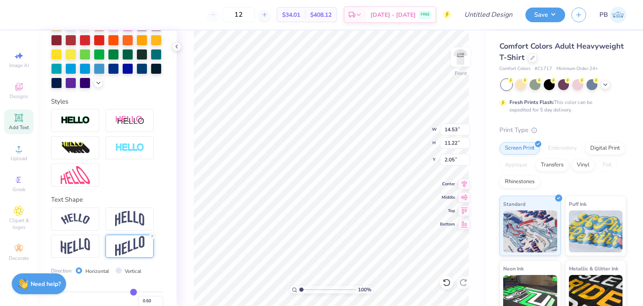
scroll to position [243, 0]
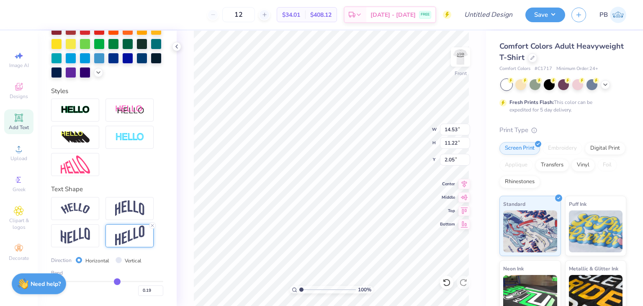
drag, startPoint x: 128, startPoint y: 281, endPoint x: 114, endPoint y: 281, distance: 14.7
click at [114, 281] on input "range" at bounding box center [107, 281] width 112 height 1
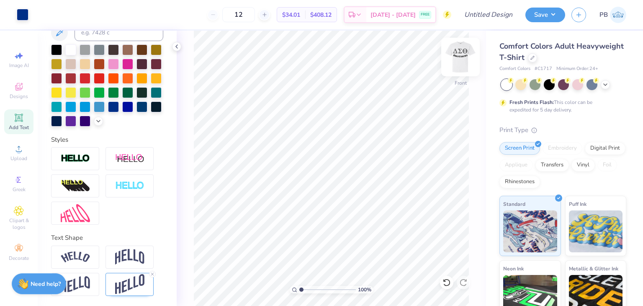
click at [460, 59] on img at bounding box center [461, 57] width 34 height 34
click at [461, 60] on img at bounding box center [461, 57] width 34 height 34
click at [481, 297] on div "100 % Front W 13.03 13.03 " H 1.77 1.77 " Y 11.98 11.98 " Center Middle Top Bot…" at bounding box center [332, 168] width 310 height 275
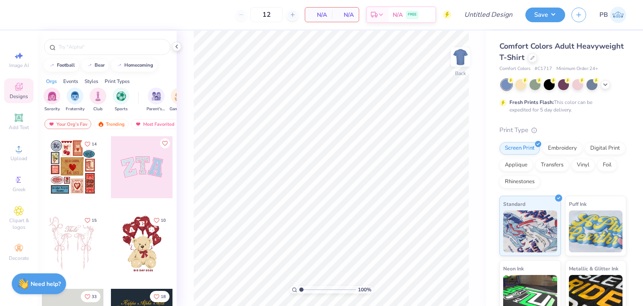
click at [13, 93] on div "Designs" at bounding box center [18, 90] width 29 height 25
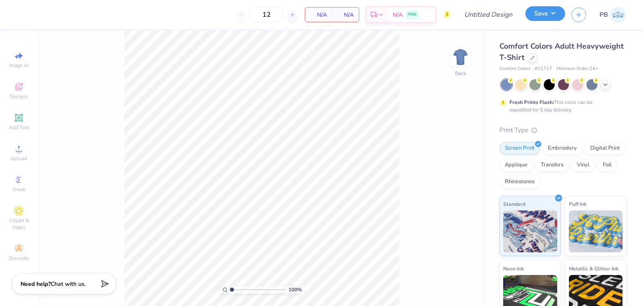
click at [545, 12] on button "Save" at bounding box center [546, 13] width 40 height 15
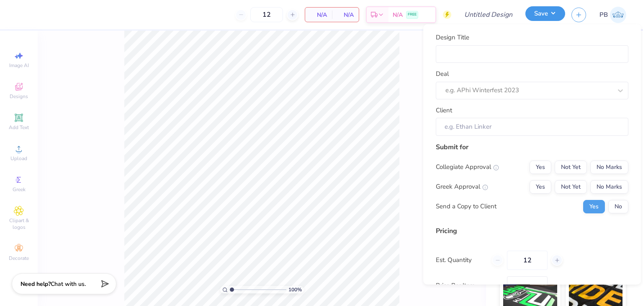
click at [545, 12] on button "Save" at bounding box center [546, 13] width 40 height 15
